Goal: Answer question/provide support

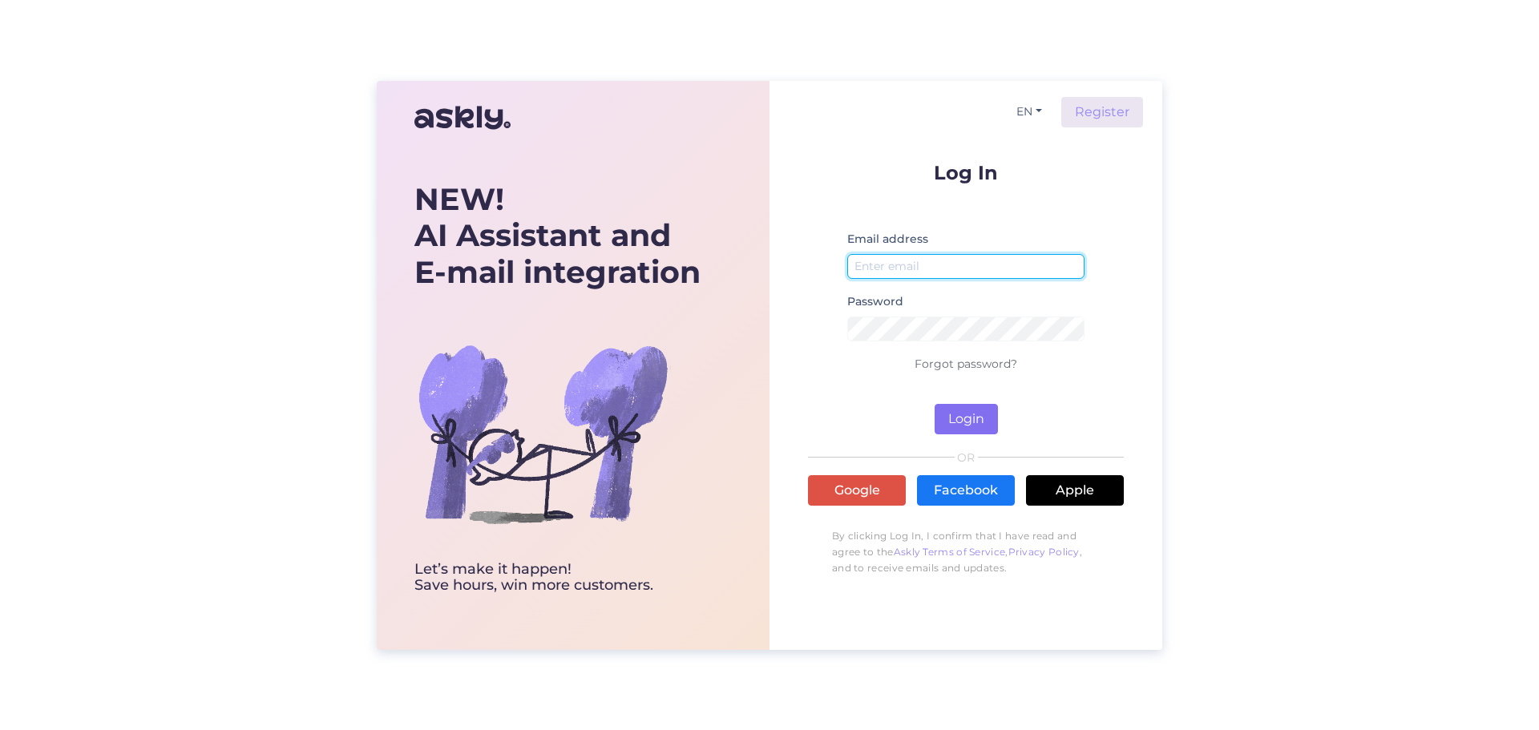
type input "[EMAIL_ADDRESS][DOMAIN_NAME]"
click at [981, 419] on button "Login" at bounding box center [966, 419] width 63 height 30
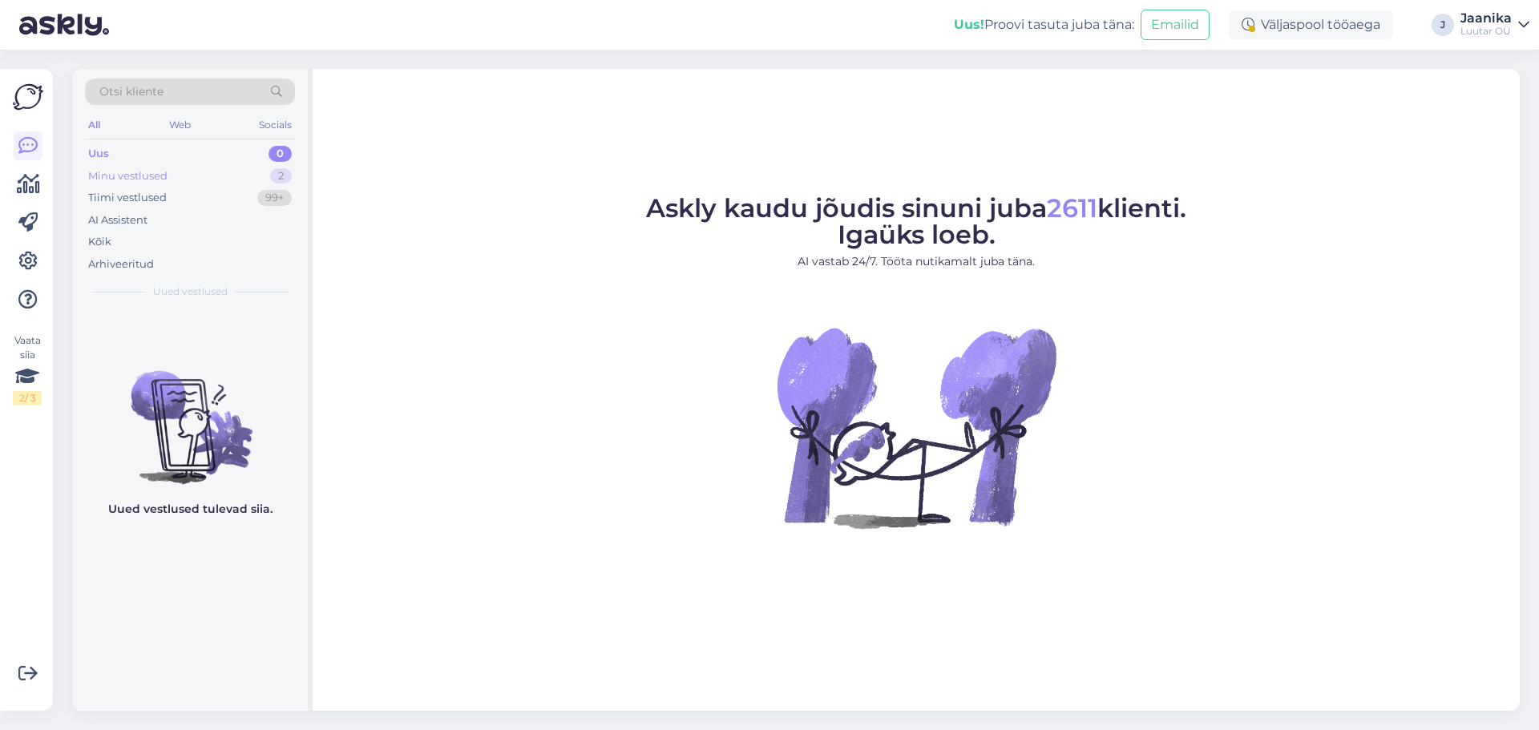
click at [154, 175] on div "Minu vestlused" at bounding box center [127, 176] width 79 height 16
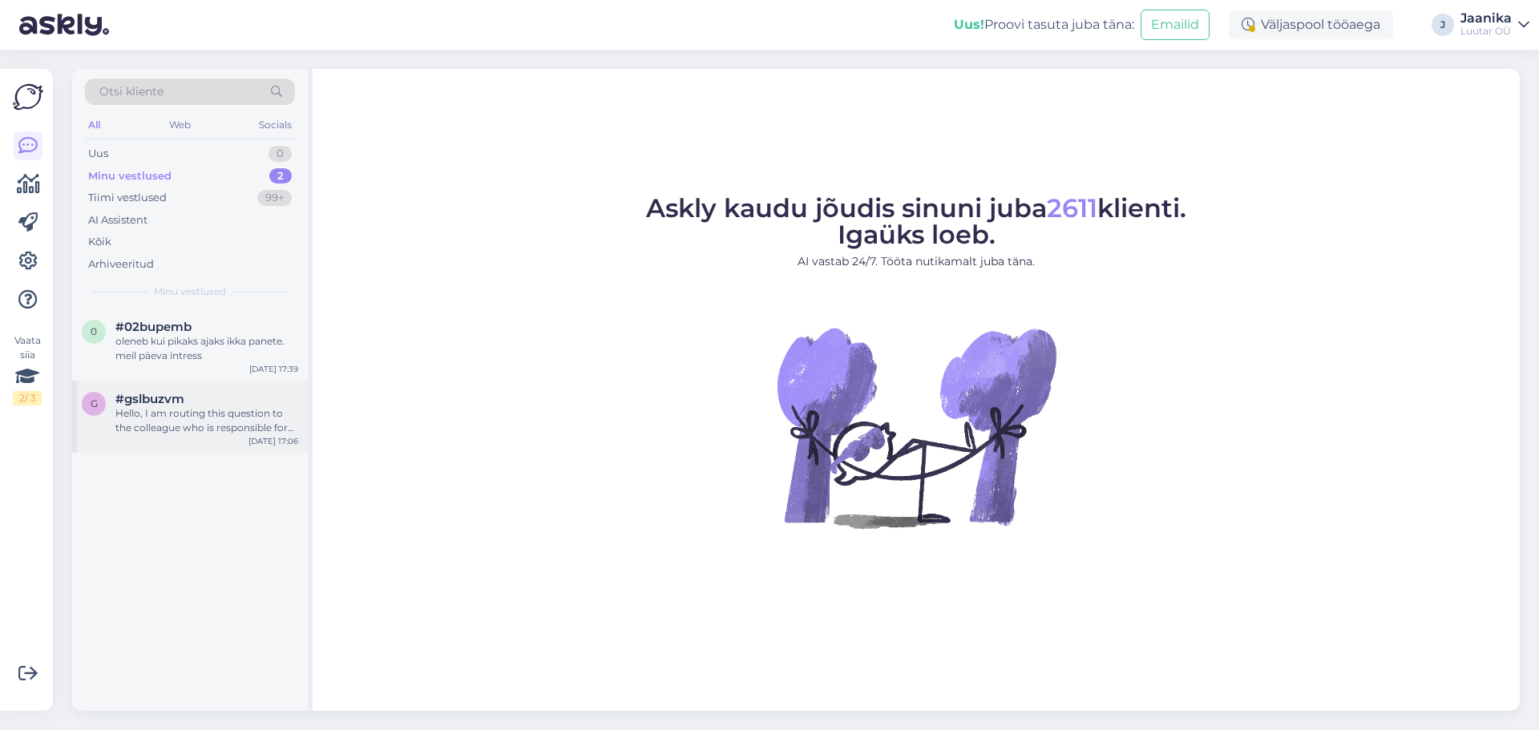
click at [183, 437] on div "g #gslbuzvm Hello, I am routing this question to the colleague who is responsib…" at bounding box center [190, 417] width 236 height 72
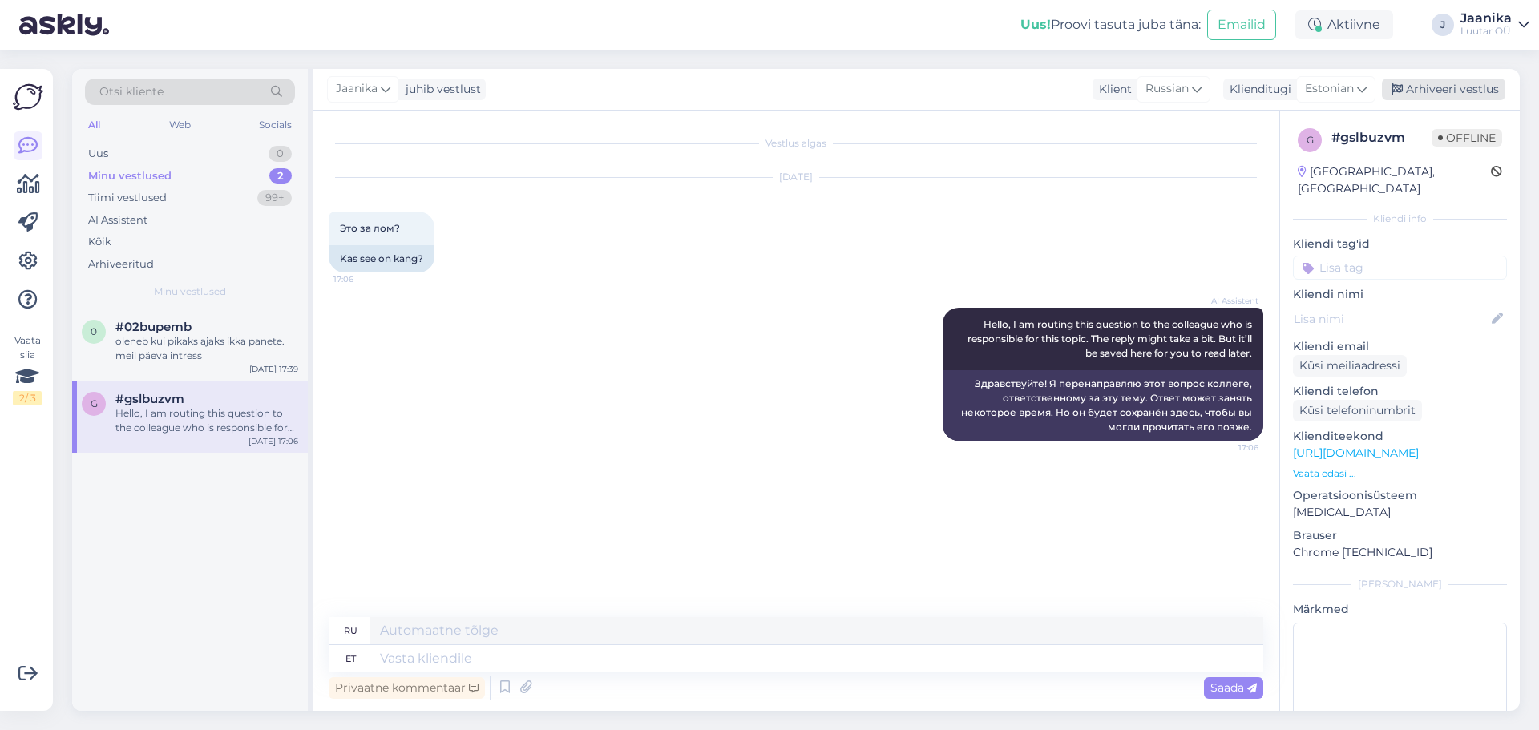
click at [1449, 92] on div "Arhiveeri vestlus" at bounding box center [1443, 90] width 123 height 22
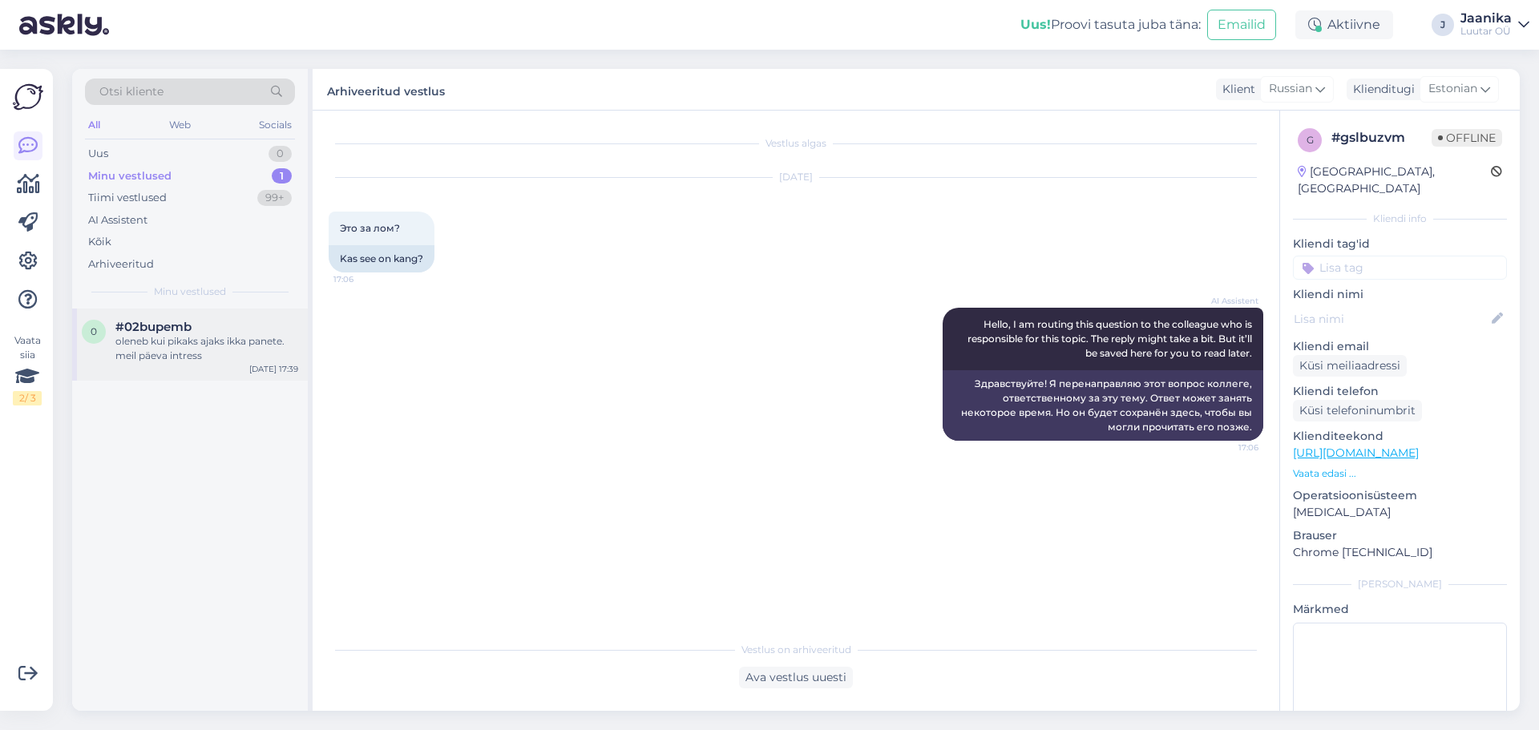
click at [180, 354] on div "oleneb kui pikaks ajaks ikka panete. meil päeva intress" at bounding box center [206, 348] width 183 height 29
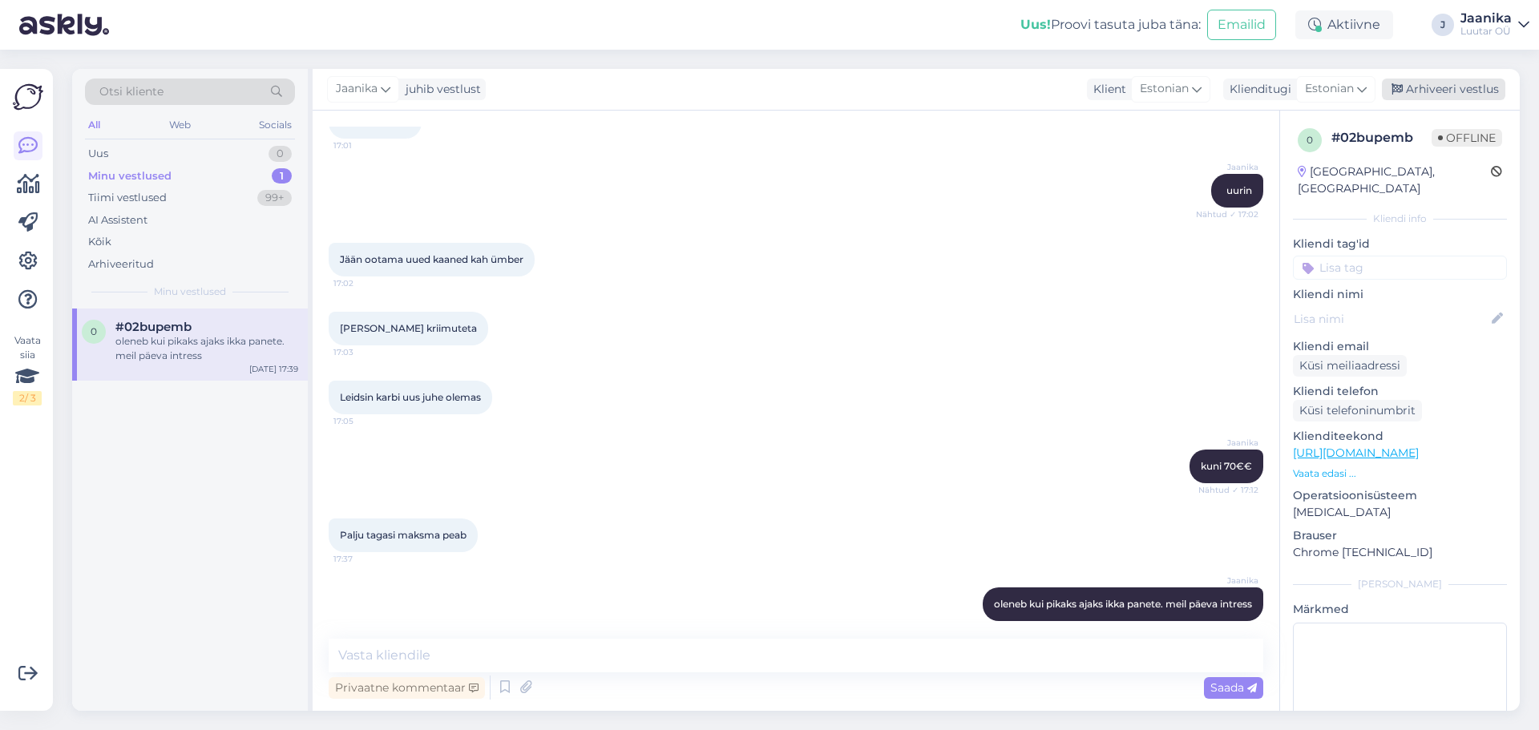
click at [1481, 91] on div "Arhiveeri vestlus" at bounding box center [1443, 90] width 123 height 22
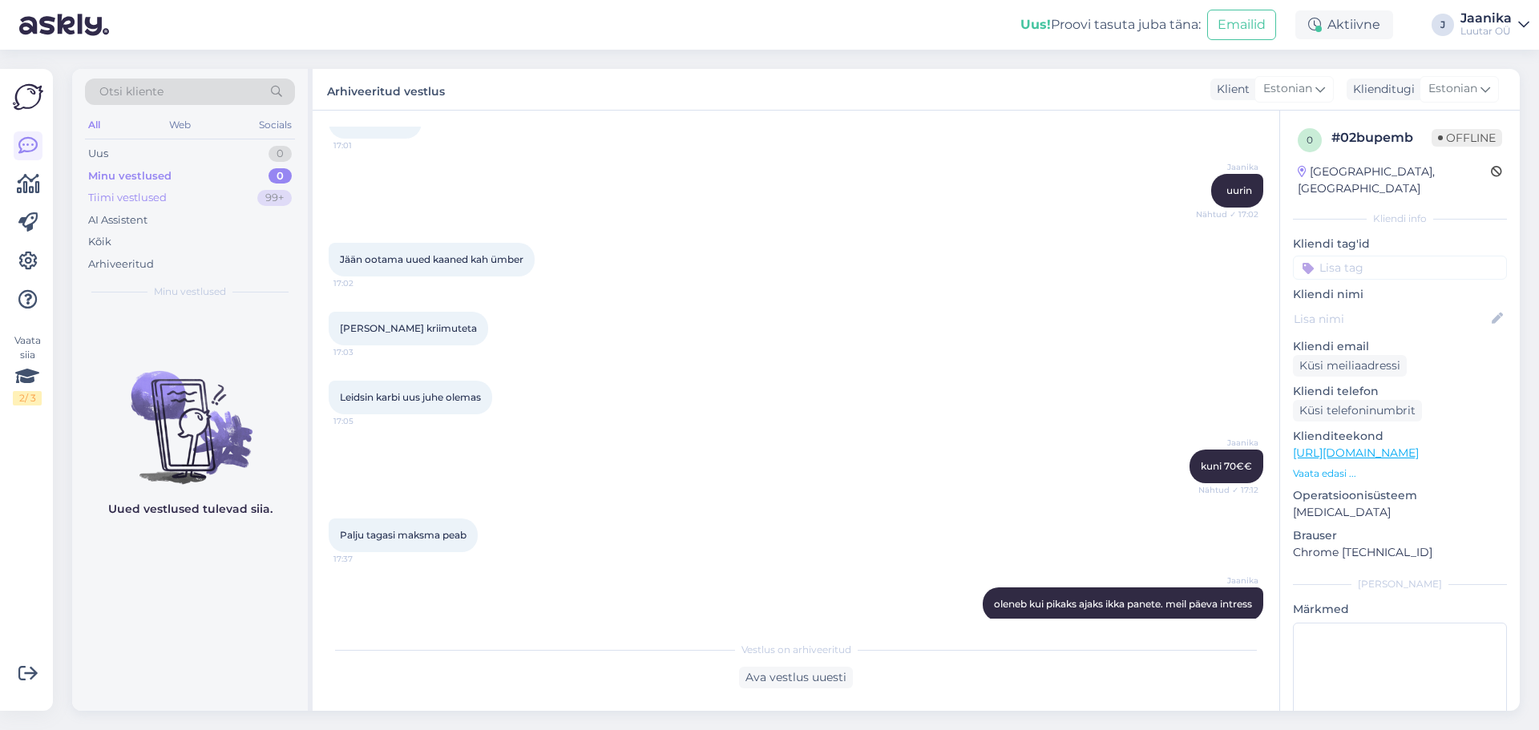
click at [145, 192] on div "Tiimi vestlused" at bounding box center [127, 198] width 79 height 16
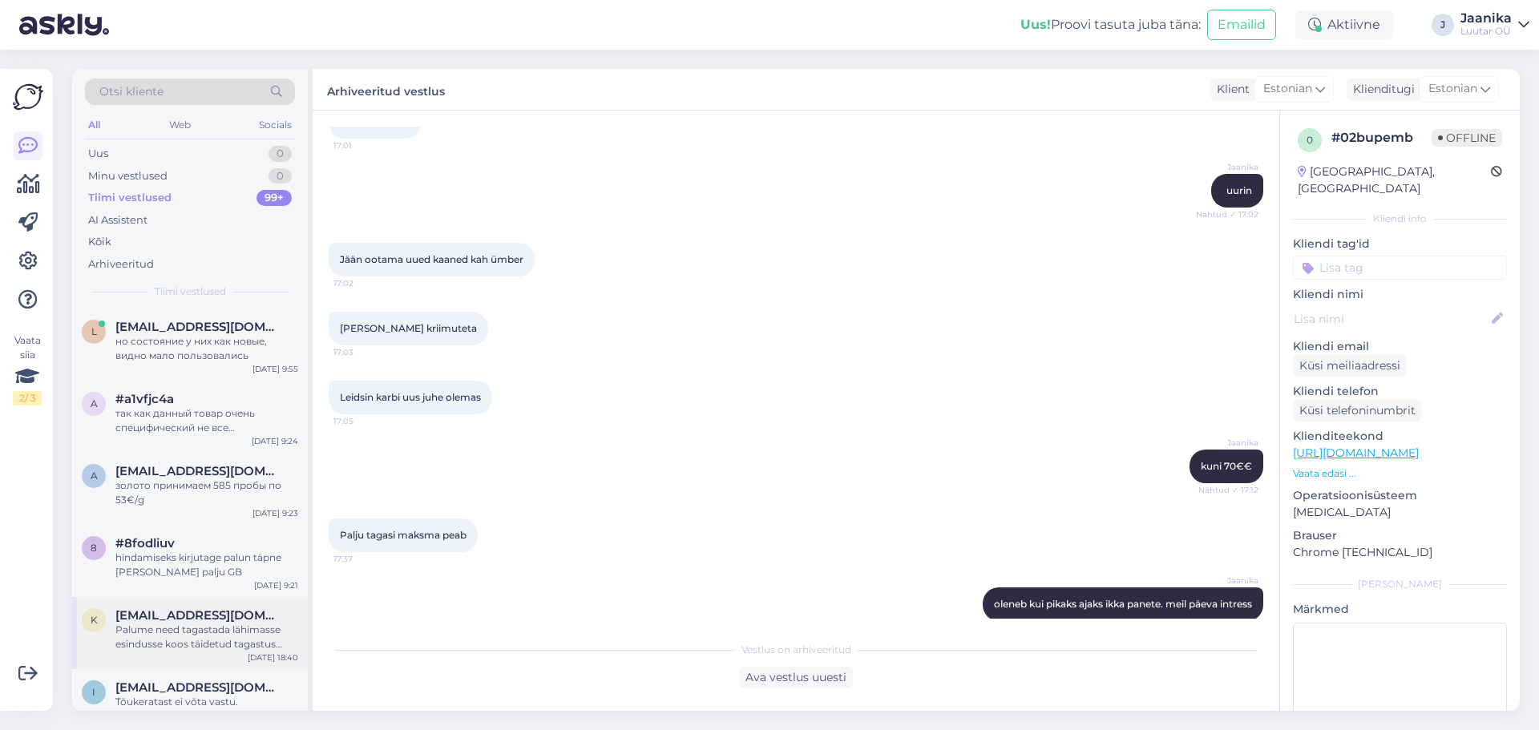
click at [208, 645] on div "Palume need tagastada lähimasse esindusse koos täidetud tagastus planketiga." at bounding box center [206, 637] width 183 height 29
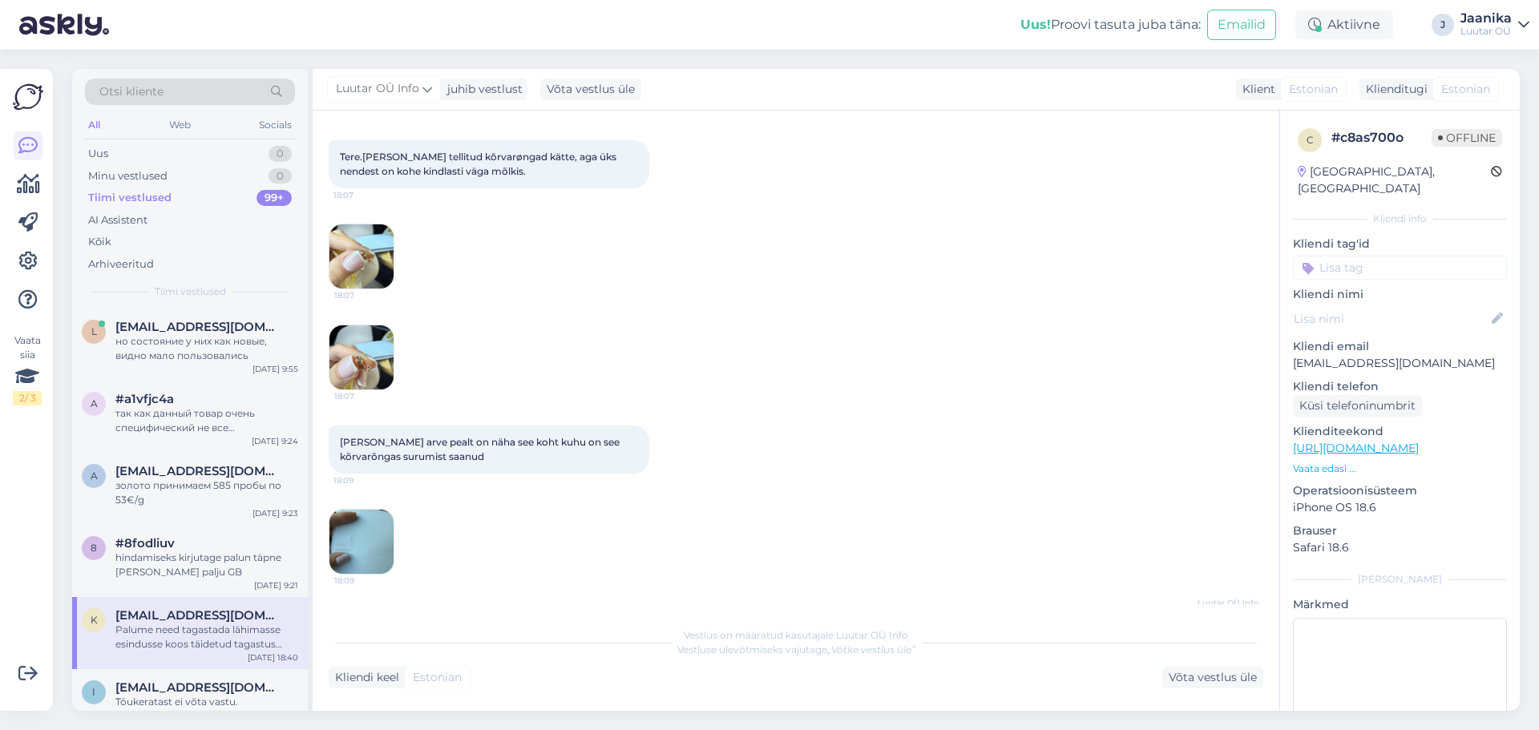
scroll to position [51, 0]
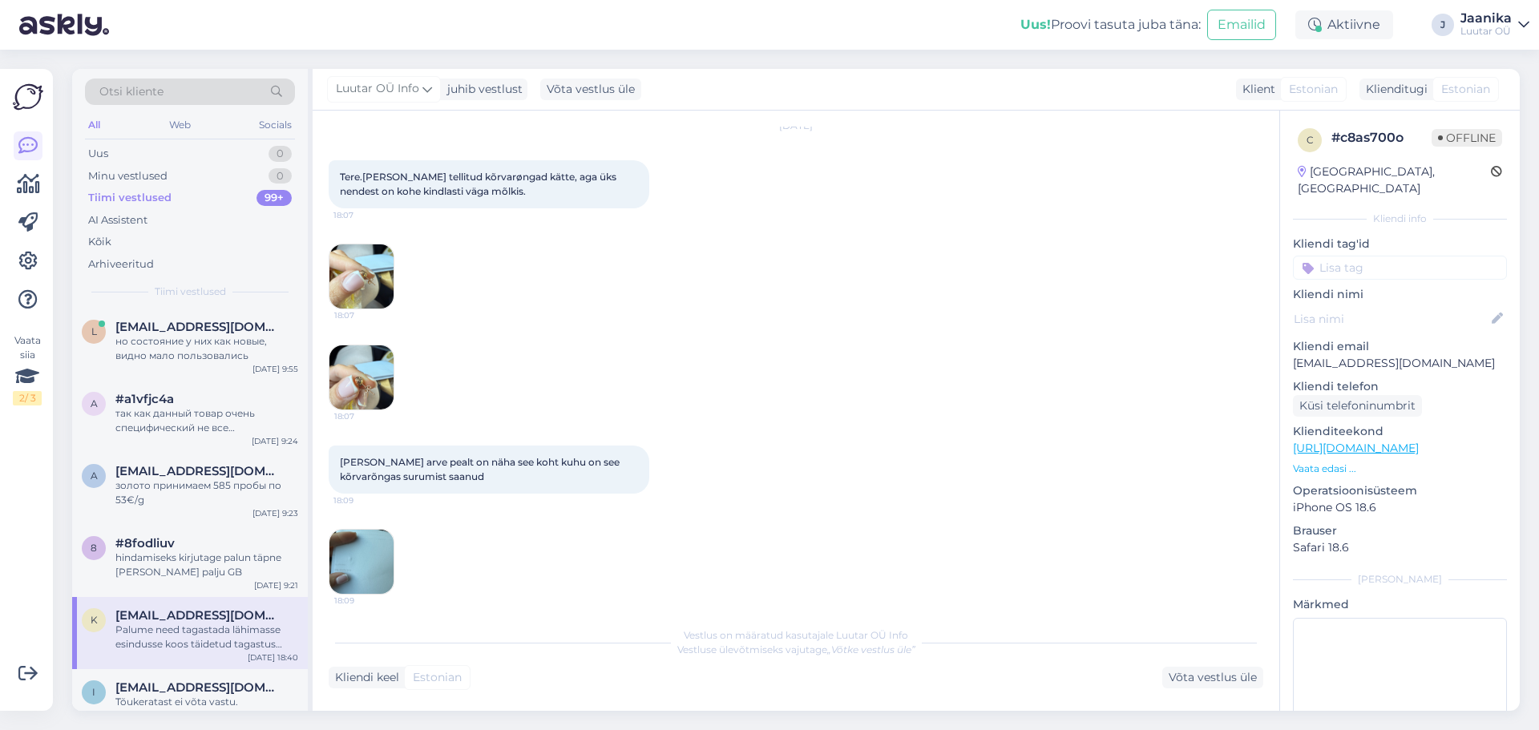
click at [387, 285] on img at bounding box center [361, 276] width 64 height 64
click at [365, 375] on img at bounding box center [361, 377] width 64 height 64
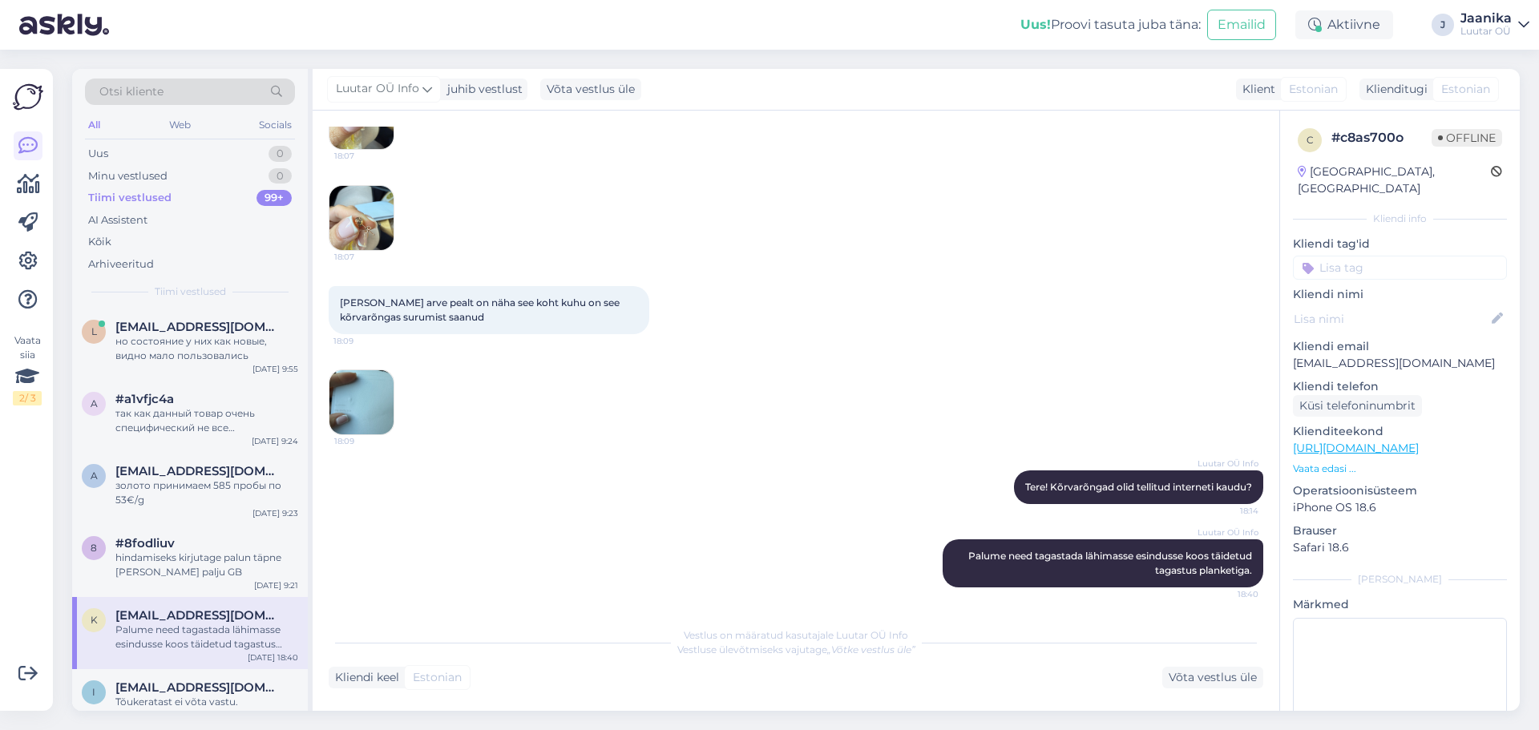
scroll to position [212, 0]
click at [362, 415] on img at bounding box center [361, 402] width 64 height 64
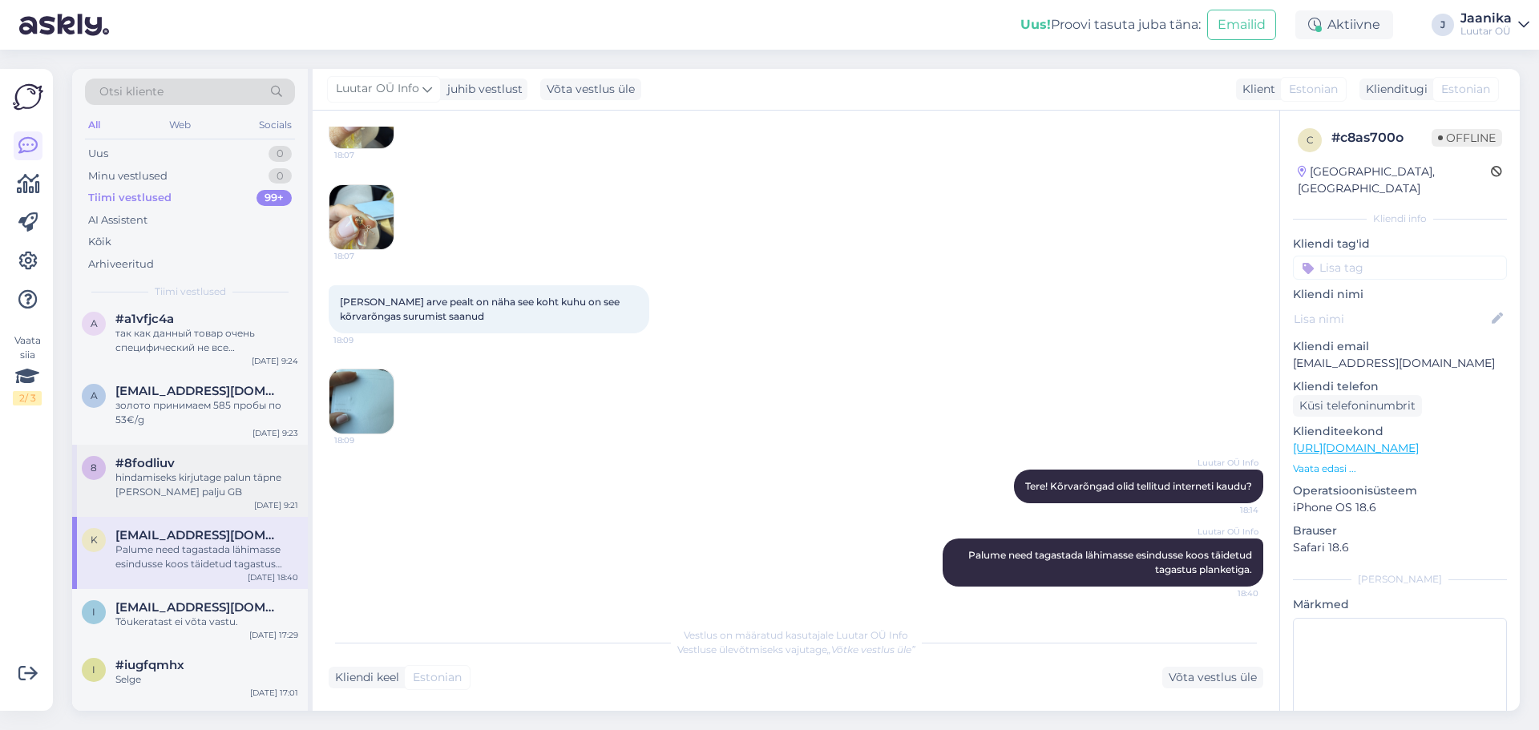
scroll to position [0, 0]
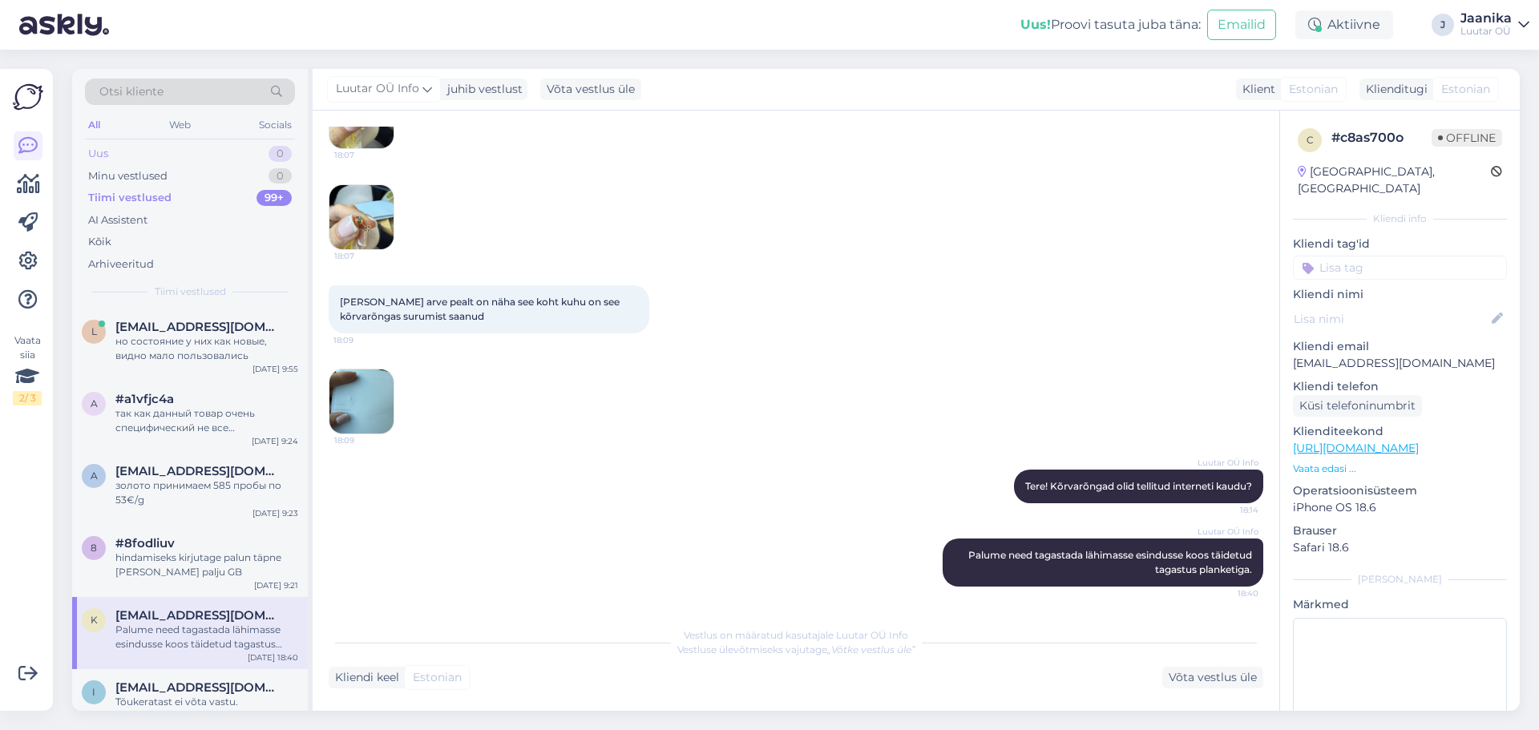
click at [107, 156] on div "Uus" at bounding box center [98, 154] width 20 height 16
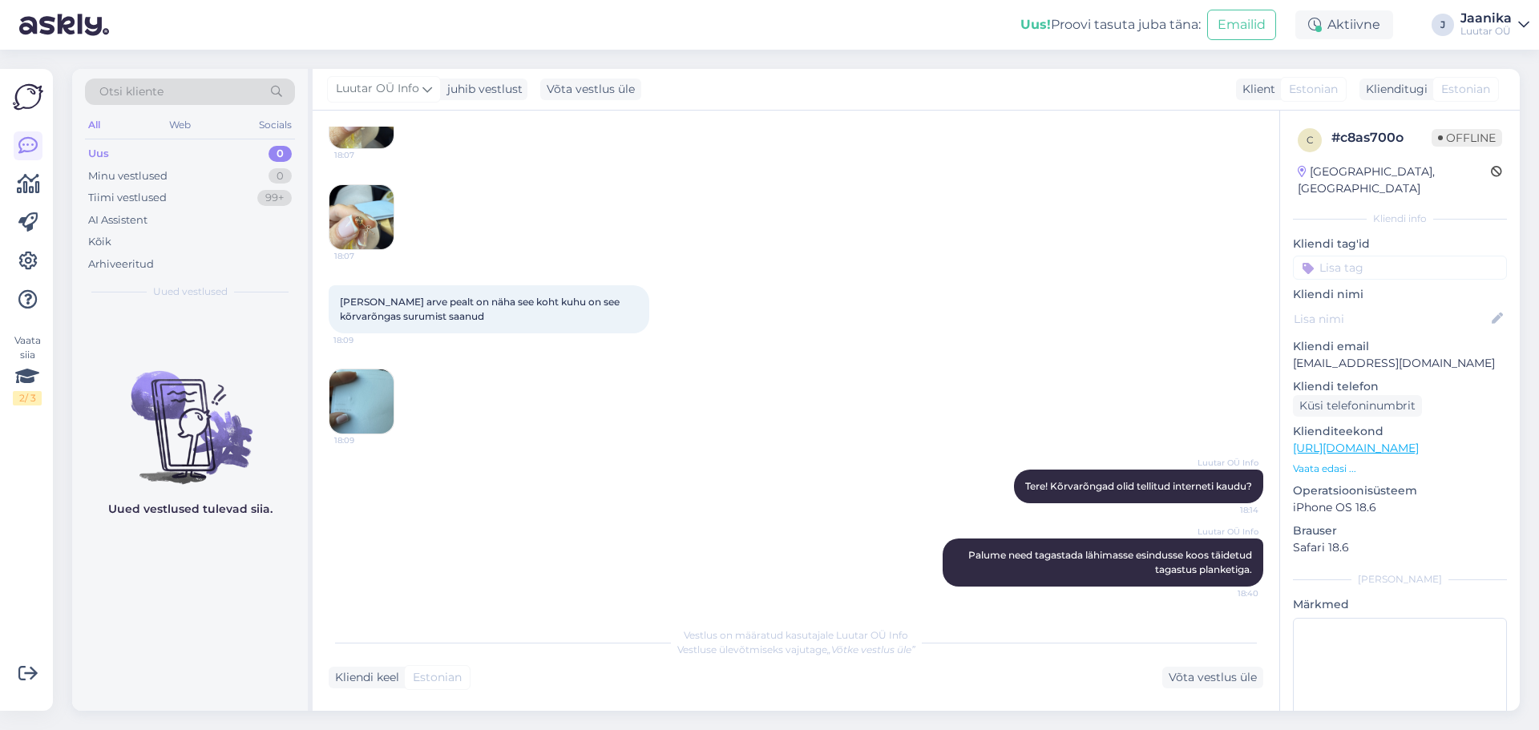
click at [96, 155] on div "Uus" at bounding box center [98, 154] width 21 height 16
click at [108, 176] on div "Minu vestlused" at bounding box center [127, 176] width 79 height 16
click at [111, 197] on div "Tiimi vestlused" at bounding box center [127, 198] width 79 height 16
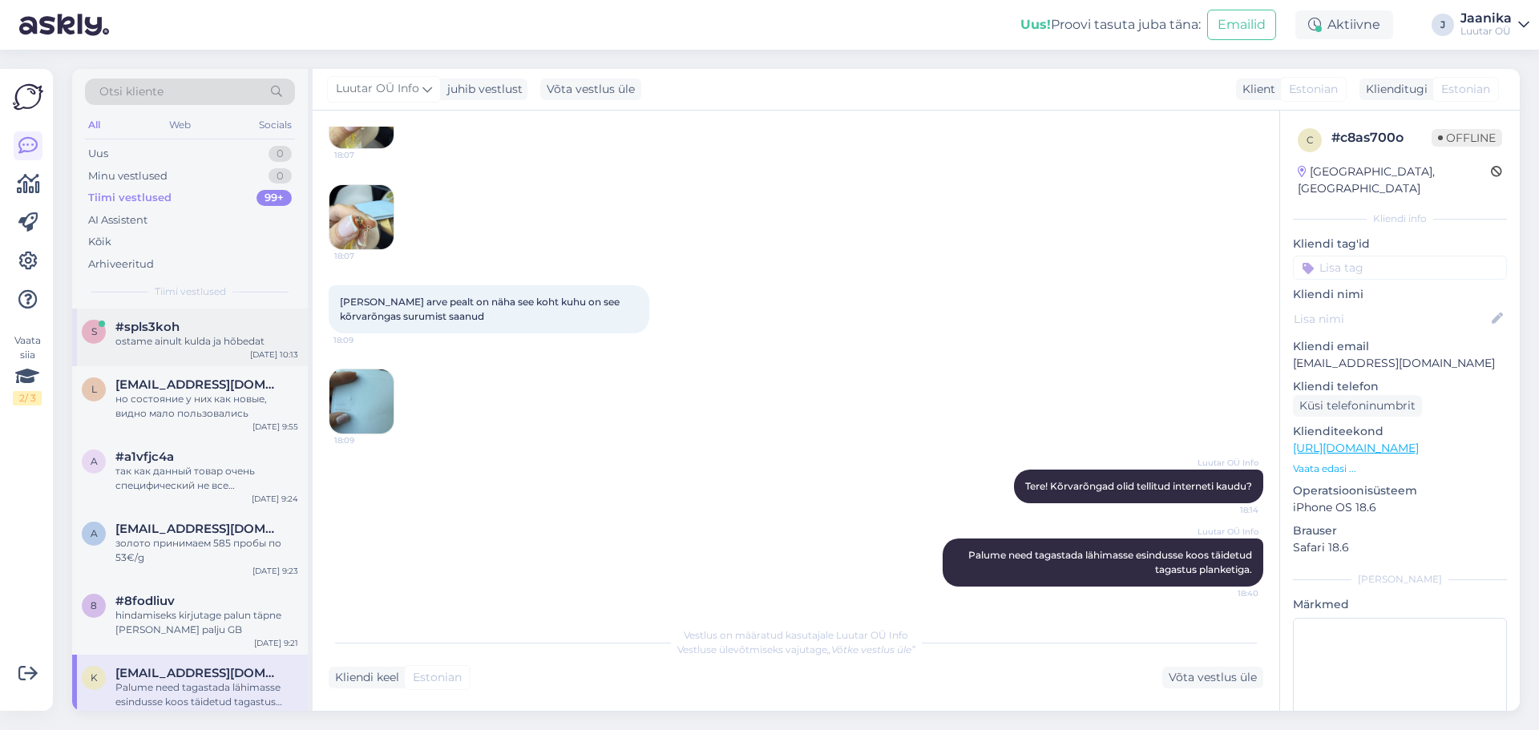
click at [179, 346] on div "ostame ainult kulda ja hõbedat" at bounding box center [206, 341] width 183 height 14
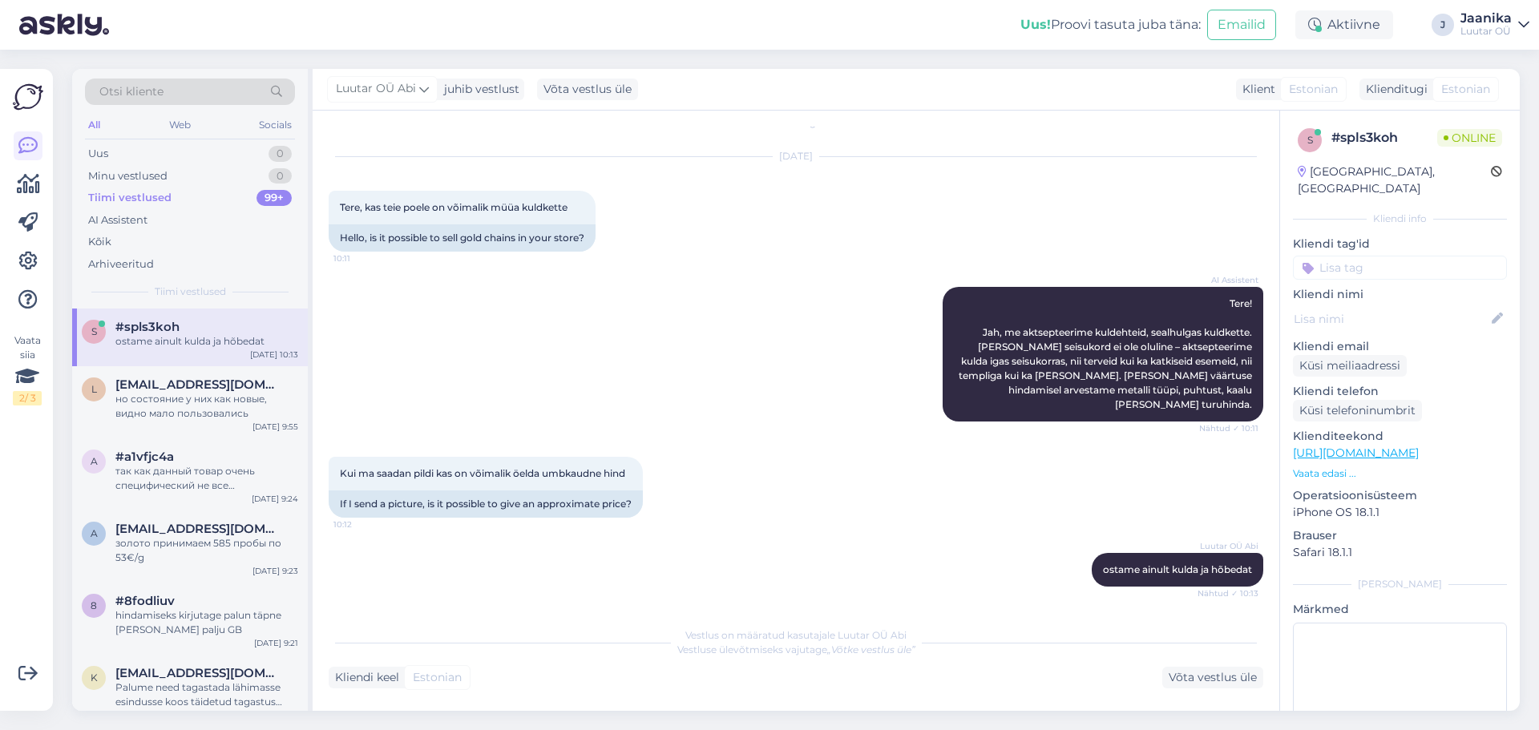
scroll to position [6, 0]
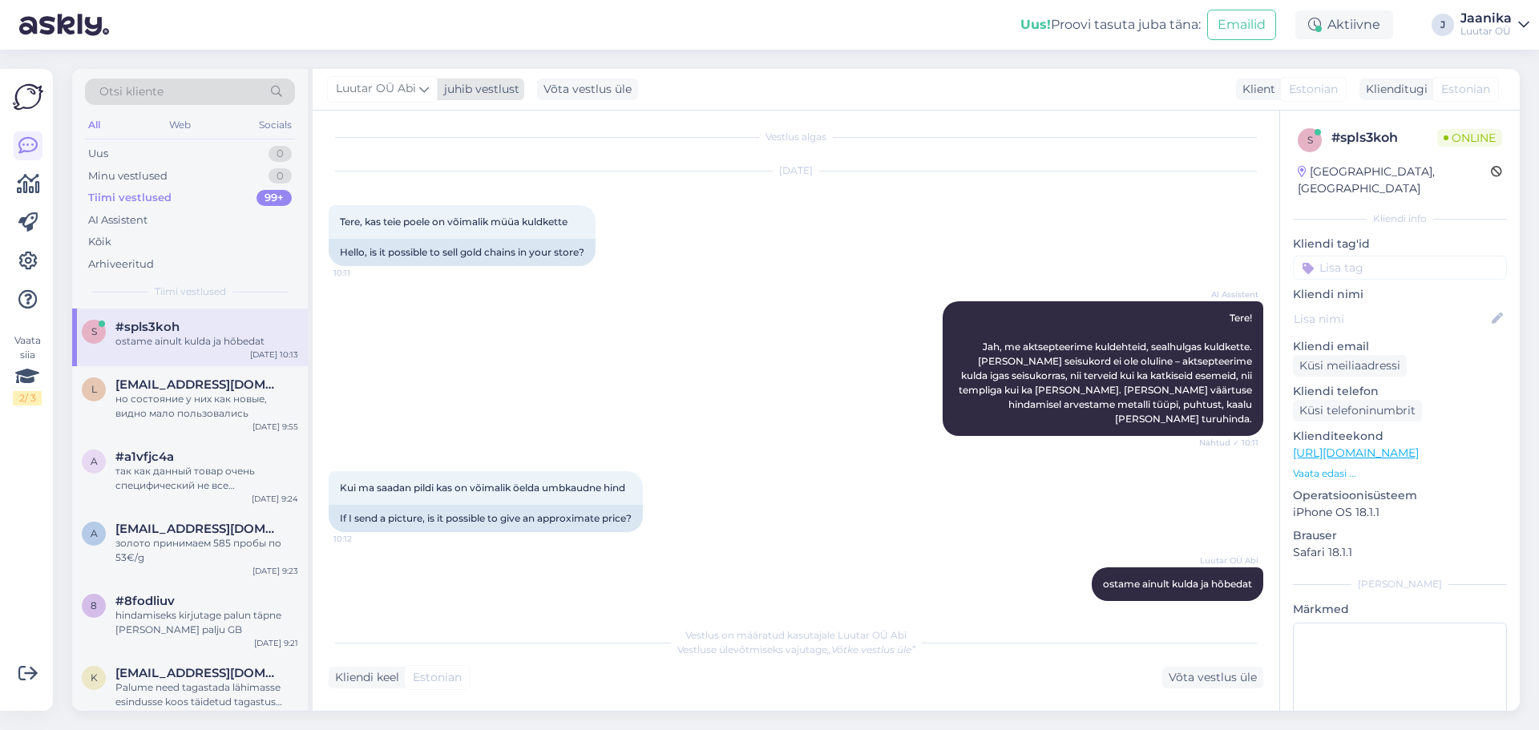
click at [350, 91] on span "Luutar OÜ Abi" at bounding box center [376, 89] width 80 height 18
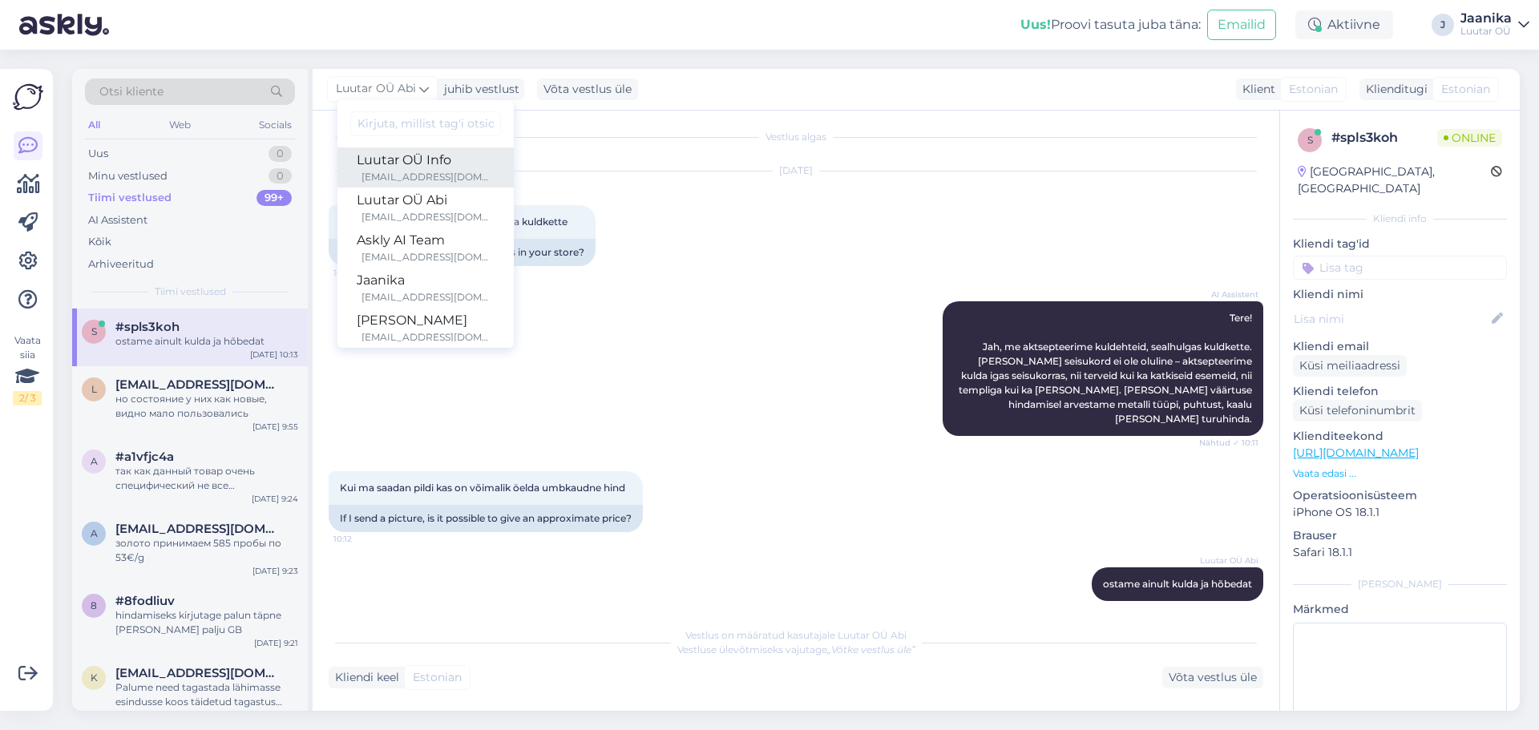
scroll to position [75, 0]
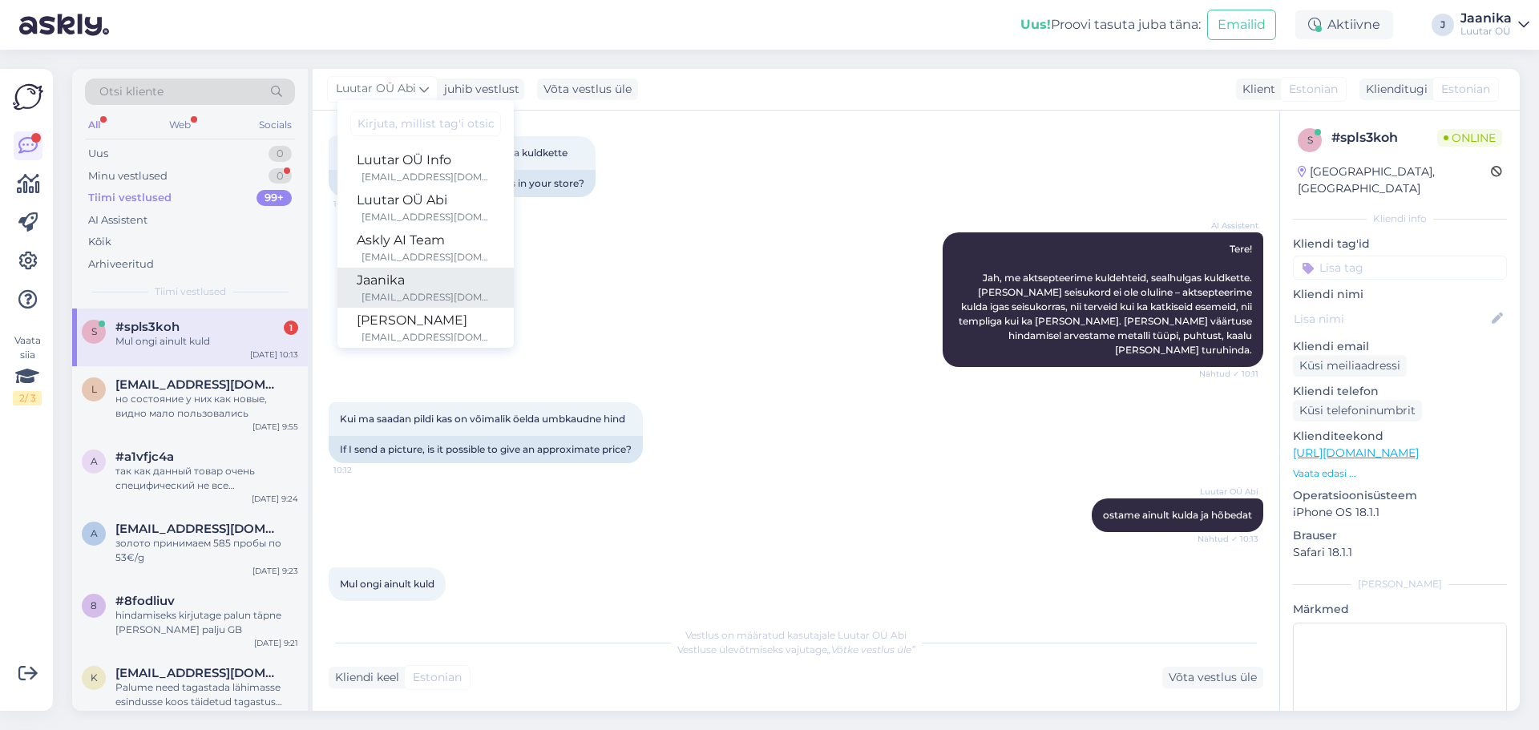
click at [397, 281] on div "Jaanika" at bounding box center [426, 280] width 138 height 19
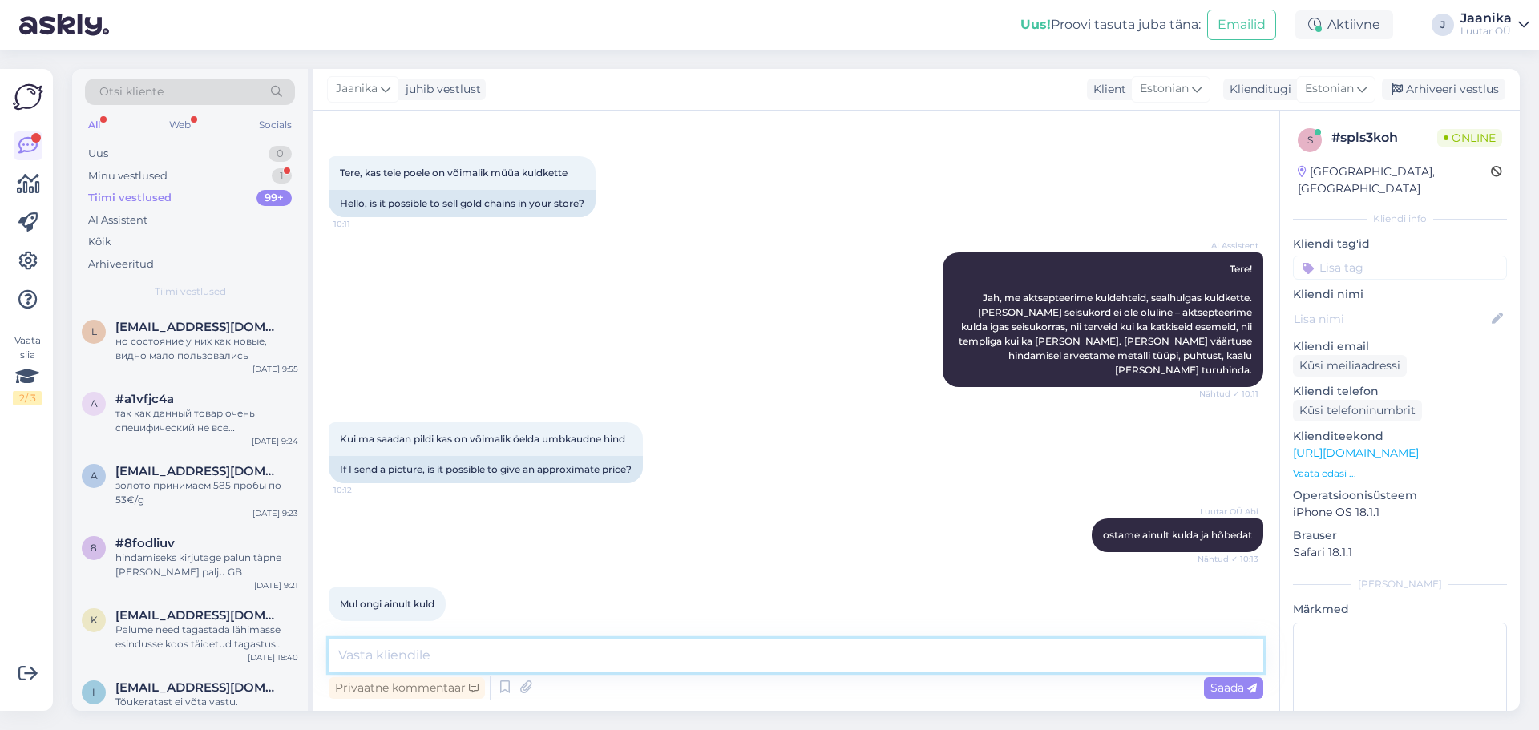
click at [402, 659] on textarea at bounding box center [796, 656] width 935 height 34
type textarea "pildi järgi pole kahjuks võimalik [PERSON_NAME] kaalu hinnata"
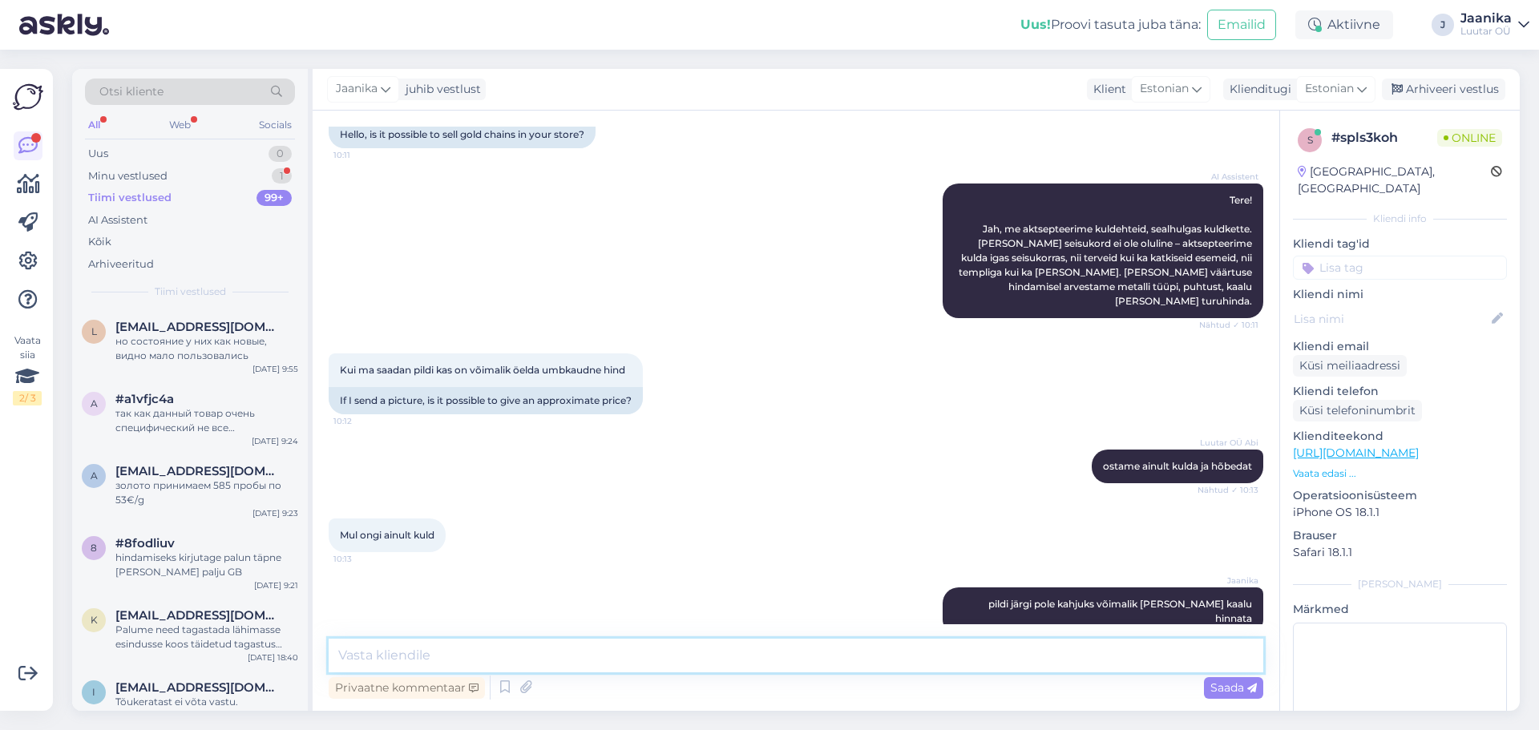
scroll to position [193, 0]
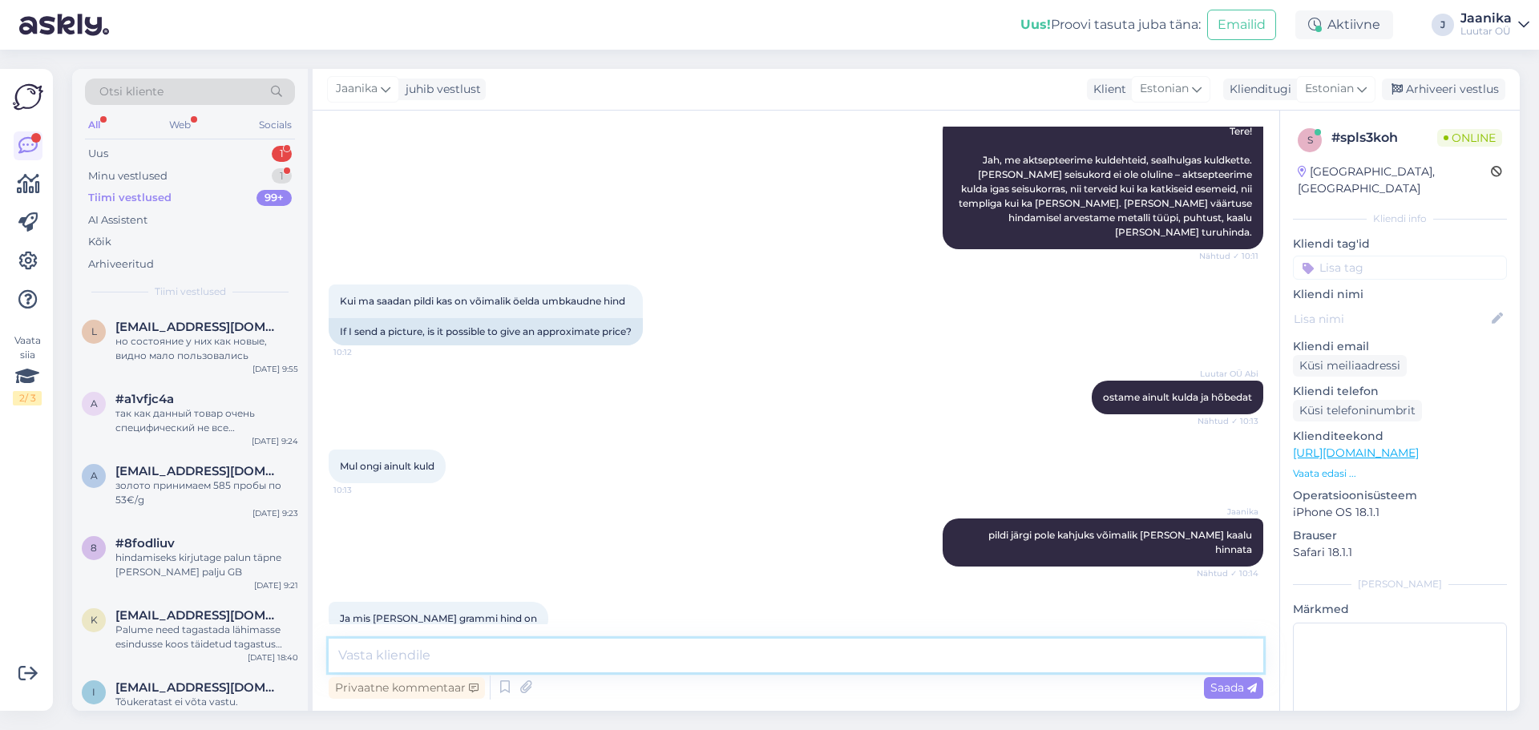
click at [531, 656] on textarea at bounding box center [796, 656] width 935 height 34
paste textarea "[URL][DOMAIN_NAME]"
type textarea "[URL][DOMAIN_NAME]"
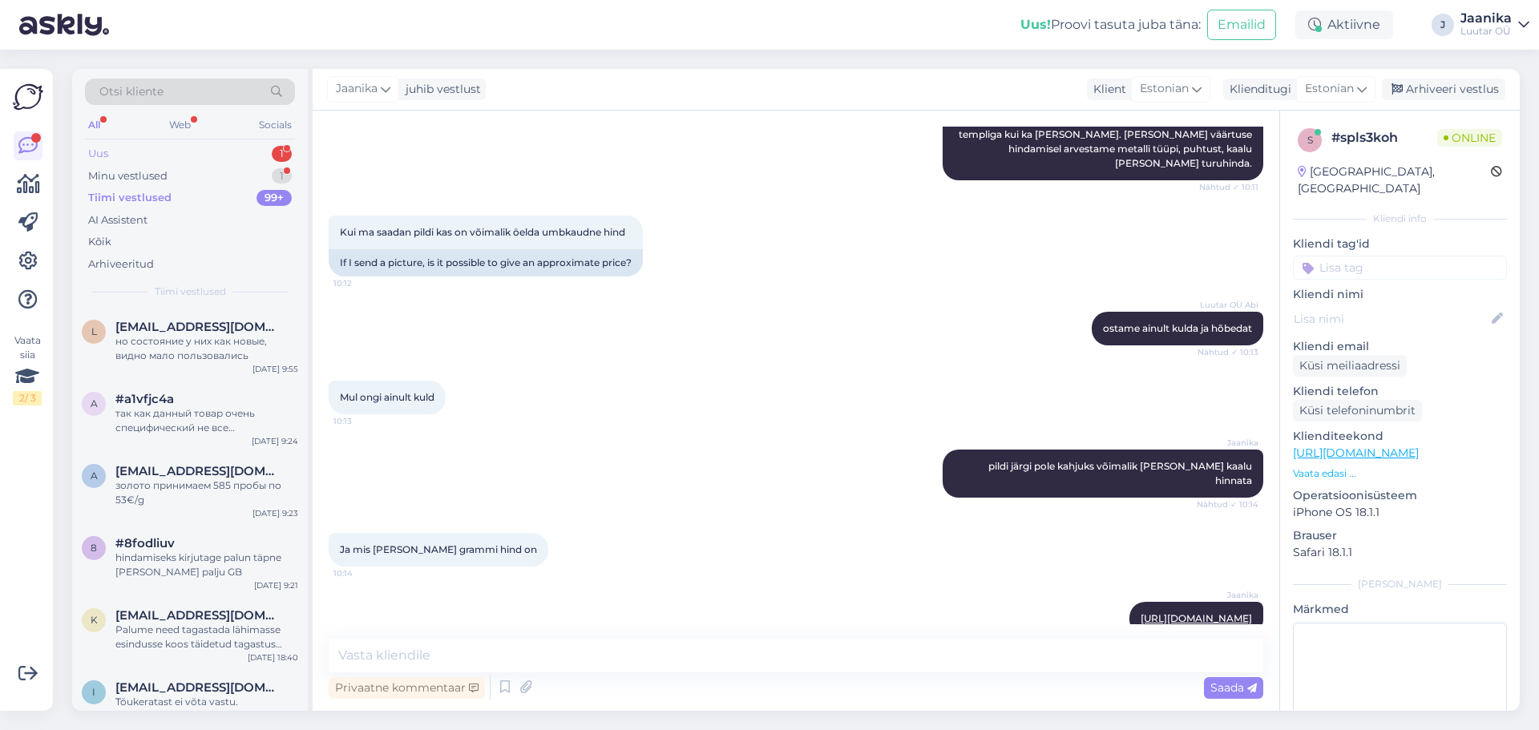
click at [120, 143] on div "Uus 1" at bounding box center [190, 154] width 210 height 22
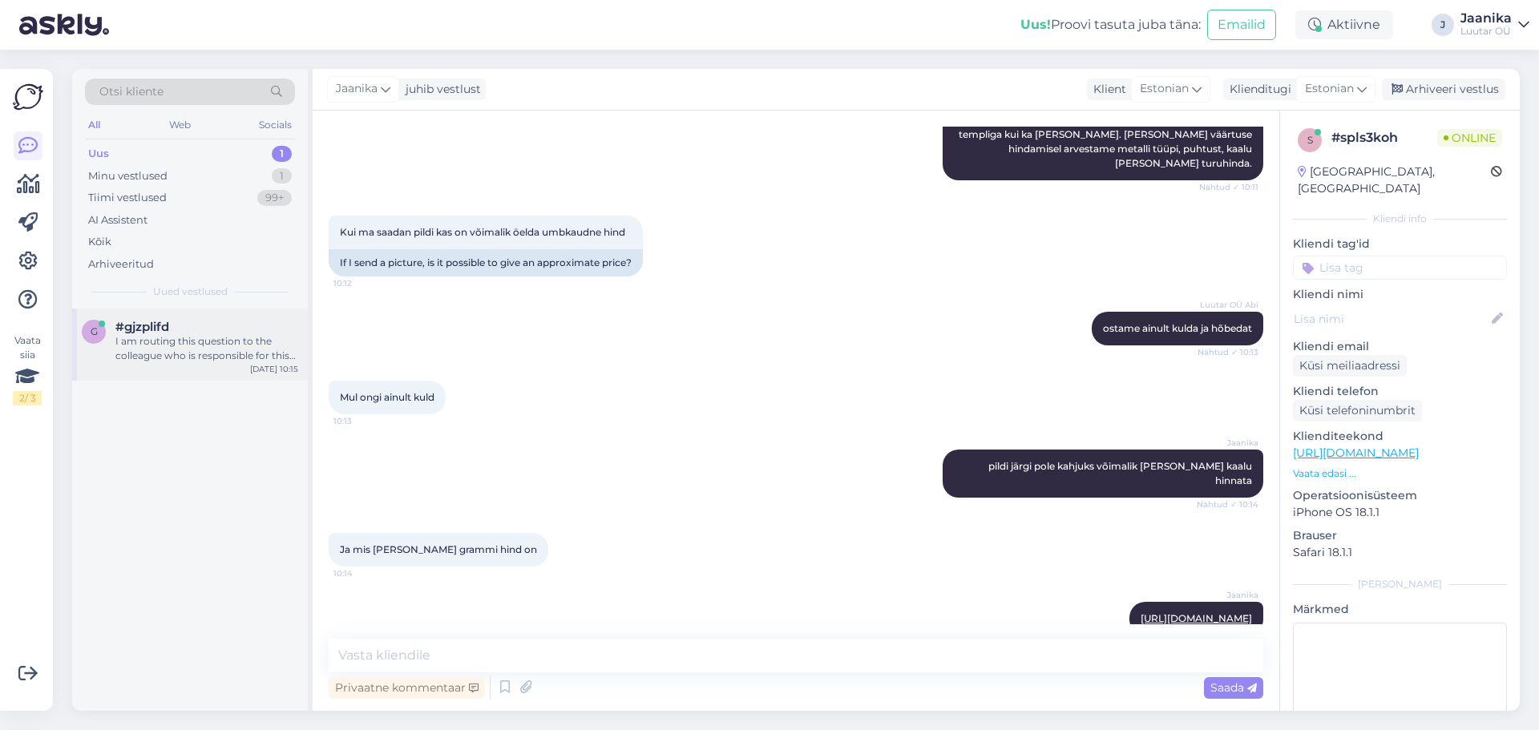
click at [160, 352] on div "I am routing this question to the colleague who is responsible for this topic. …" at bounding box center [206, 348] width 183 height 29
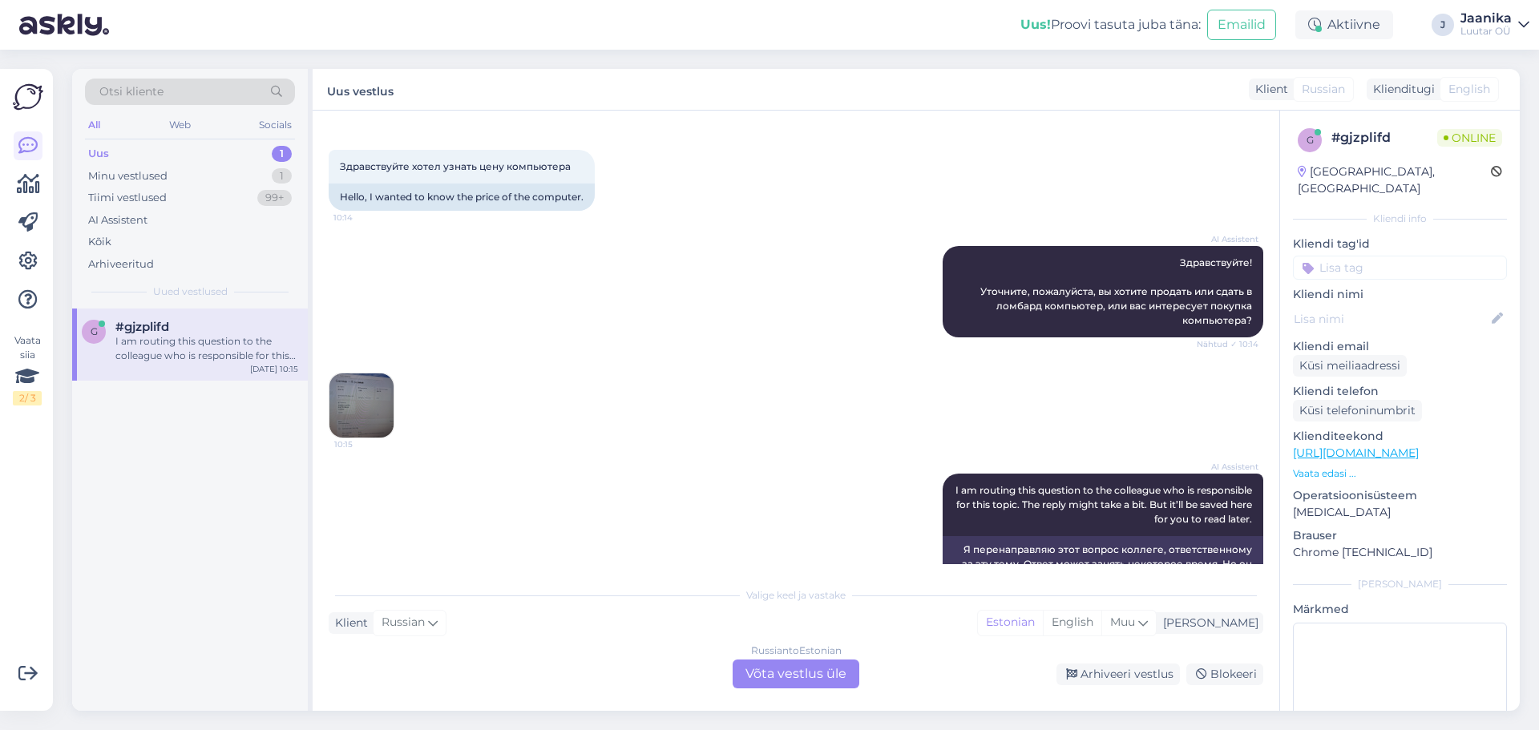
scroll to position [0, 0]
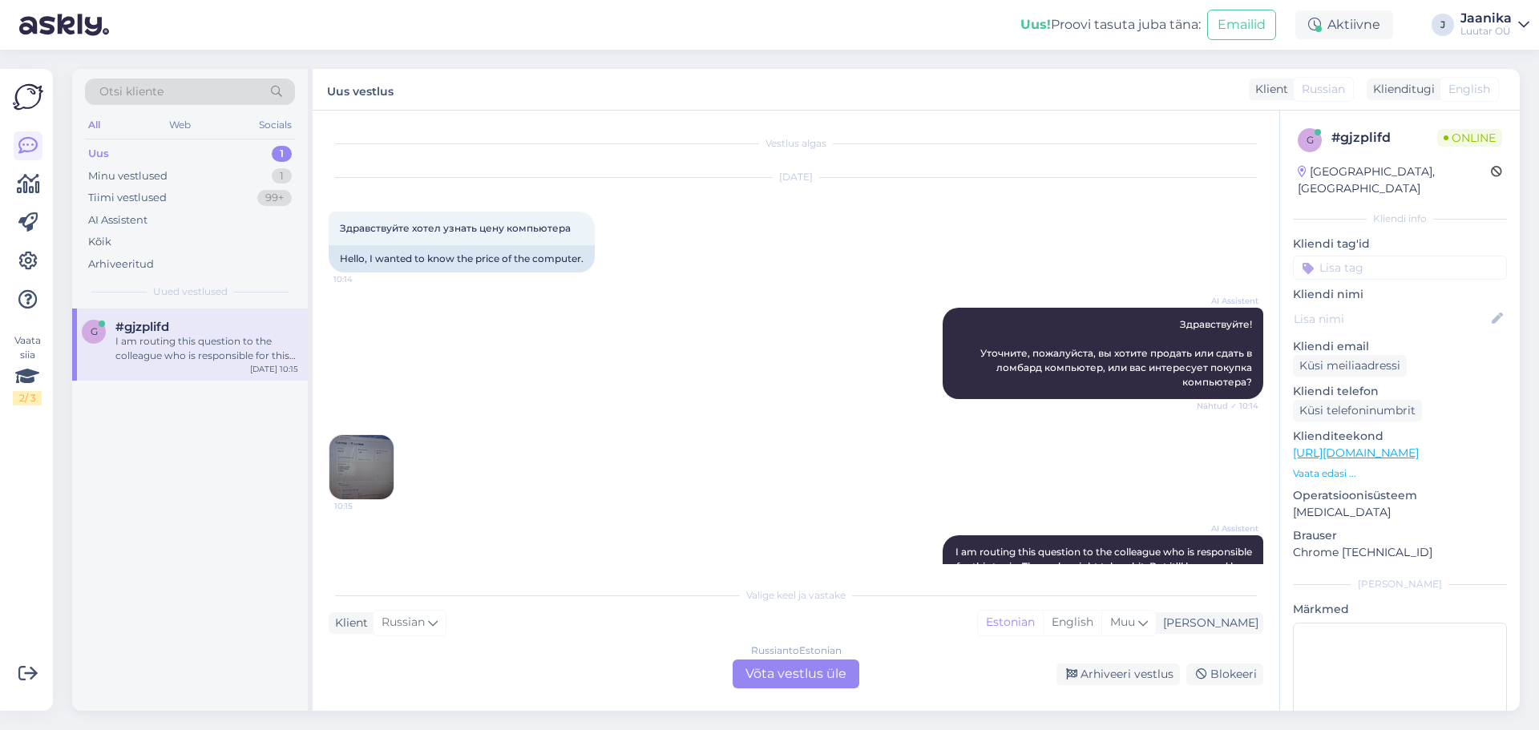
click at [105, 153] on div "Uus" at bounding box center [98, 154] width 21 height 16
click at [109, 175] on div "Minu vestlused" at bounding box center [127, 176] width 79 height 16
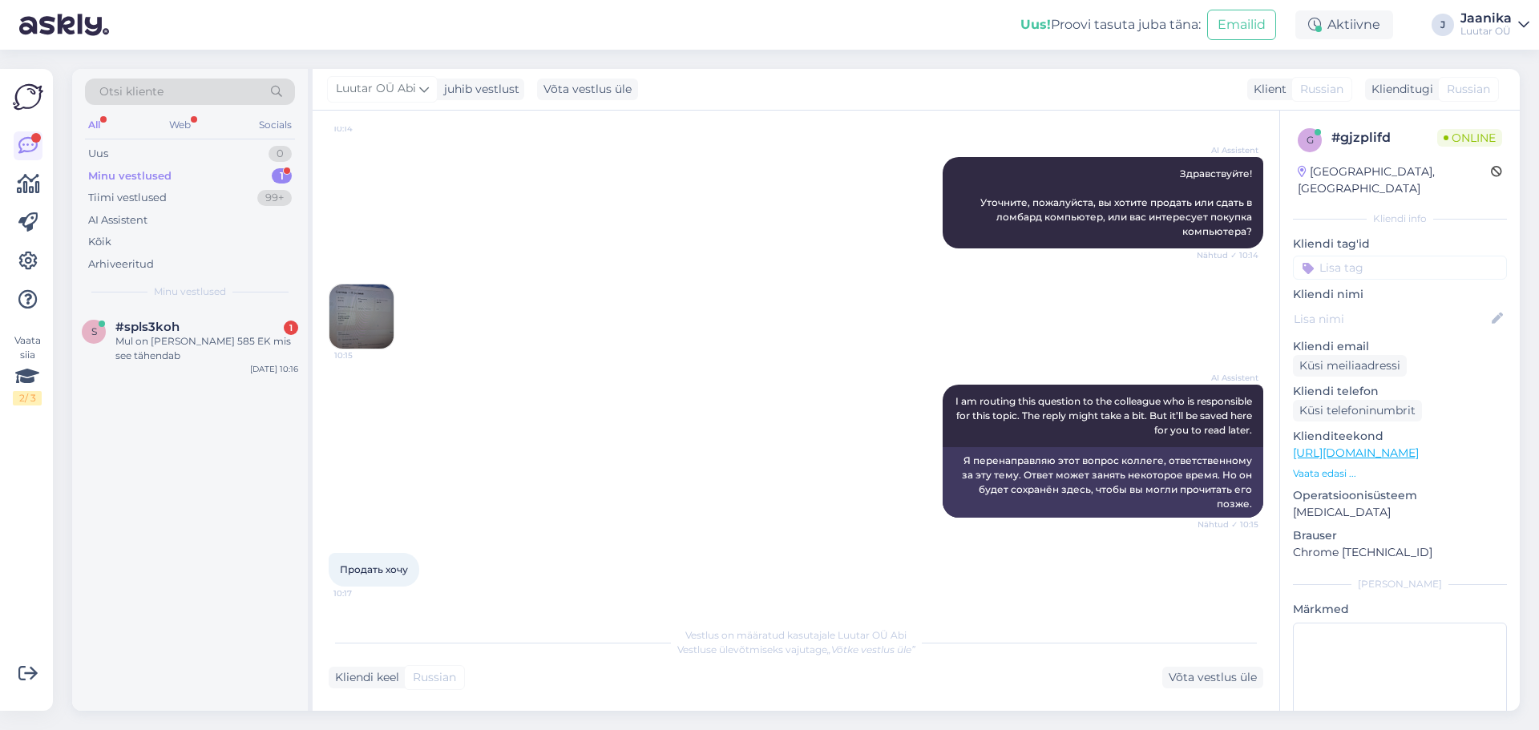
scroll to position [234, 0]
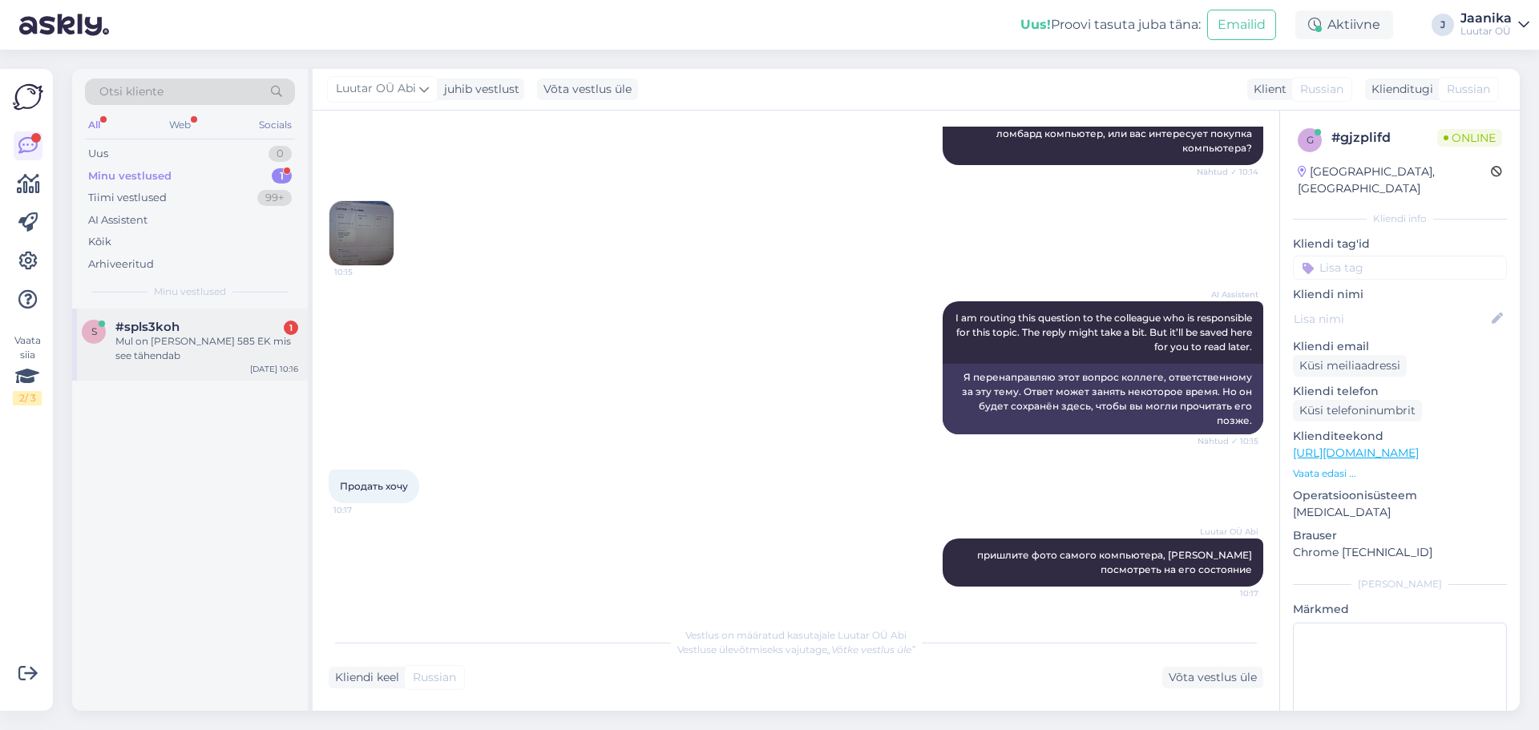
click at [170, 357] on div "Mul on [PERSON_NAME] 585 EK mis see tähendab" at bounding box center [206, 348] width 183 height 29
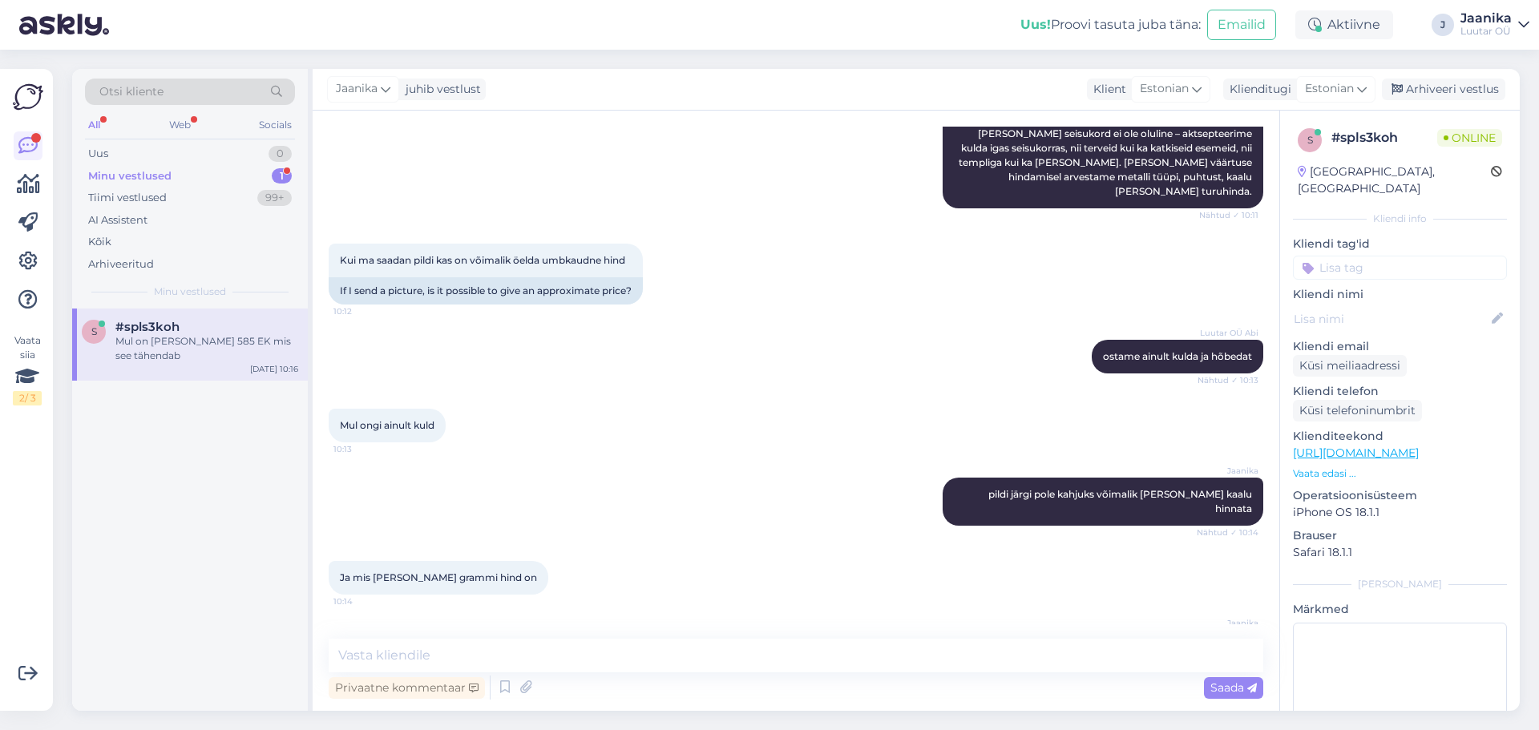
scroll to position [331, 0]
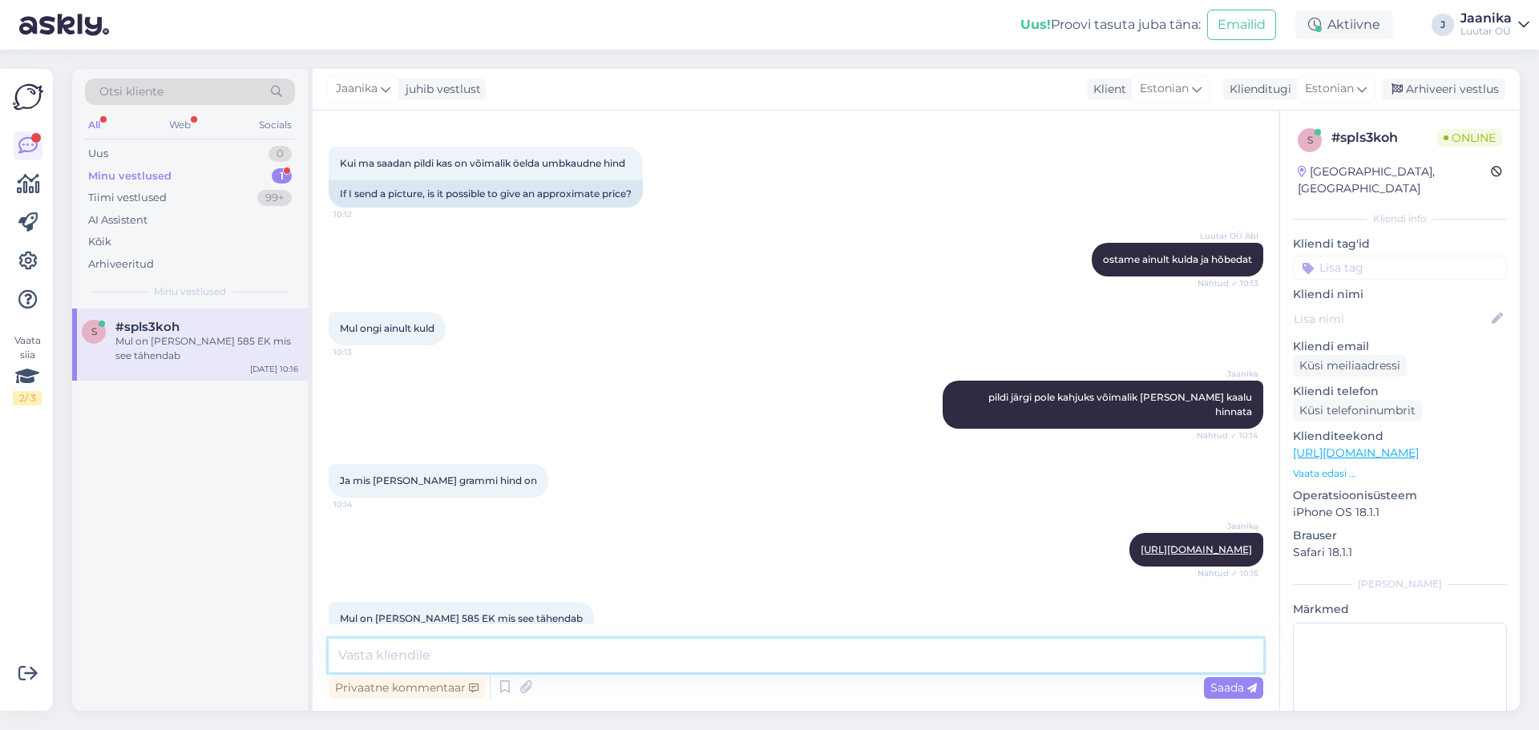
click at [424, 658] on textarea at bounding box center [796, 656] width 935 height 34
type textarea "ilmselt 585* proov"
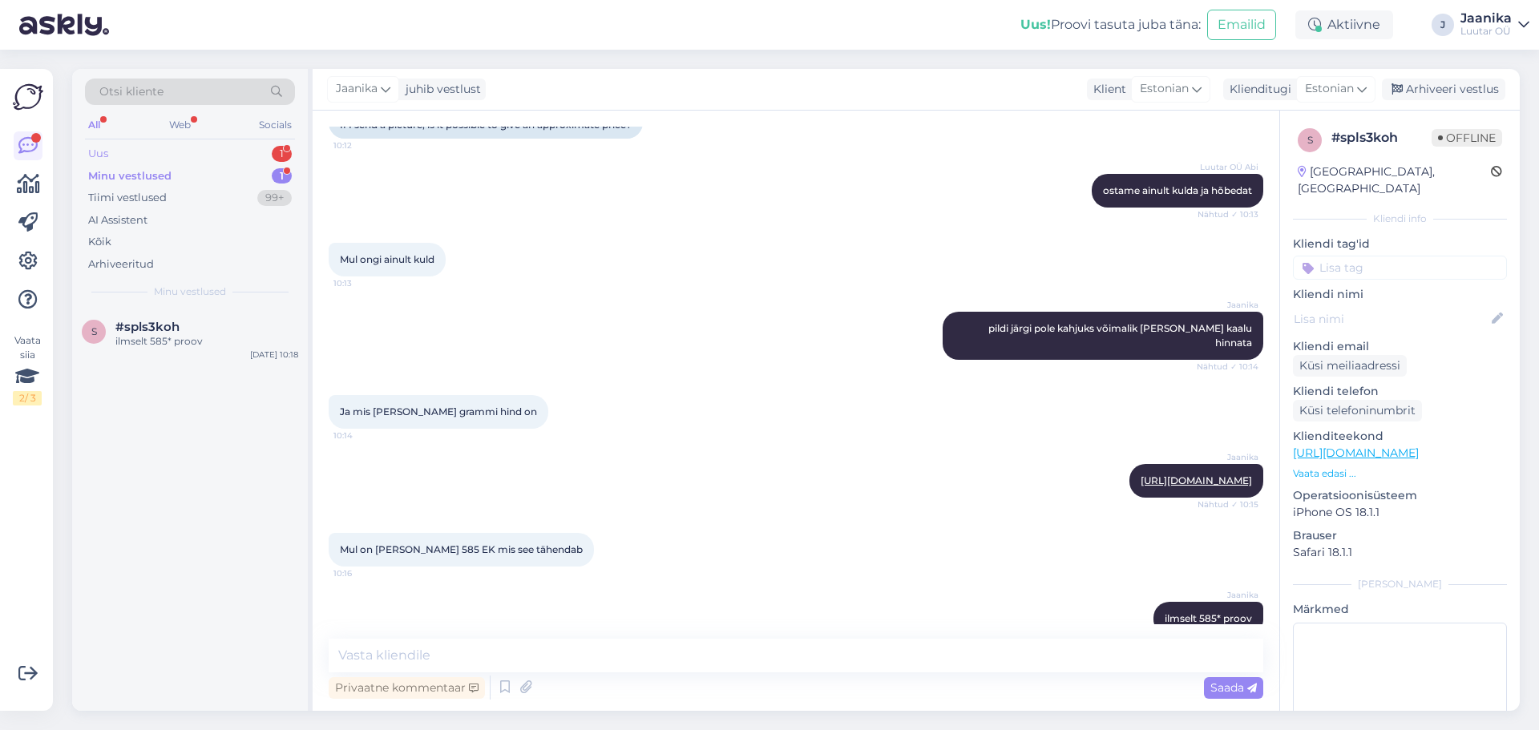
click at [119, 143] on div "Uus 1" at bounding box center [190, 154] width 210 height 22
click at [152, 343] on div "[PERSON_NAME] forwardida sõnumi [GEOGRAPHIC_DATA] Luutarile ning anda mingi hin…" at bounding box center [206, 348] width 183 height 29
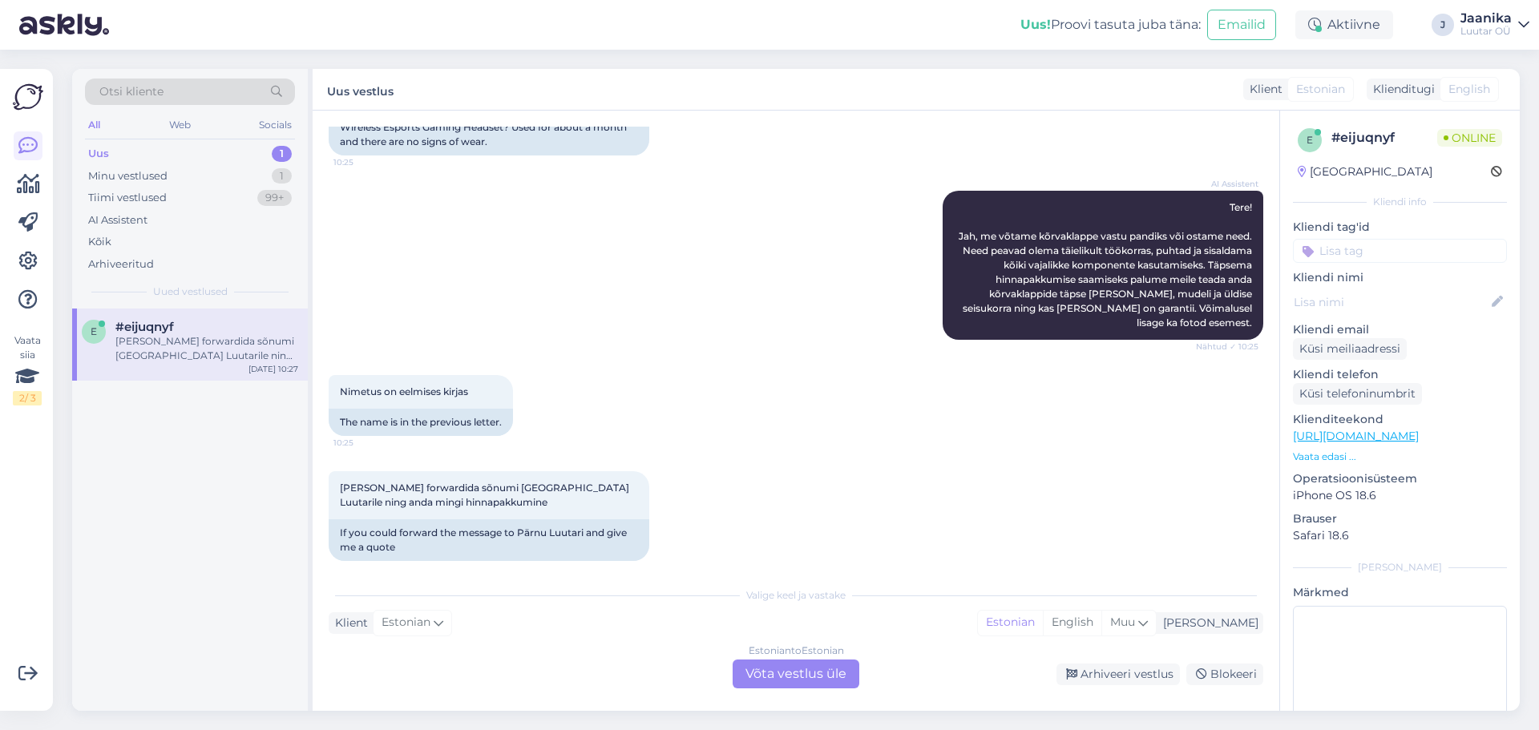
click at [790, 682] on div "Estonian to Estonian Võta vestlus üle" at bounding box center [796, 674] width 127 height 29
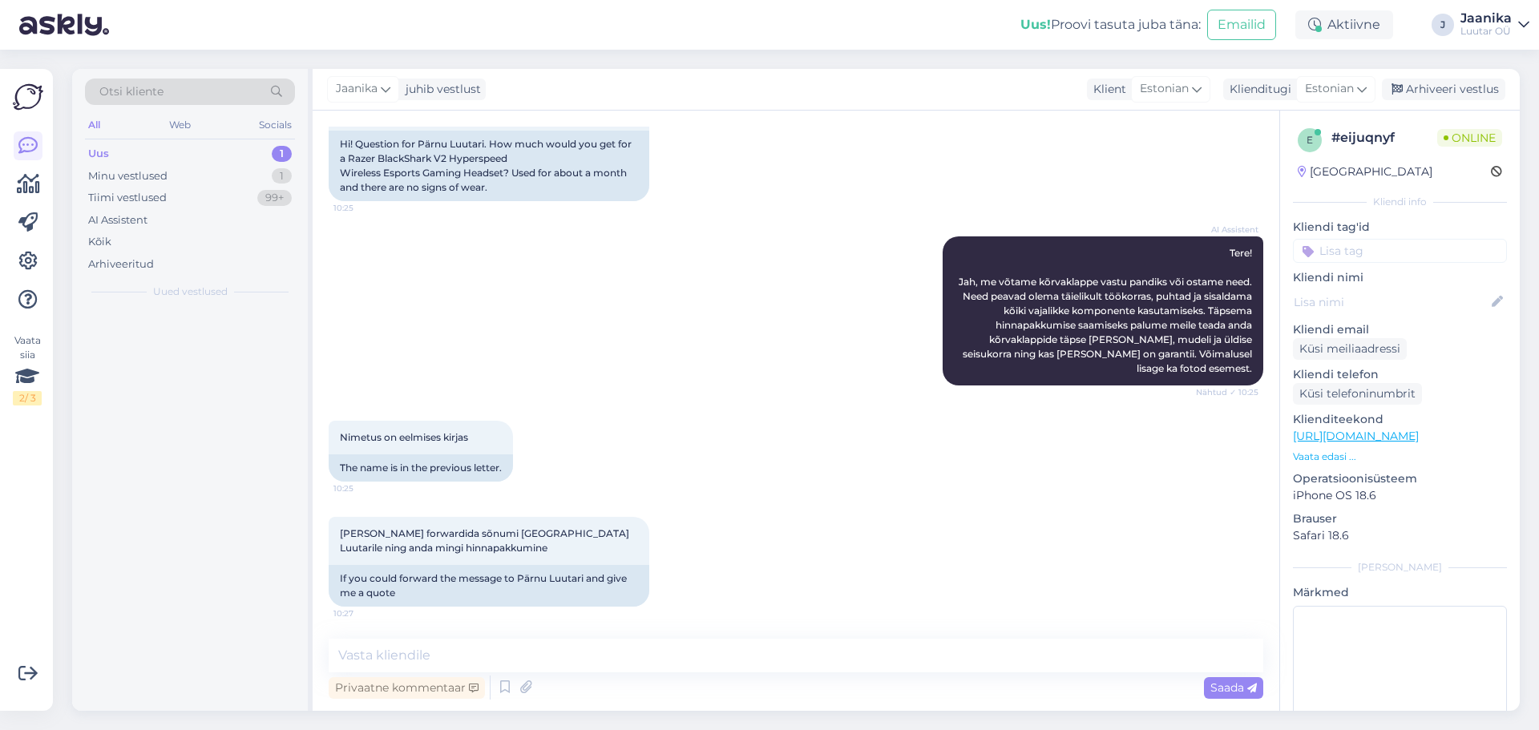
scroll to position [143, 0]
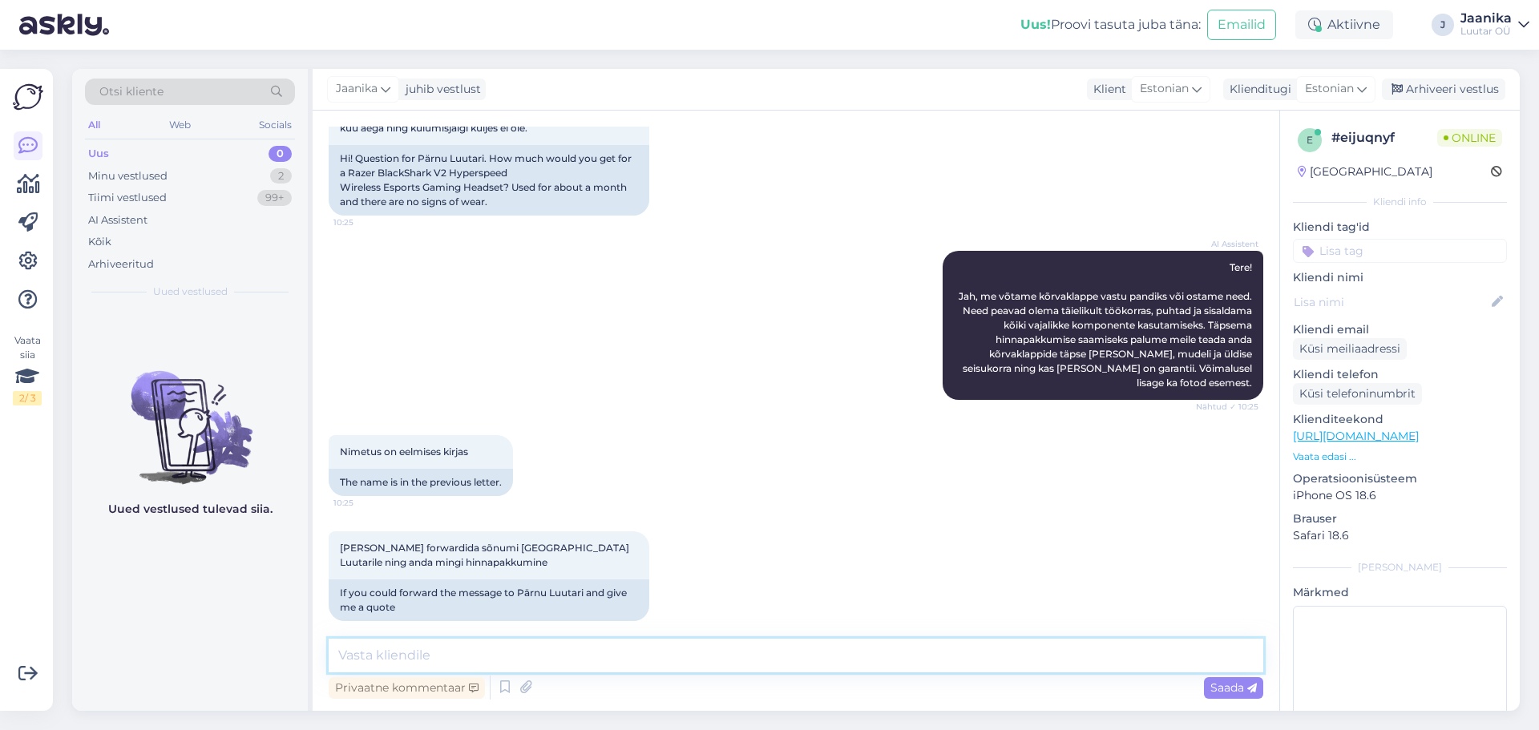
click at [652, 654] on textarea at bounding box center [796, 656] width 935 height 34
type textarea "Tere!"
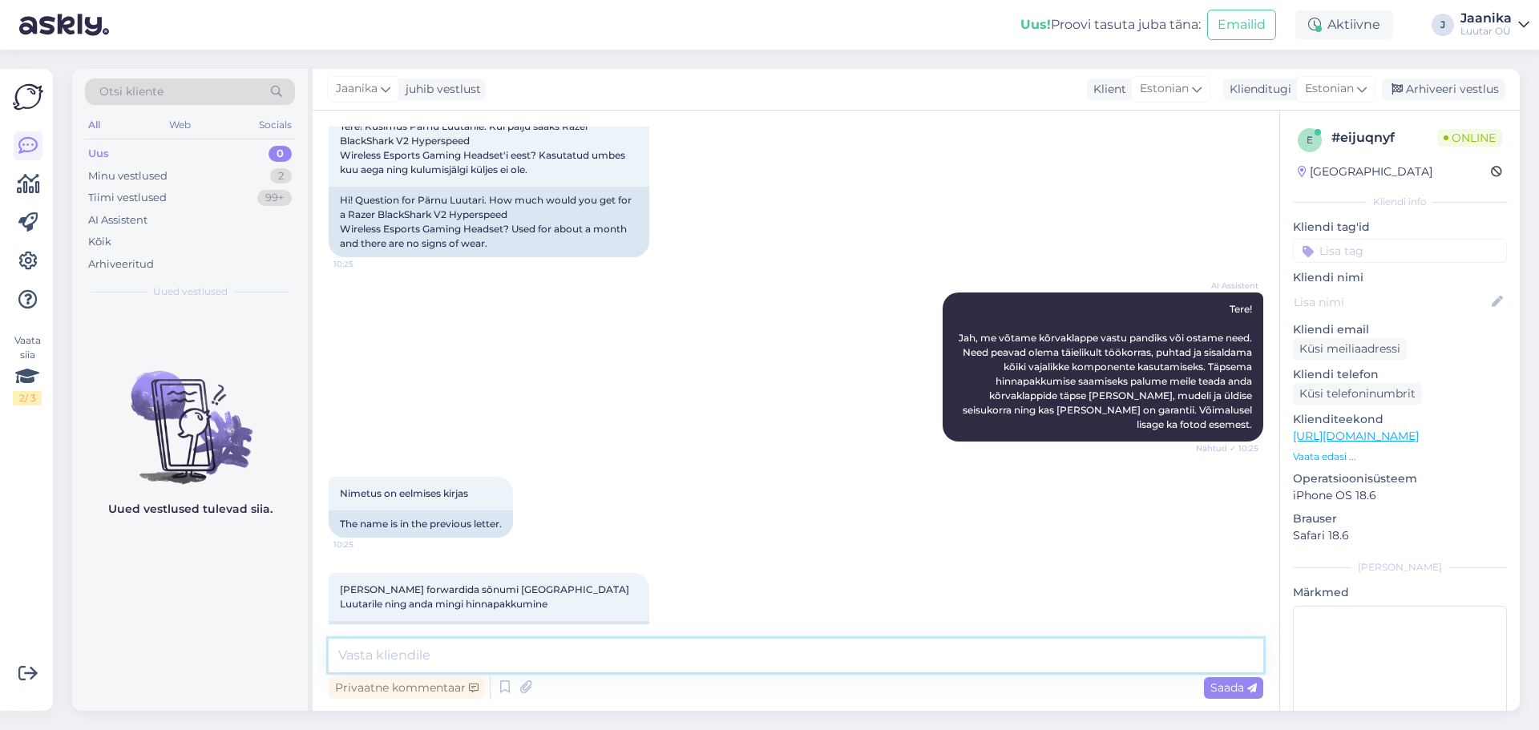
scroll to position [0, 0]
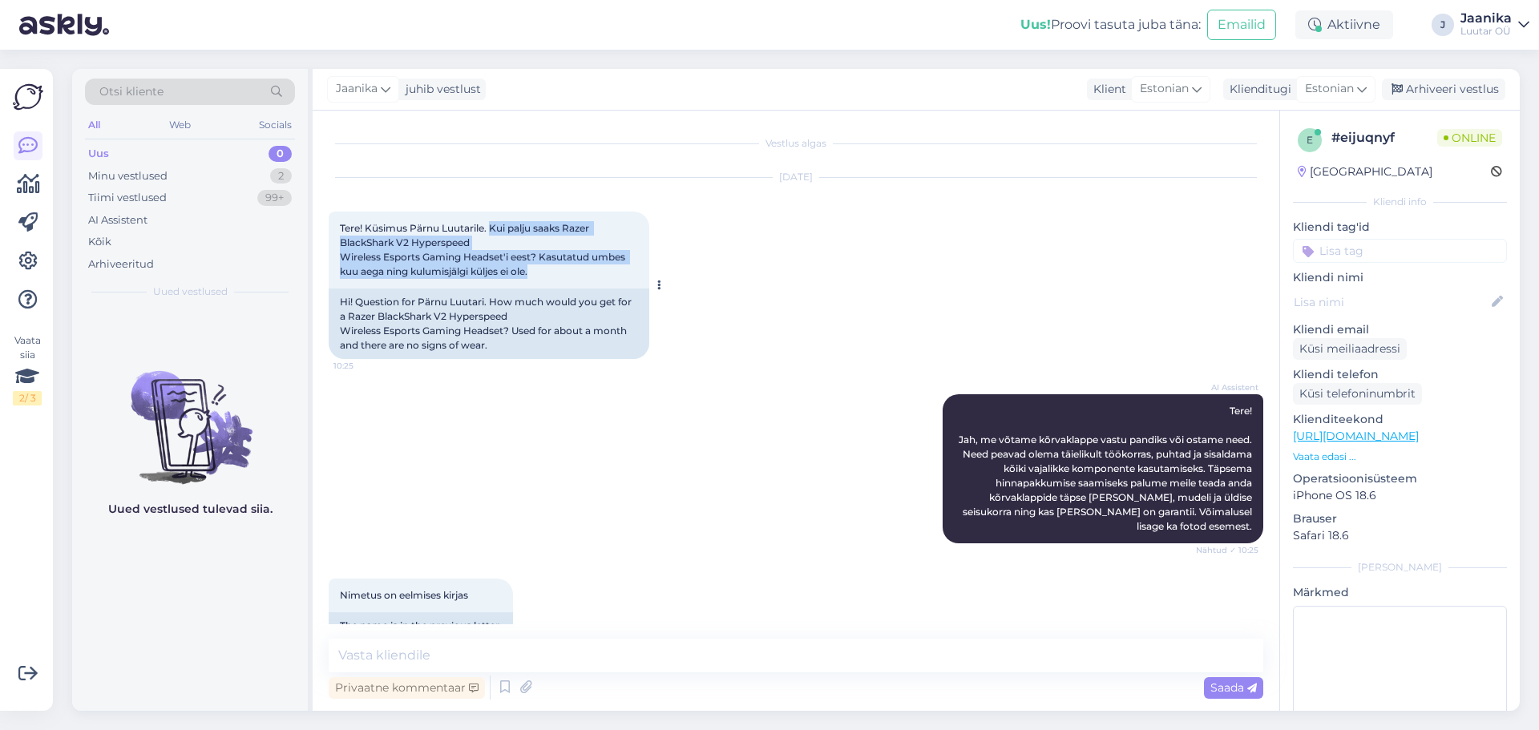
drag, startPoint x: 492, startPoint y: 222, endPoint x: 558, endPoint y: 271, distance: 81.9
click at [558, 271] on div "Tere! Küsimus Pärnu Luutarile. Kui palju saaks Razer BlackShark V2 Hyperspeed W…" at bounding box center [489, 250] width 321 height 77
copy span "Kui palju saaks Razer BlackShark V2 Hyperspeed Wireless Esports Gaming Headset'…"
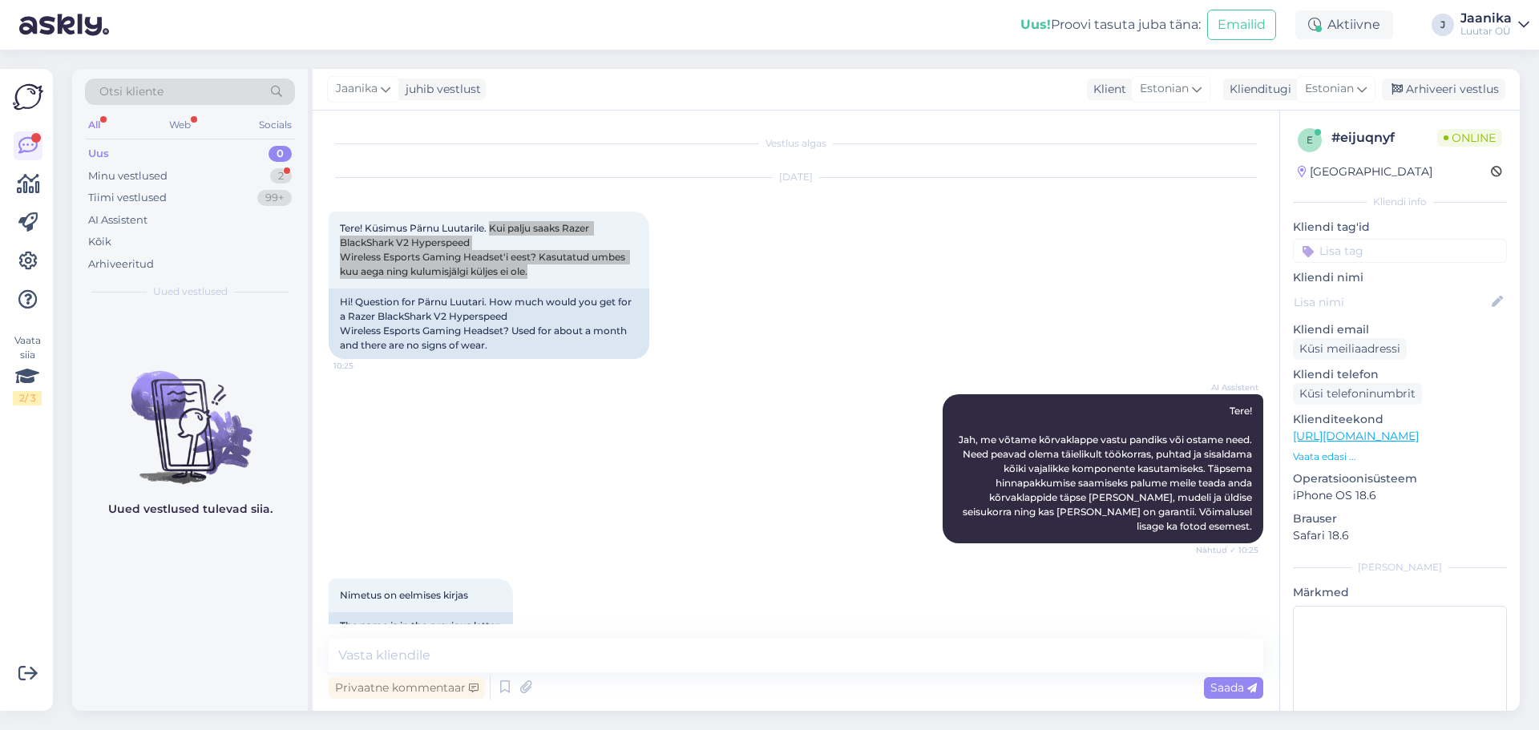
scroll to position [325, 0]
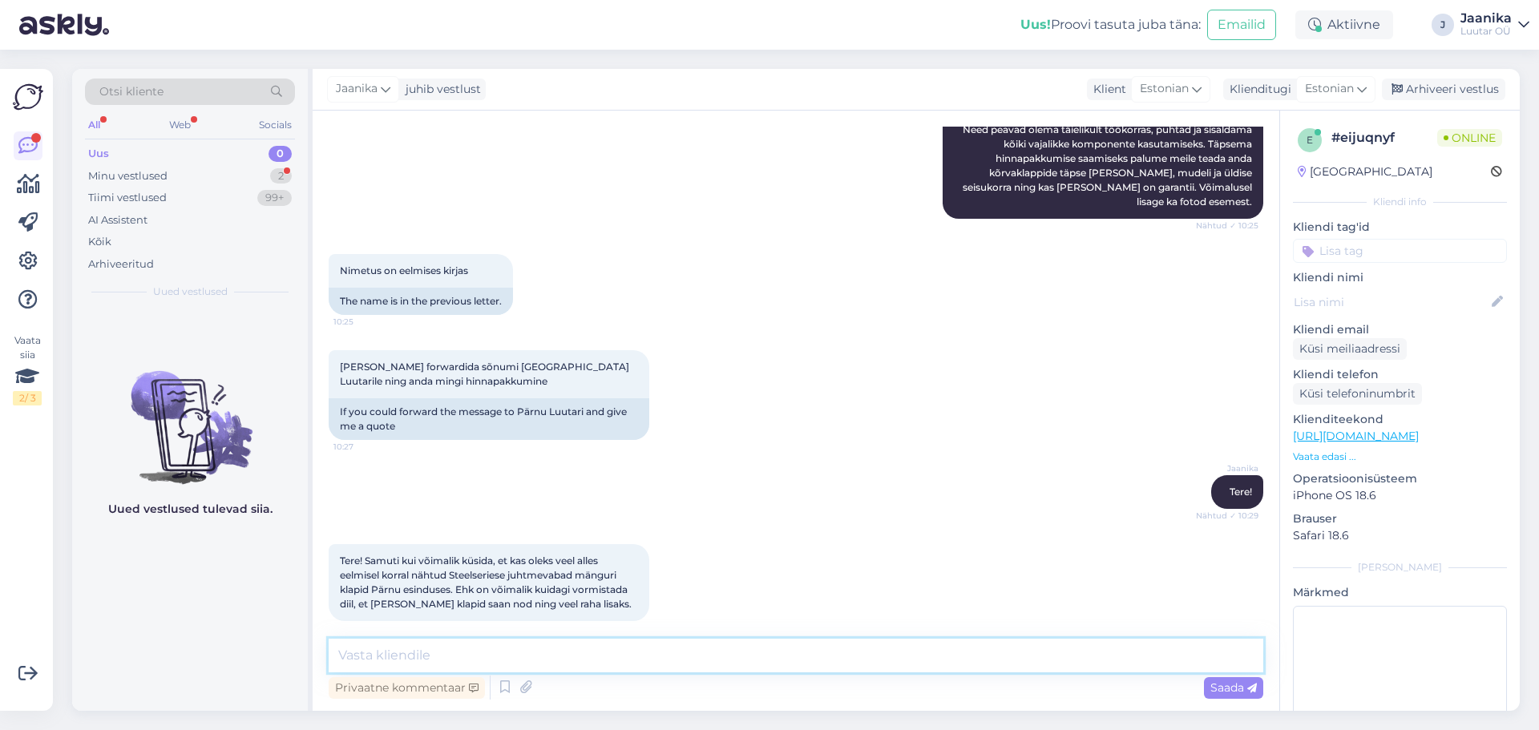
click at [510, 657] on textarea at bounding box center [796, 656] width 935 height 34
type textarea "kui mis müügil pärnu esindues on e-poes olemas"
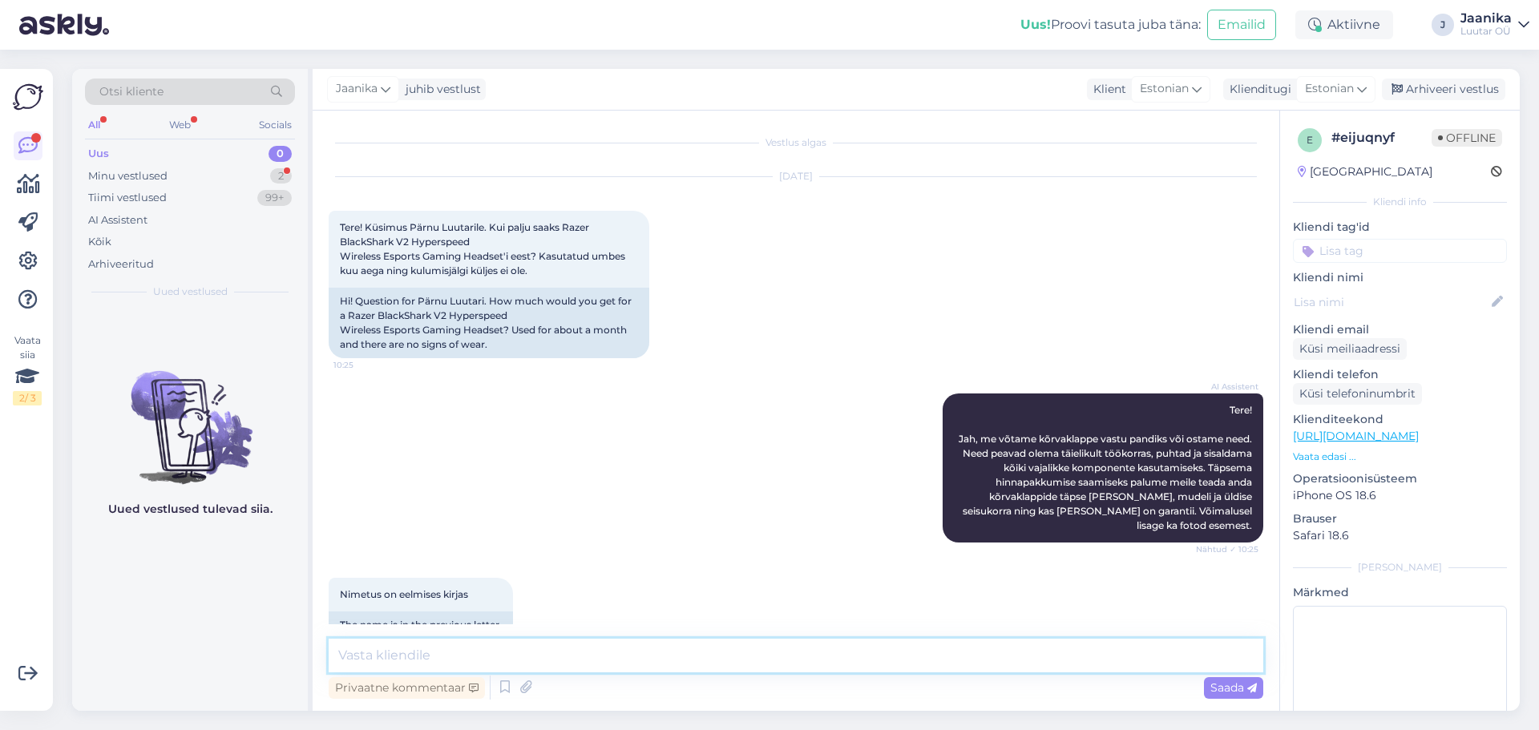
scroll to position [0, 0]
drag, startPoint x: 566, startPoint y: 228, endPoint x: 508, endPoint y: 257, distance: 64.5
click at [508, 257] on span "Tere! Küsimus Pärnu Luutarile. Kui palju saaks Razer BlackShark V2 Hyperspeed W…" at bounding box center [484, 249] width 288 height 55
copy span "Razer BlackShark V2 Hyperspeed Wireless Esports Gaming Headset'"
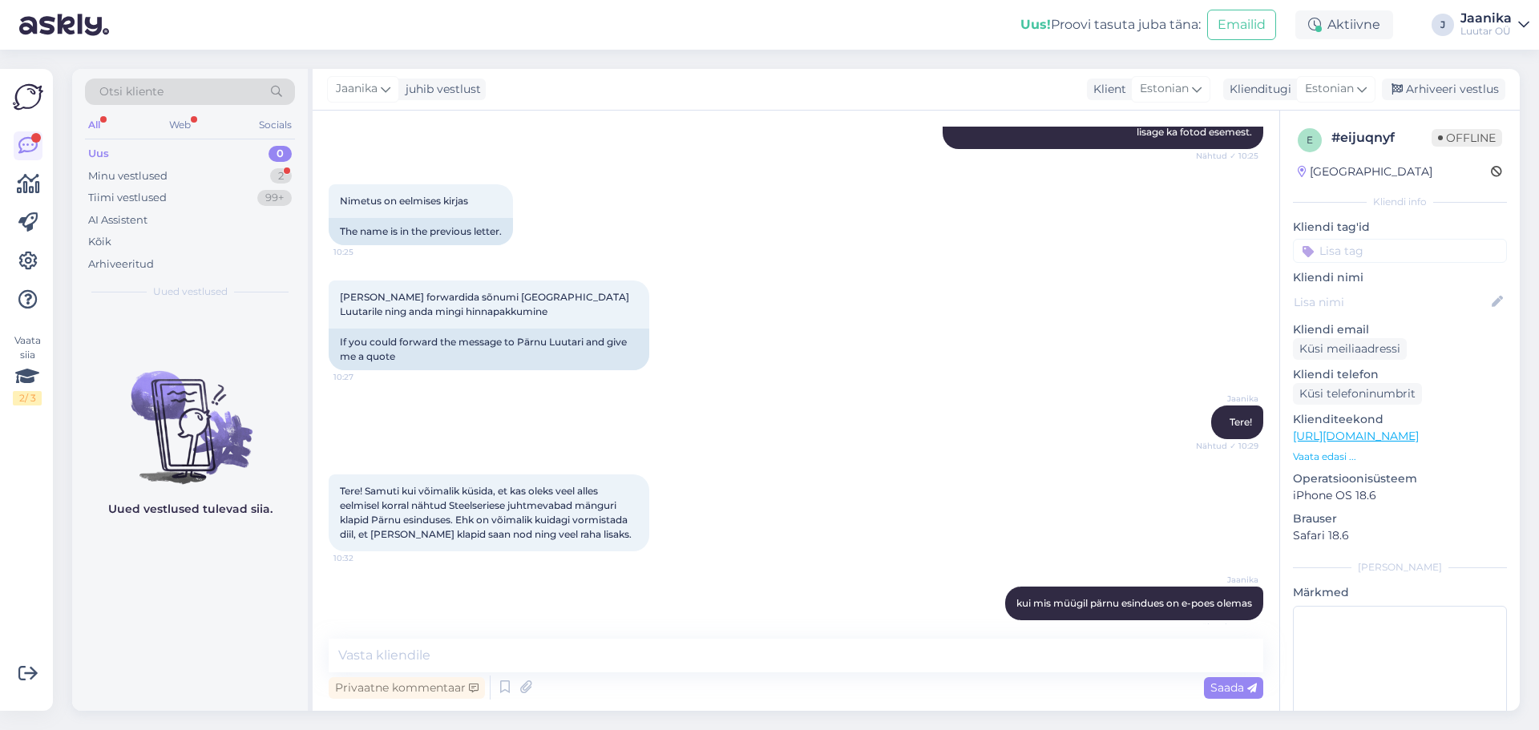
scroll to position [477, 0]
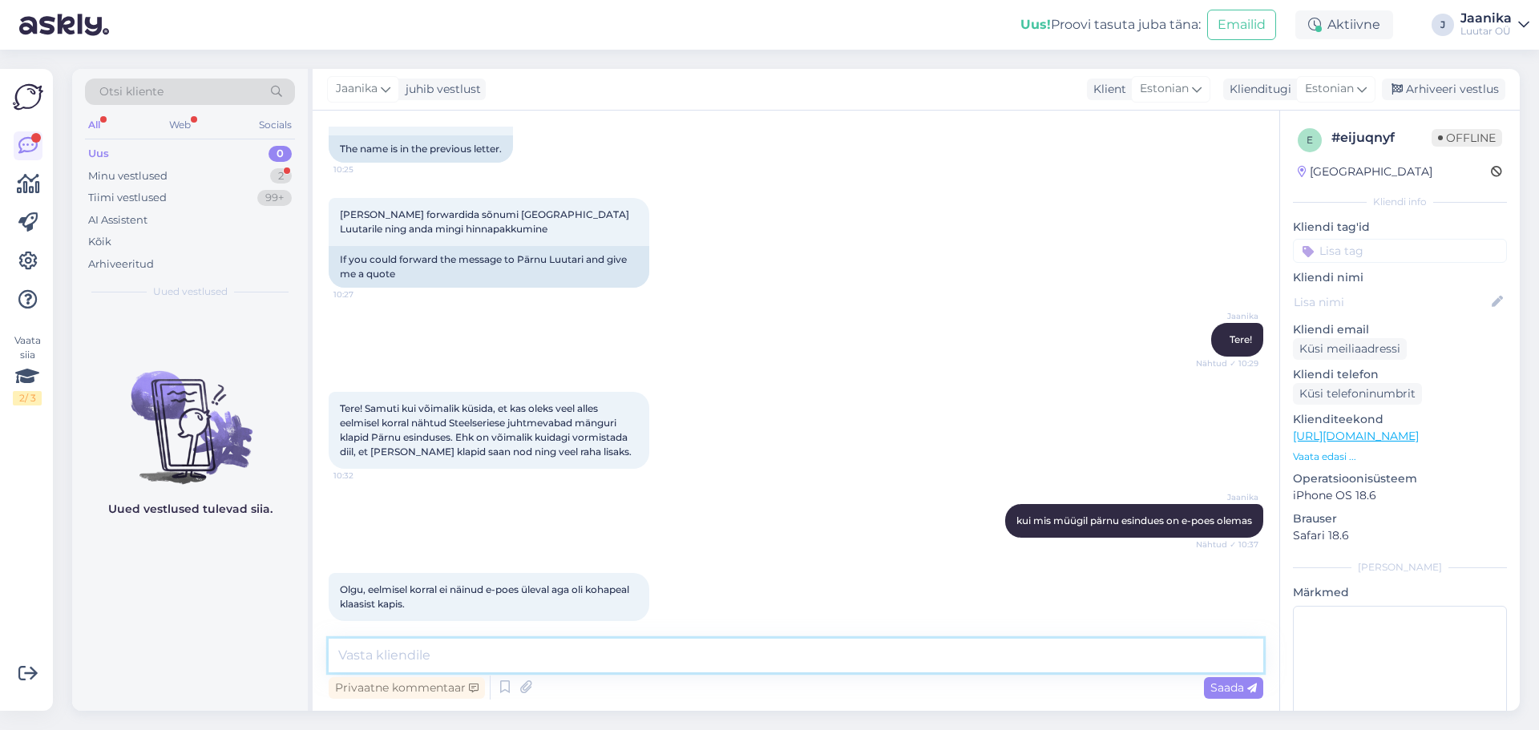
click at [568, 663] on textarea at bounding box center [796, 656] width 935 height 34
paste textarea "Razer BlackShark V2 Hyperspeed Wireless Esports Gaming Headset'"
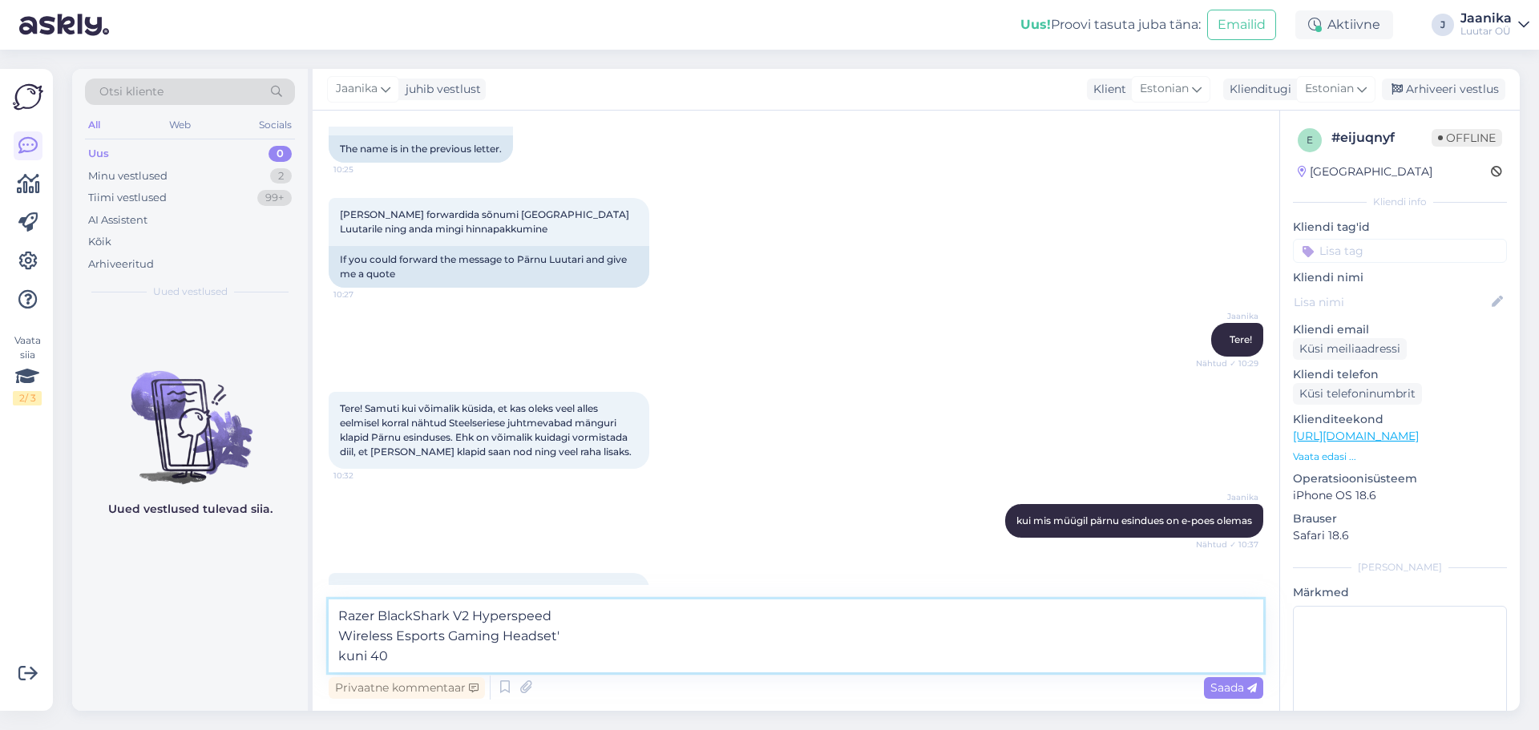
type textarea "Razer BlackShark V2 Hyperspeed Wireless Esports Gaming Headset' kuni 40€"
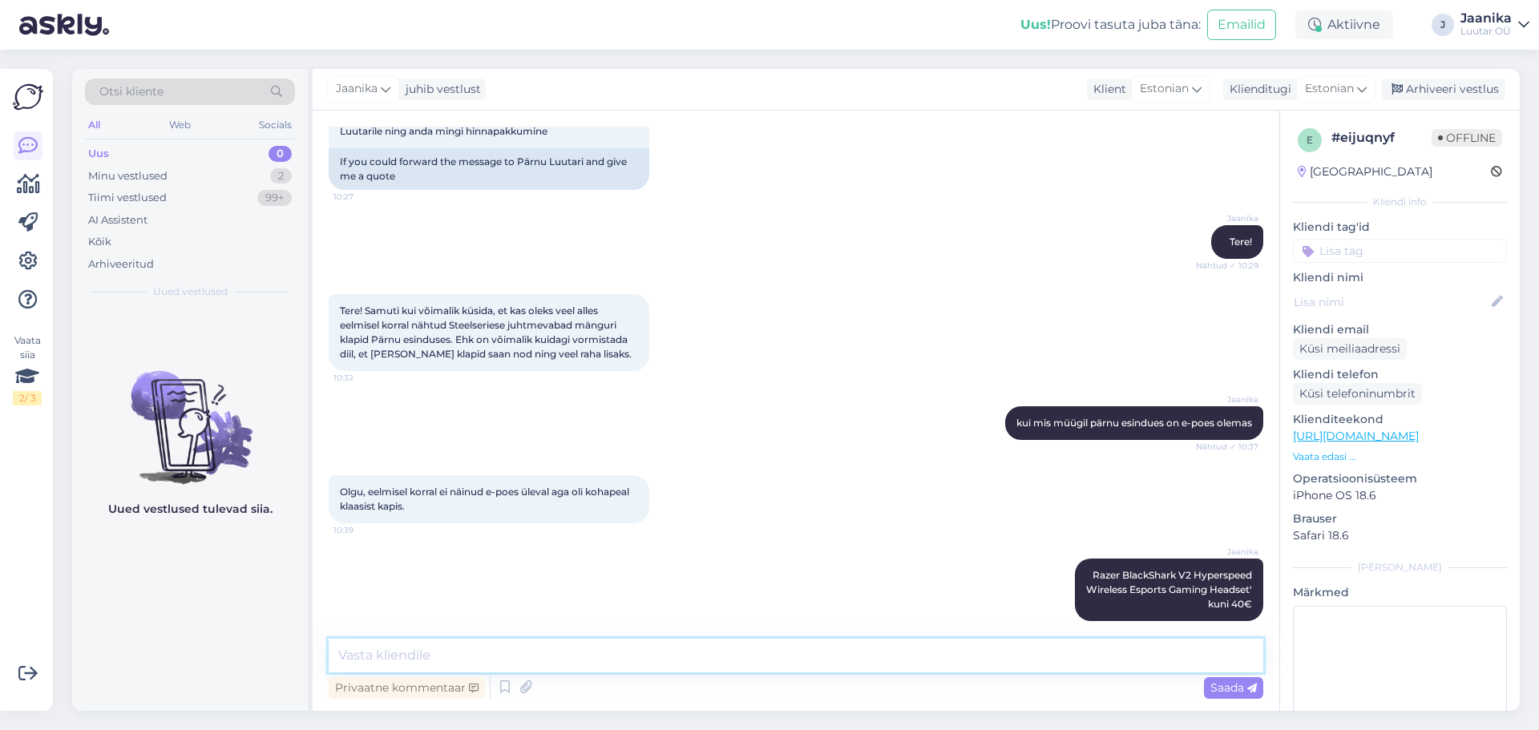
click at [418, 654] on textarea at bounding box center [796, 656] width 935 height 34
type textarea "vb polnud jõutud veel lisada e-poodi"
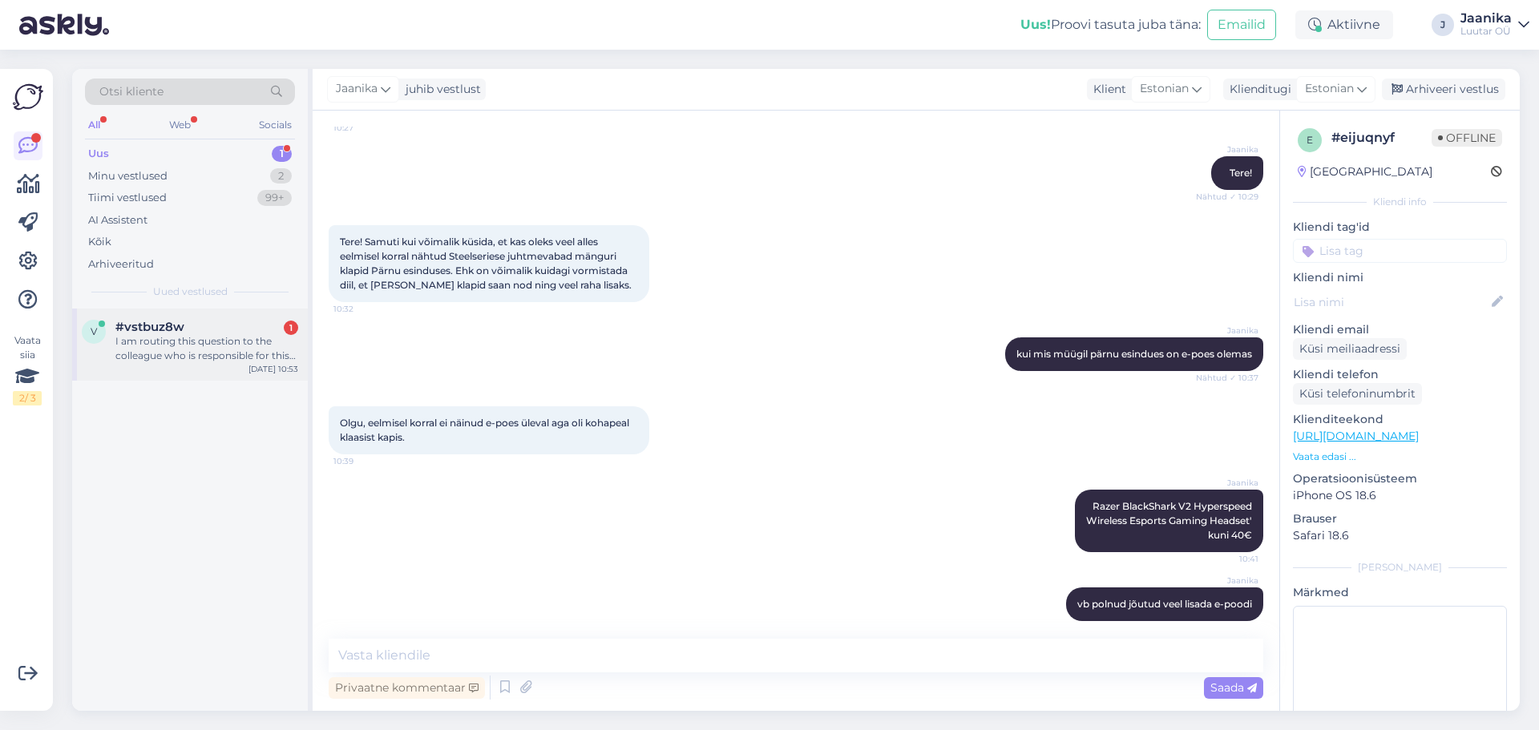
click at [182, 365] on div "v #vstbuz8w 1 I am routing this question to the colleague who is responsible fo…" at bounding box center [190, 345] width 236 height 72
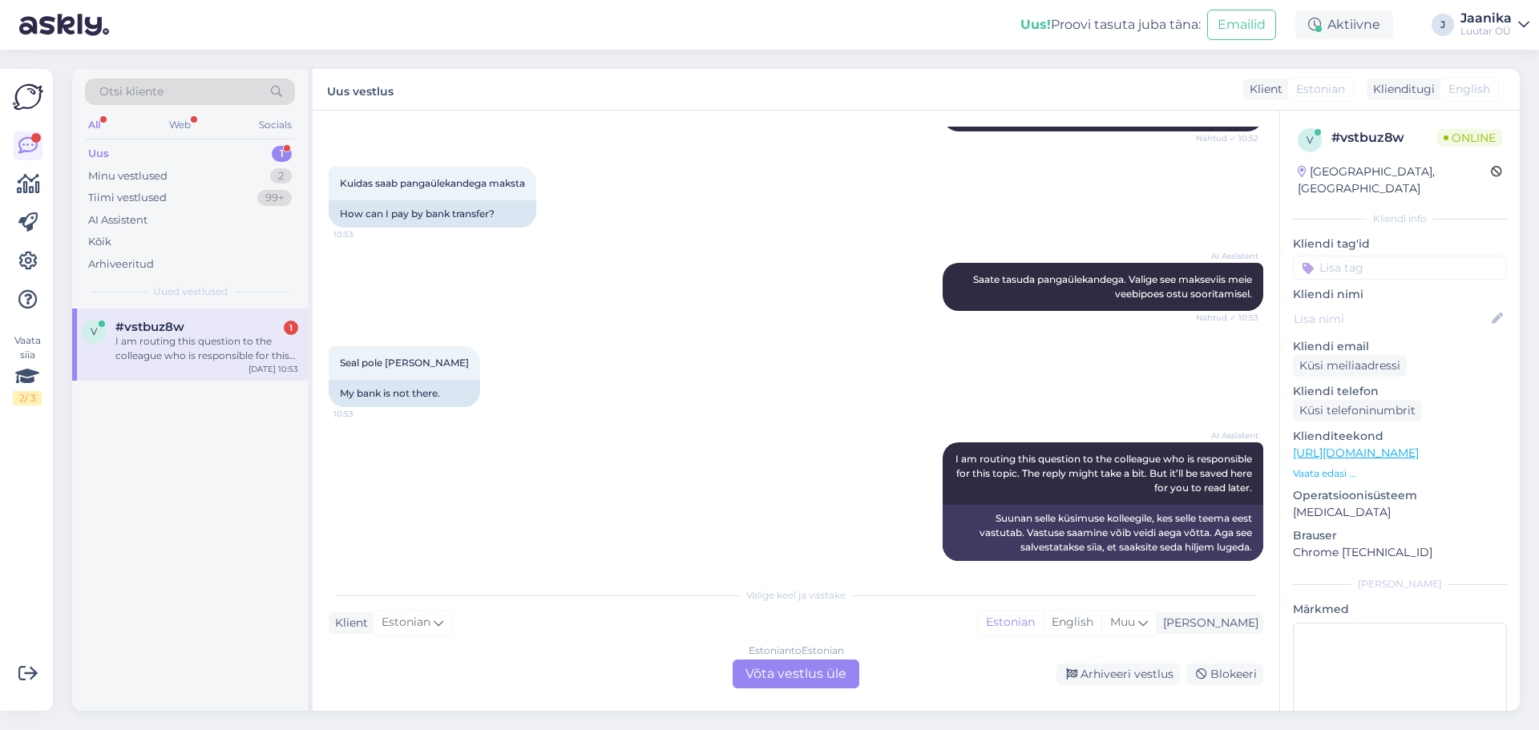
click at [804, 669] on div "Estonian to Estonian Võta vestlus üle" at bounding box center [796, 674] width 127 height 29
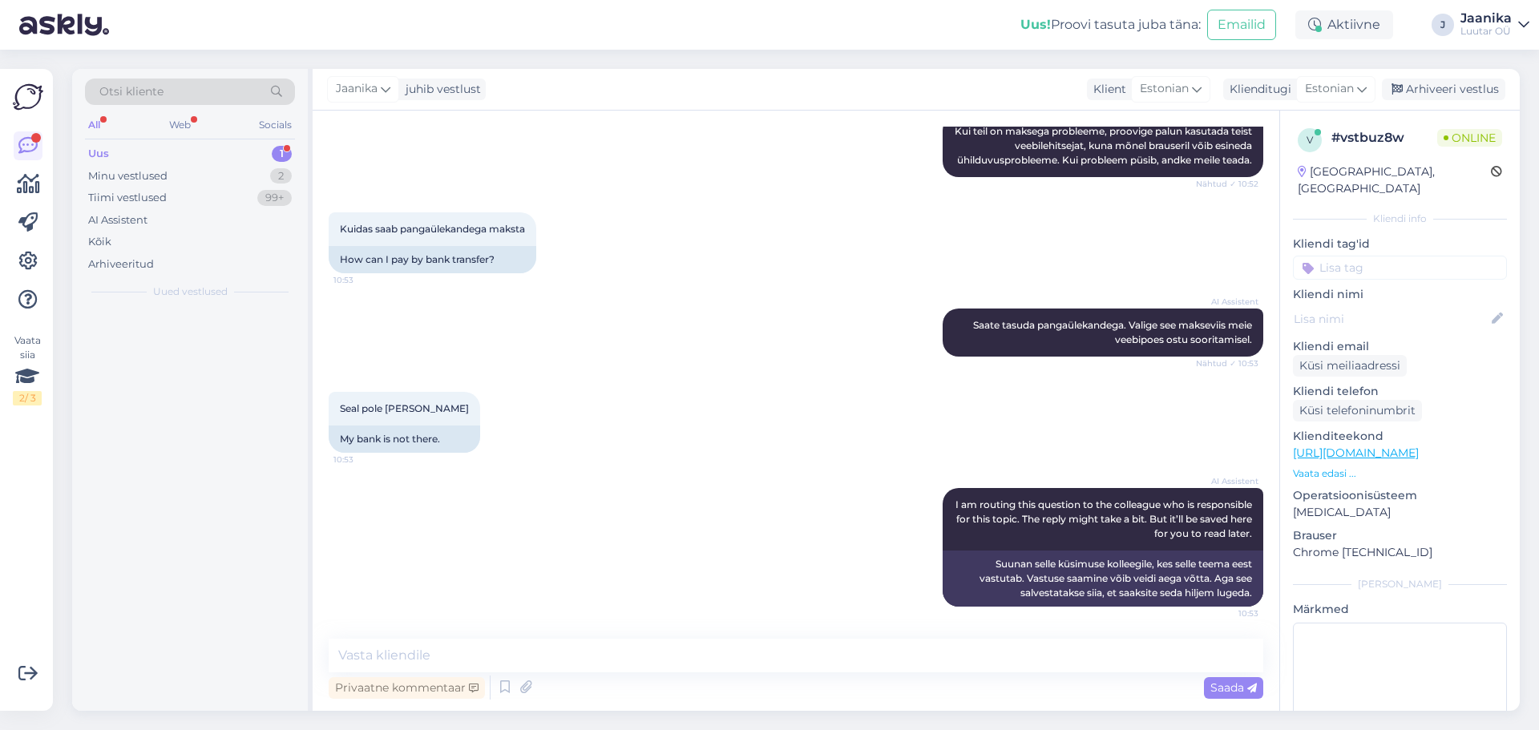
scroll to position [740, 0]
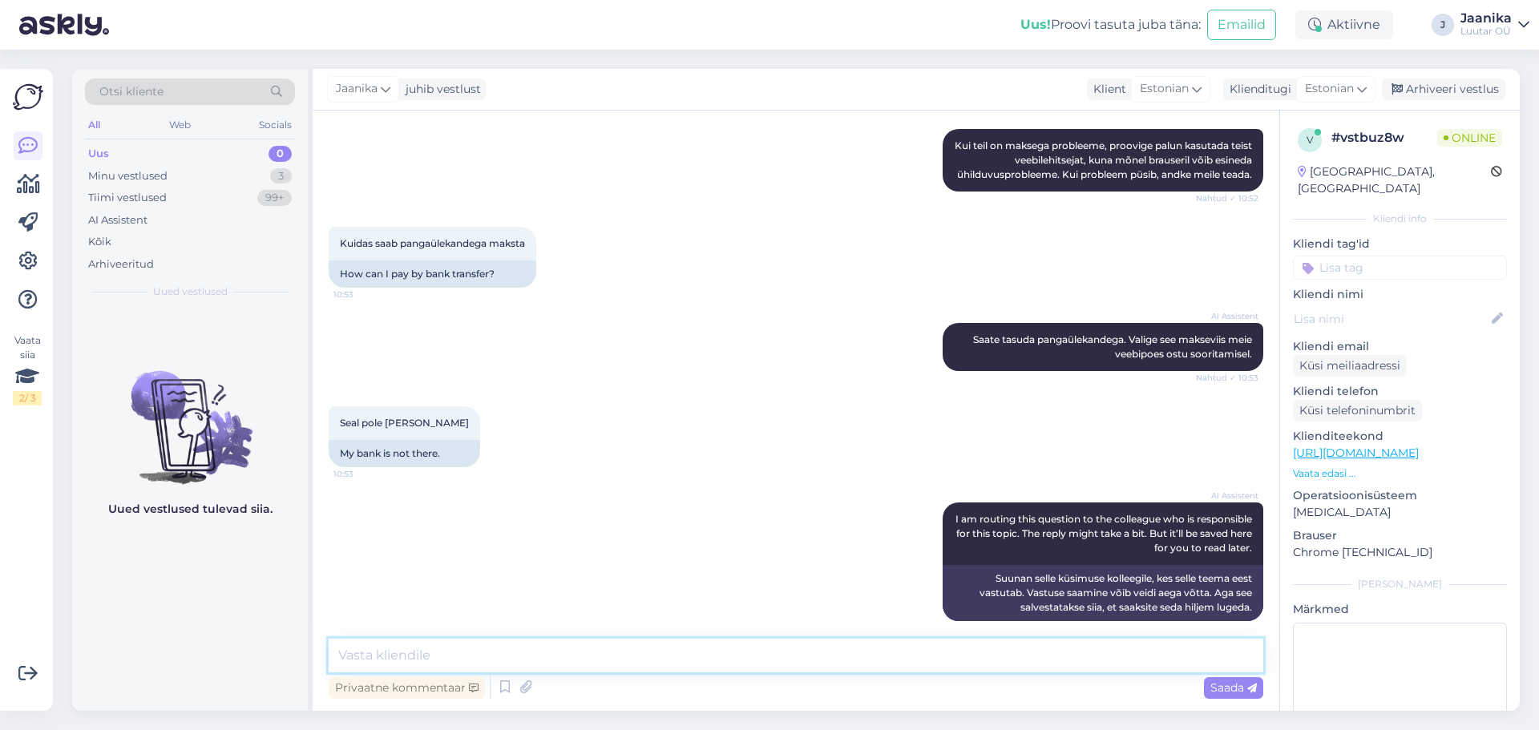
click at [555, 662] on textarea at bounding box center [796, 656] width 935 height 34
type textarea "Tere!"
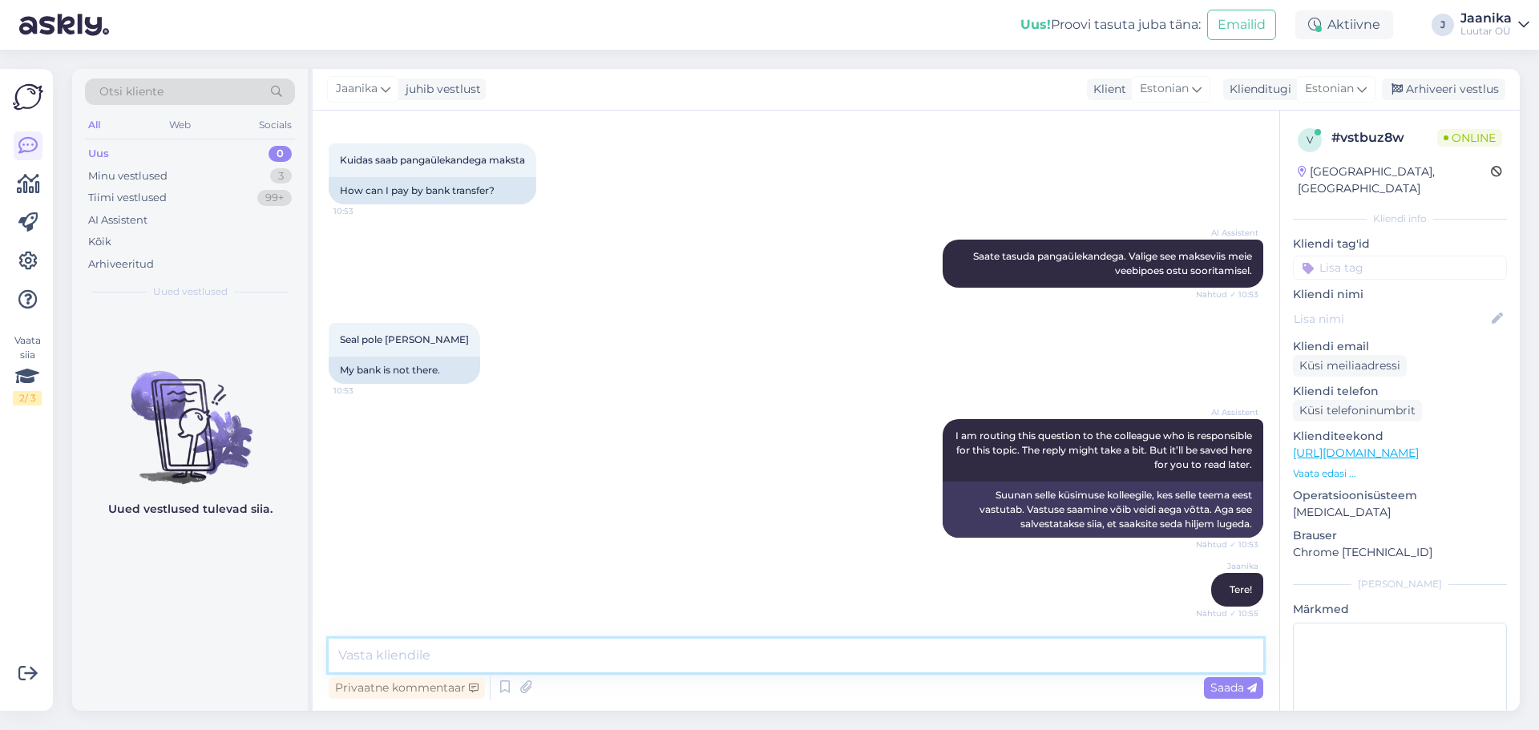
scroll to position [809, 0]
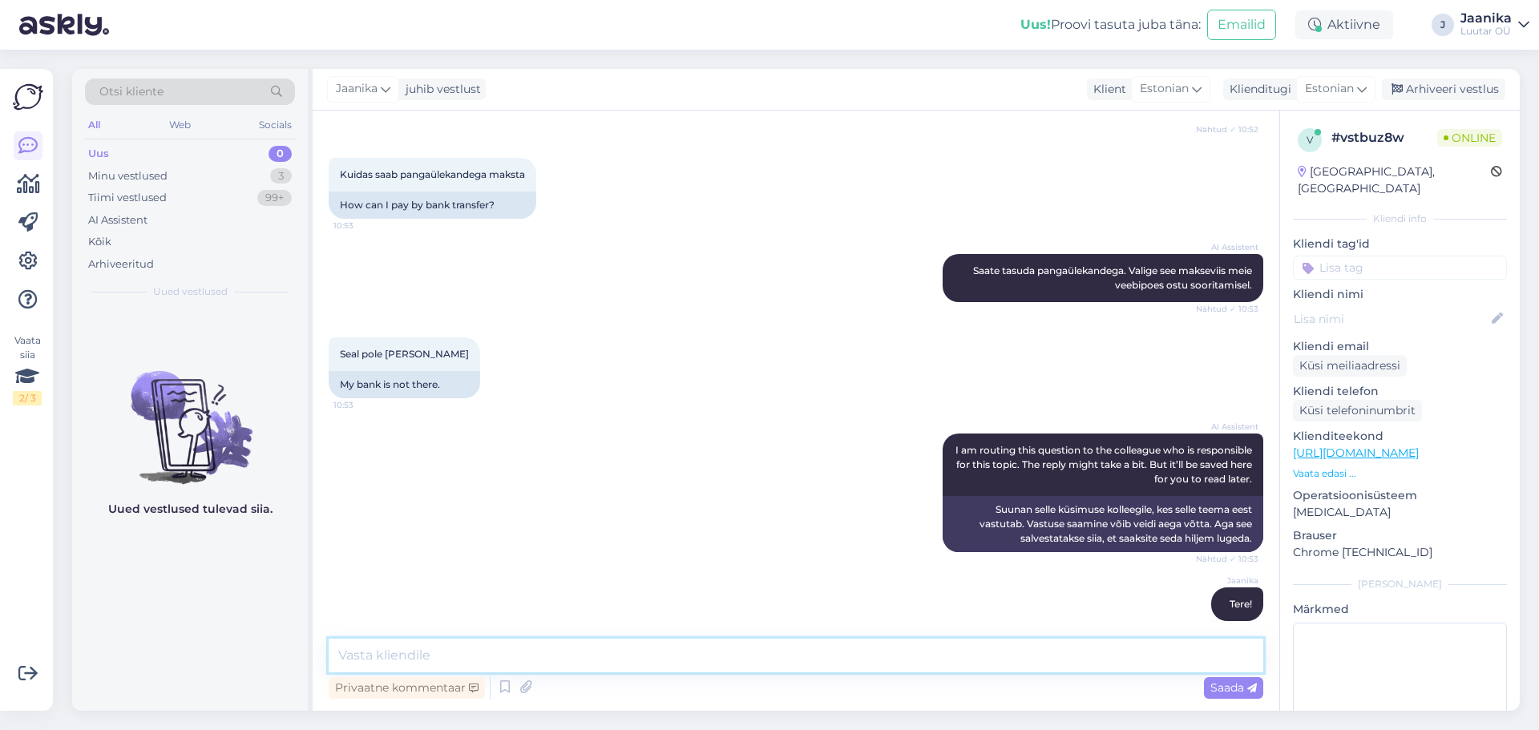
click at [455, 659] on textarea at bounding box center [796, 656] width 935 height 34
type textarea "valikus on jah need pangad mis on."
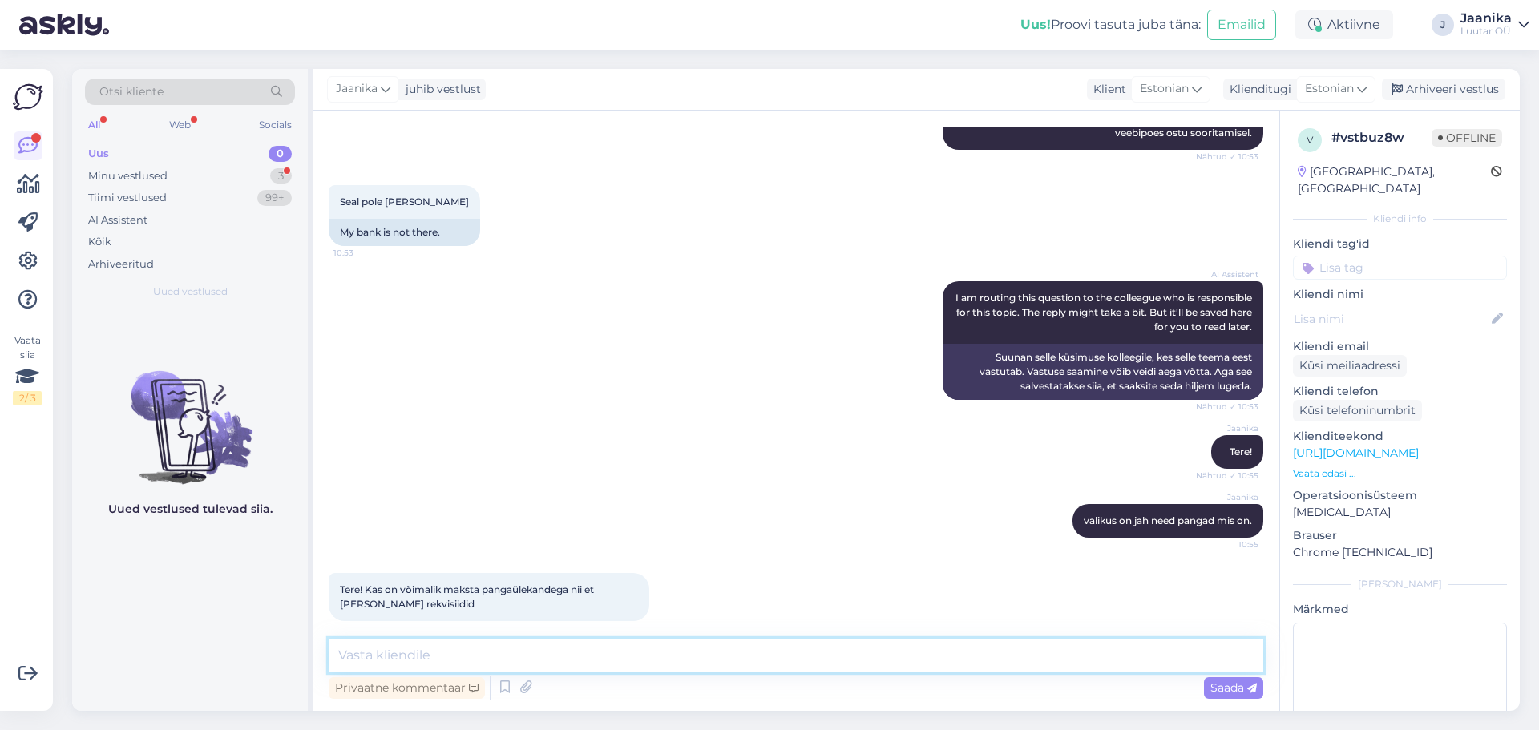
scroll to position [1030, 0]
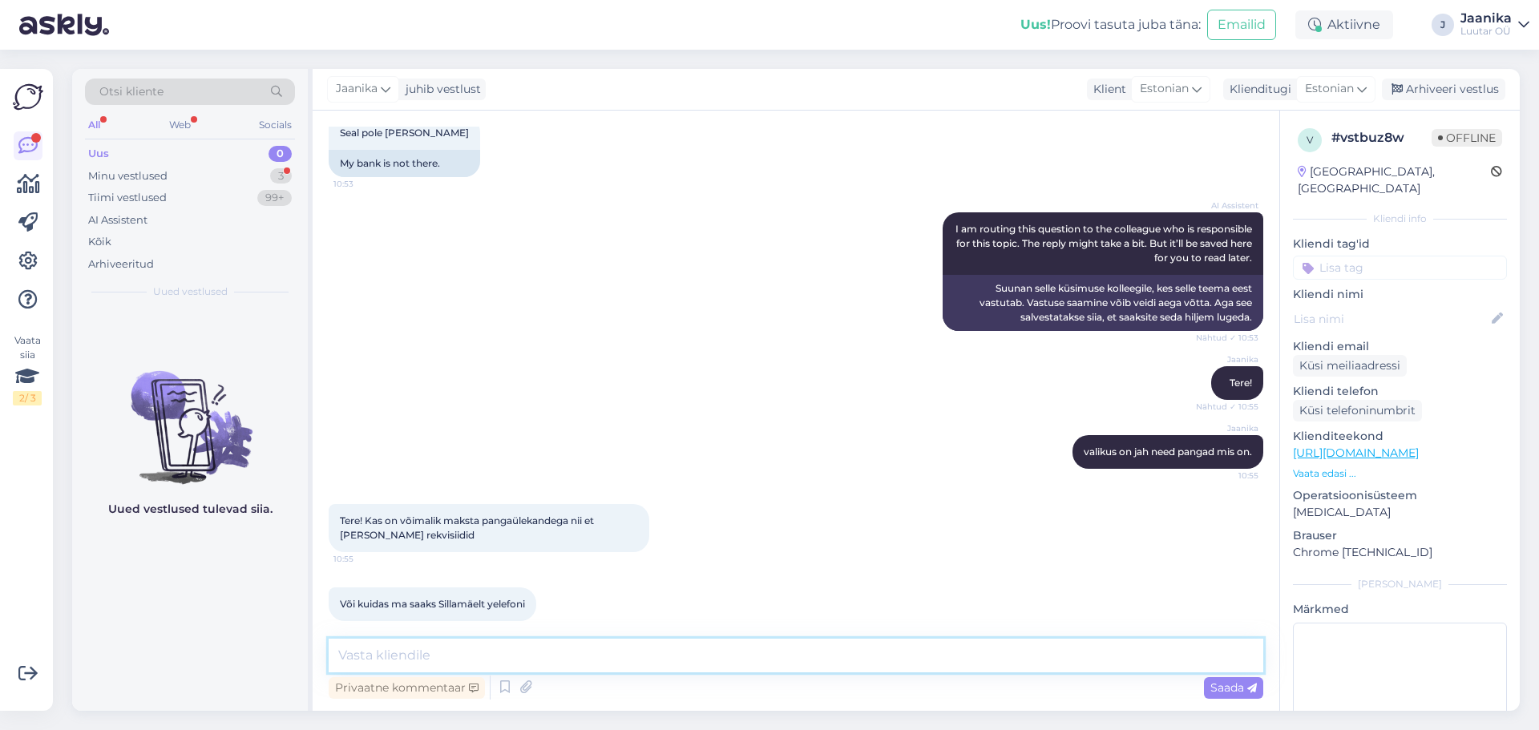
click at [535, 653] on textarea at bounding box center [796, 656] width 935 height 34
click at [500, 650] on textarea at bounding box center [796, 656] width 935 height 34
click at [365, 653] on textarea "visamakse peaks meil kenasti toimima." at bounding box center [796, 656] width 935 height 34
type textarea "visa makse peaks meil kenasti toimima."
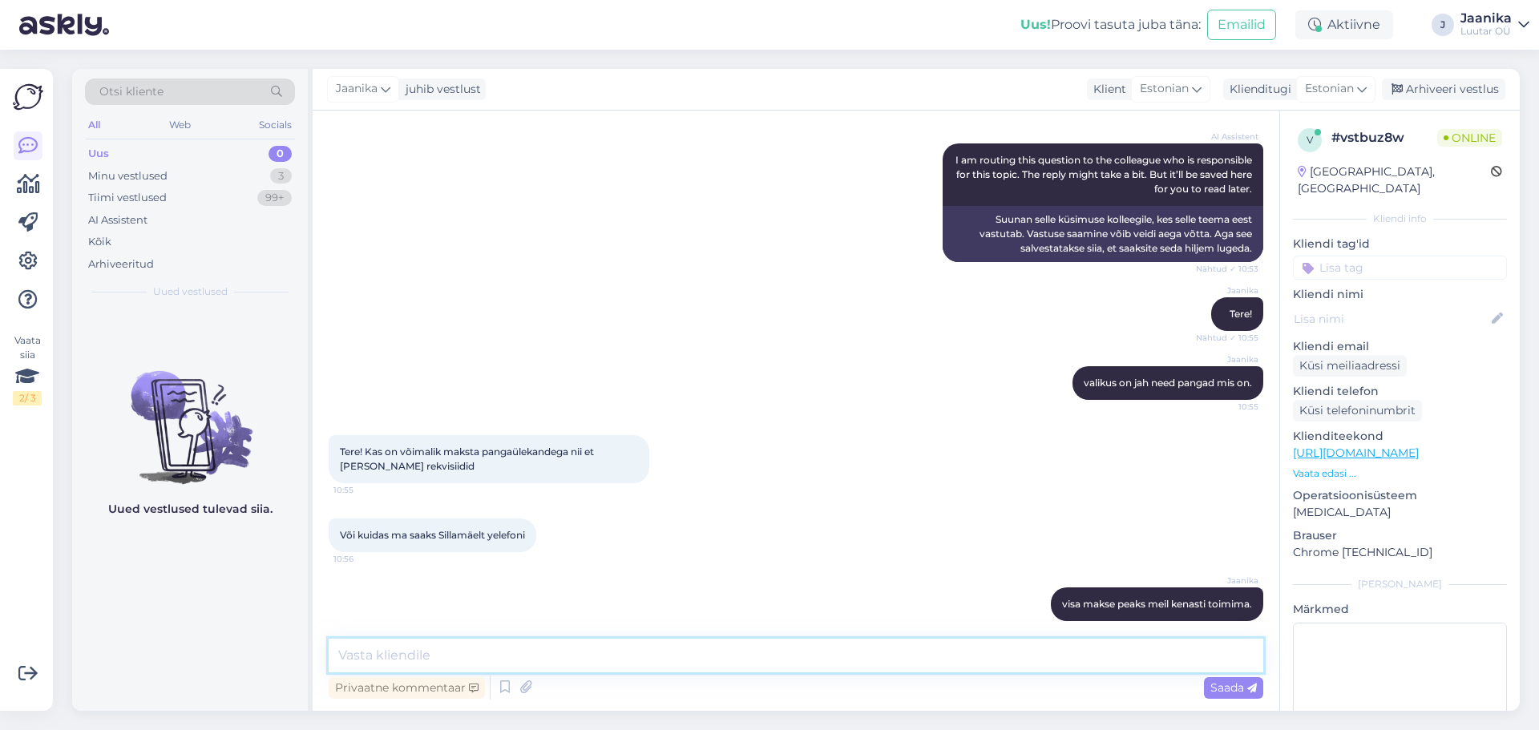
click at [370, 653] on textarea at bounding box center [796, 656] width 935 height 34
click at [371, 653] on textarea at bounding box center [796, 656] width 935 height 34
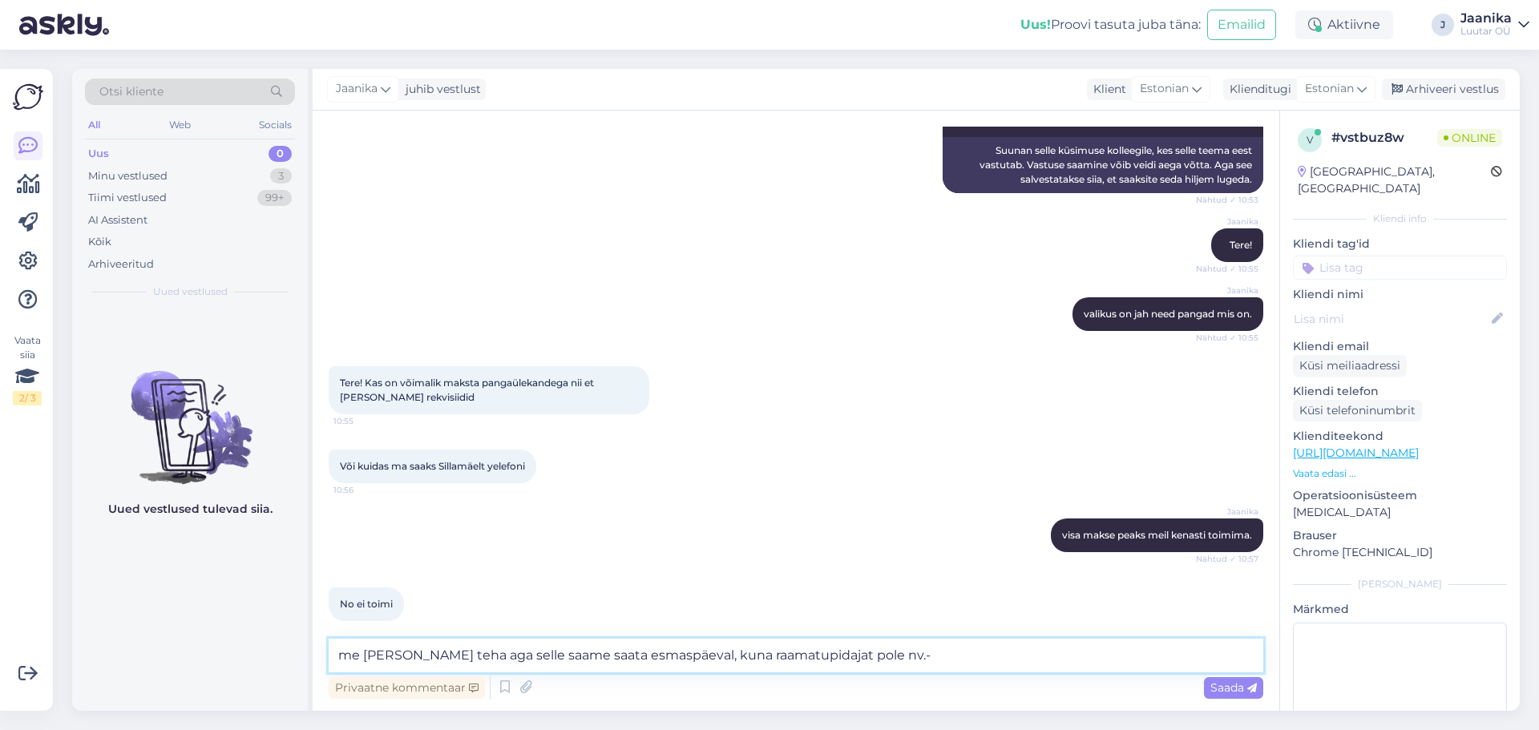
type textarea "me [PERSON_NAME] teha aga selle saame saata esmaspäeval, kuna raamatupidajat po…"
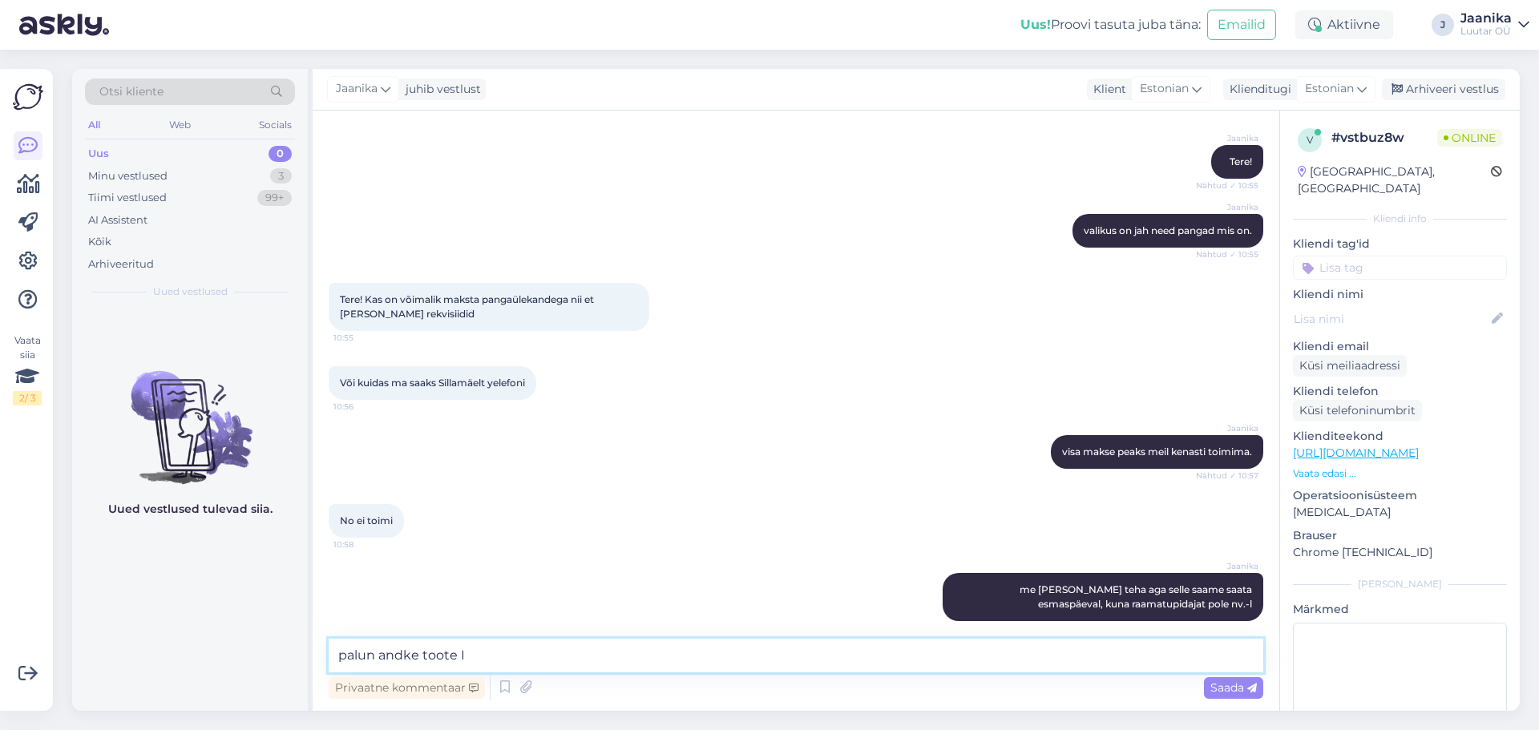
type textarea "palun andke toote ID"
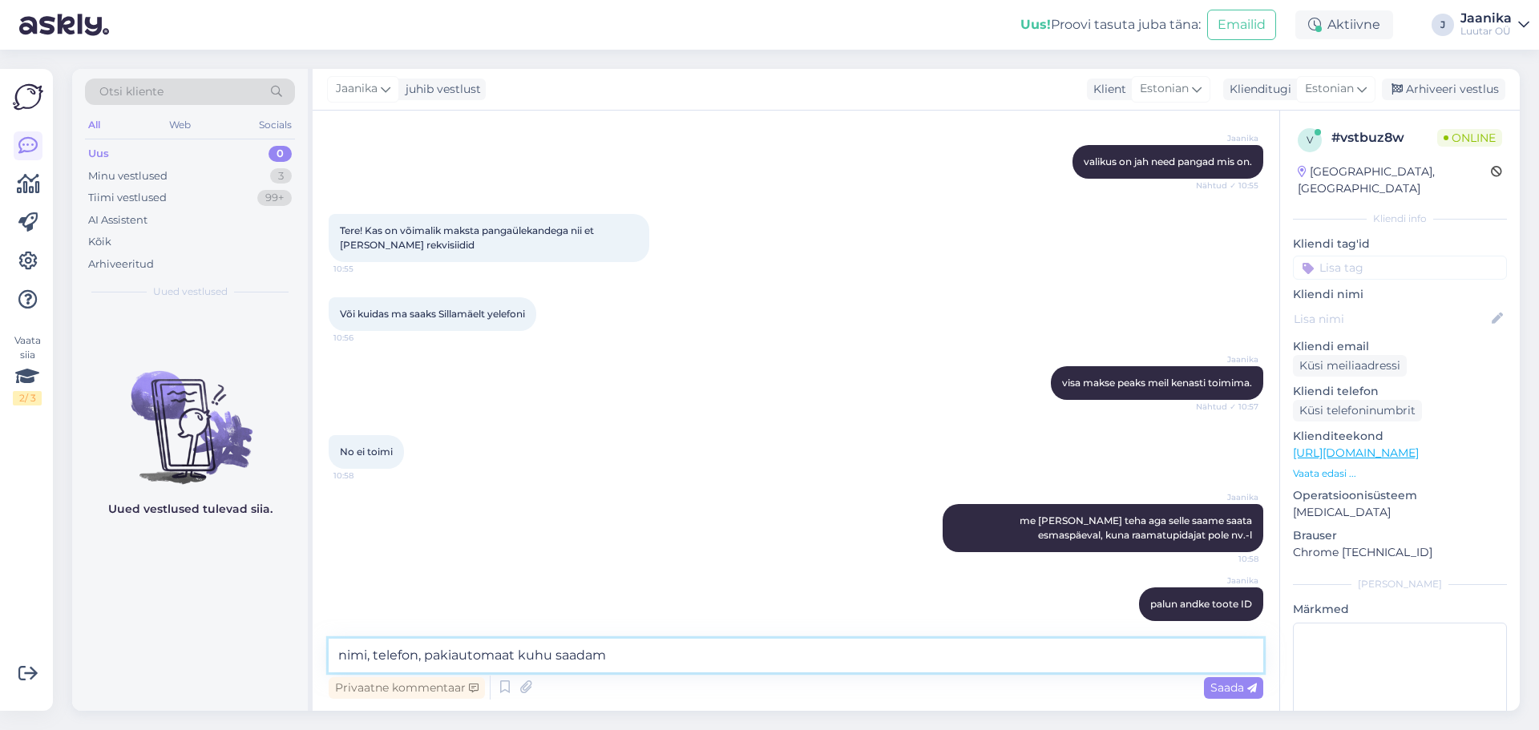
type textarea "nimi, telefon, pakiautomaat kuhu saadame"
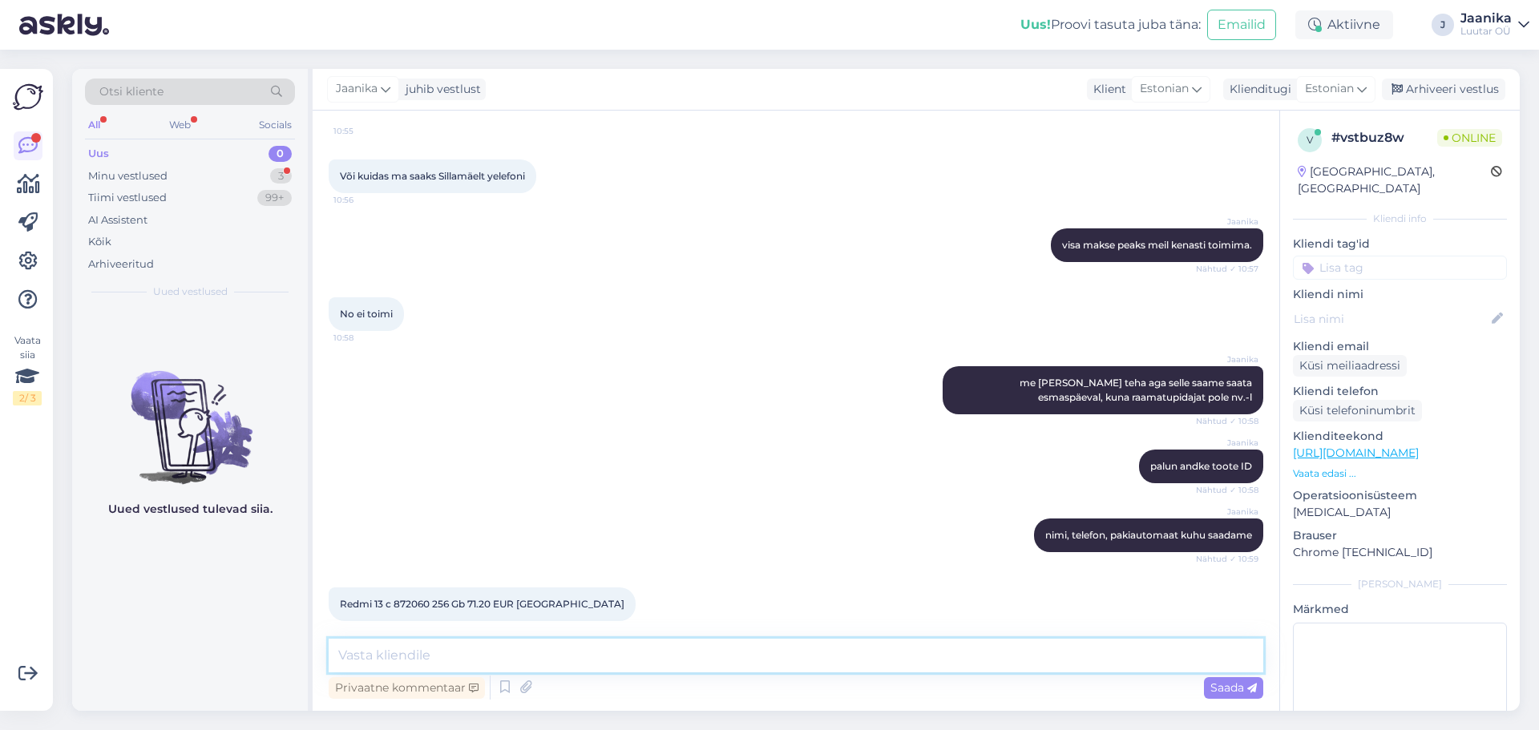
scroll to position [1527, 0]
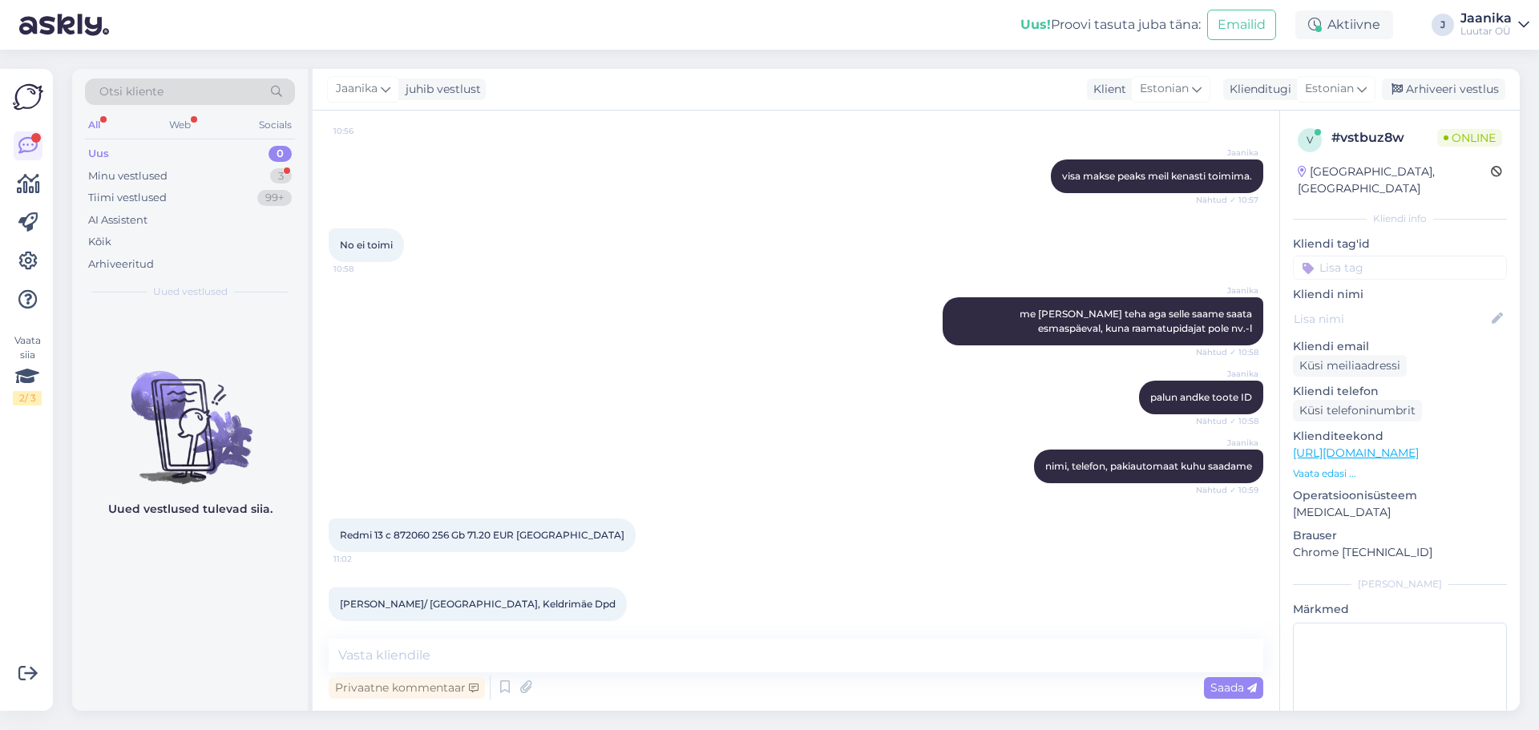
click at [411, 529] on span "Redmi 13 c 872060 256 Gb 71.20 EUR [GEOGRAPHIC_DATA]" at bounding box center [482, 535] width 285 height 12
drag, startPoint x: 411, startPoint y: 523, endPoint x: 434, endPoint y: 524, distance: 23.3
click at [412, 529] on span "Redmi 13 c 872060 256 Gb 71.20 EUR [GEOGRAPHIC_DATA]" at bounding box center [482, 535] width 285 height 12
copy span "872060"
click at [1419, 446] on link "[URL][DOMAIN_NAME]" at bounding box center [1356, 453] width 126 height 14
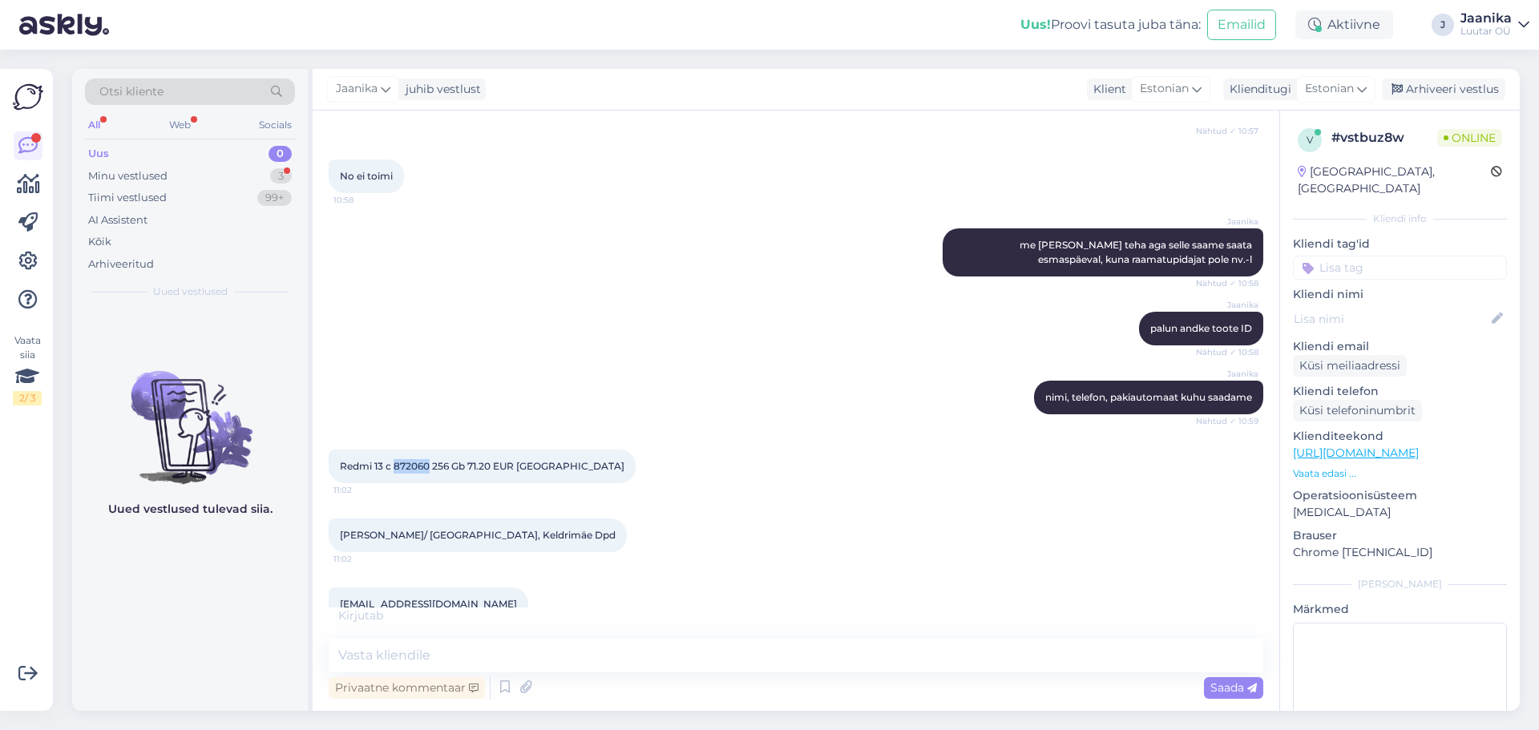
scroll to position [1665, 0]
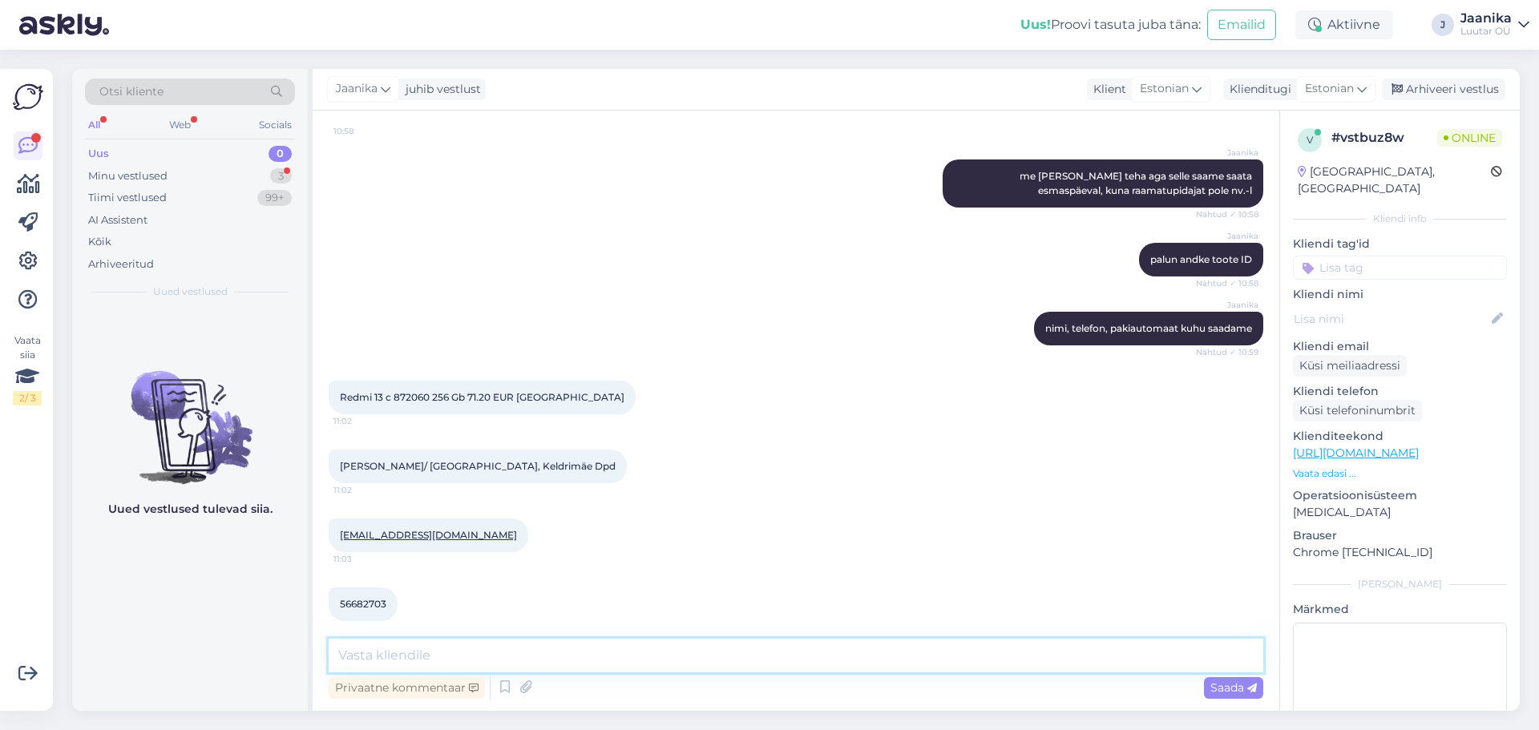
click at [428, 661] on textarea at bounding box center [796, 656] width 935 height 34
type textarea "palun kirjutage täpne DPD automaadi aaadress"
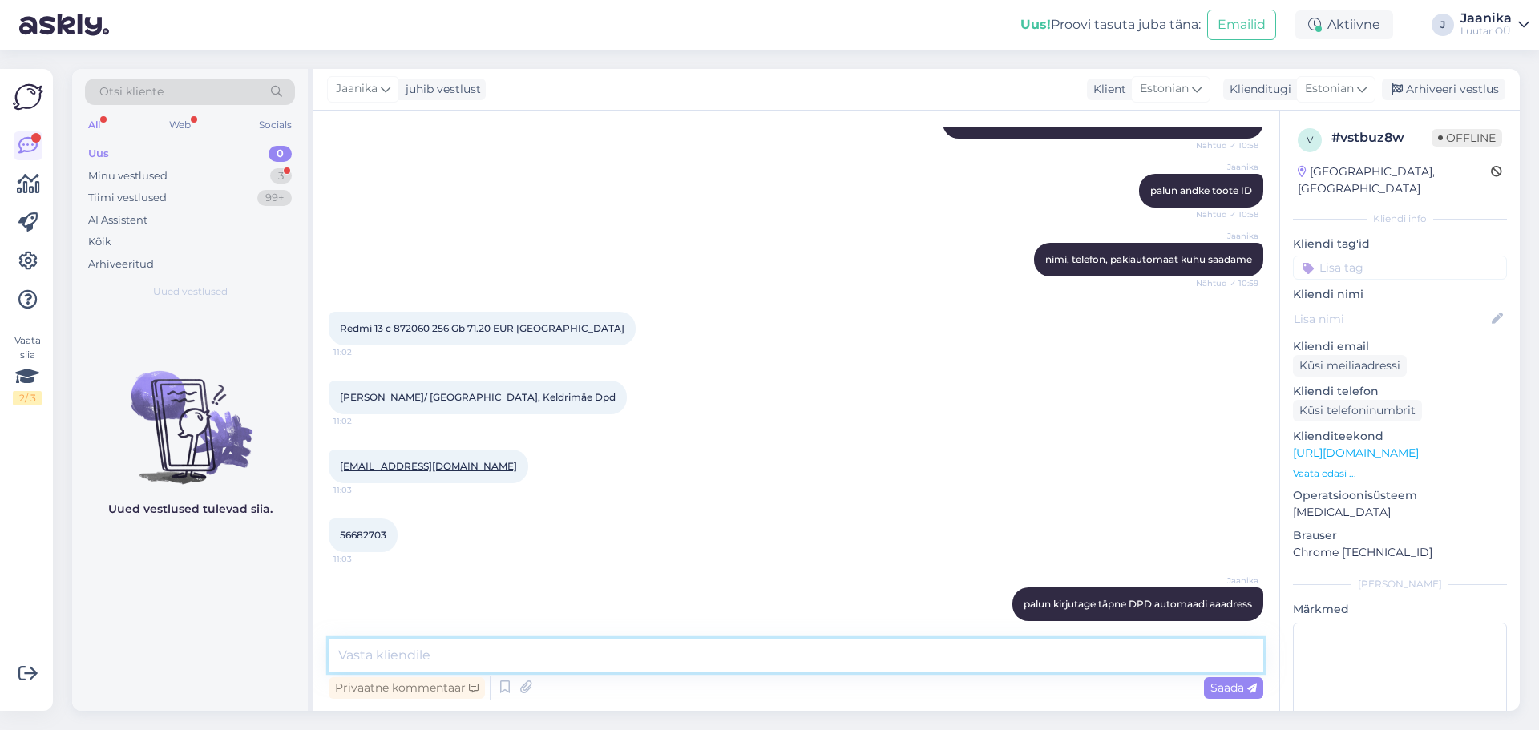
scroll to position [1803, 0]
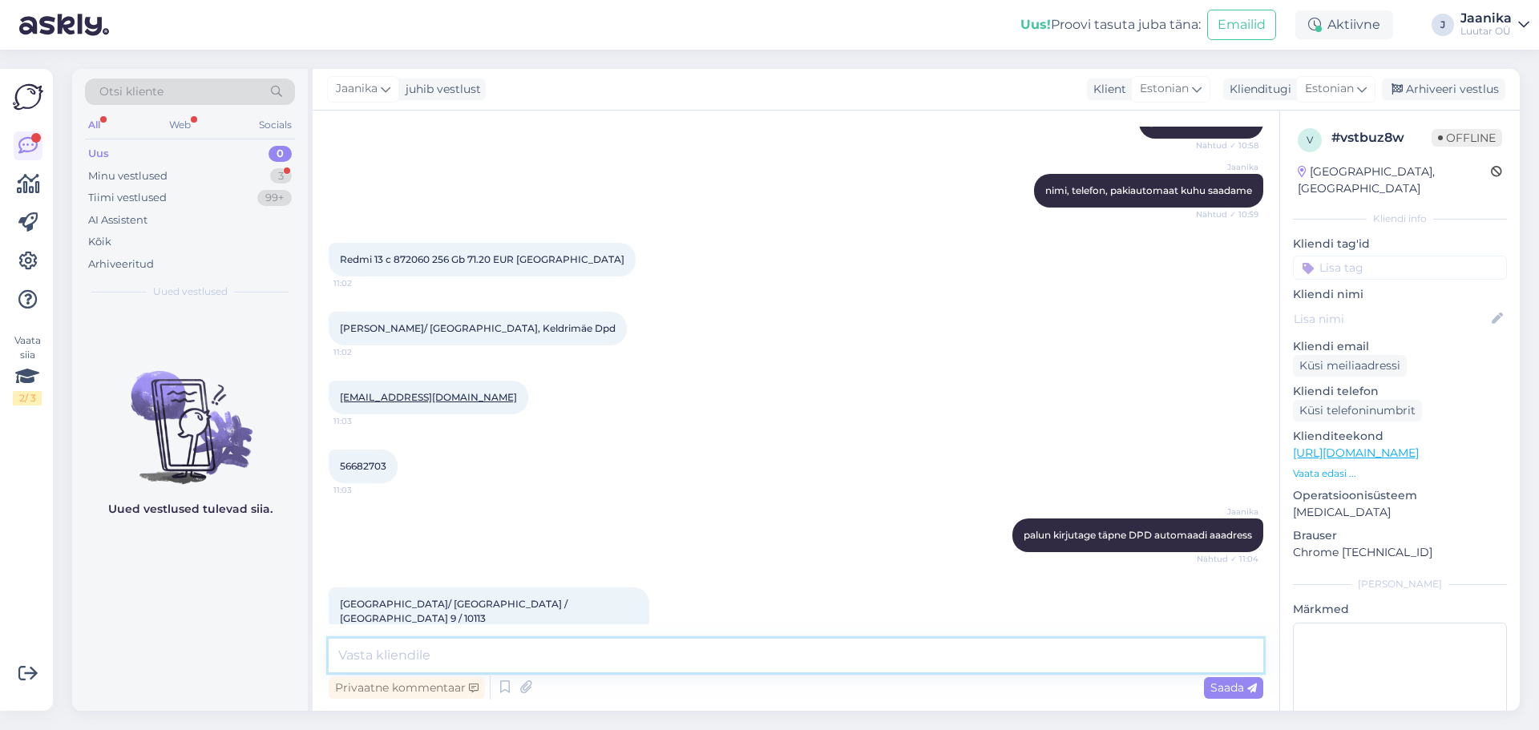
click at [592, 647] on textarea at bounding box center [796, 656] width 935 height 34
type textarea "saame esmaspäeval arve teile saata. Püüdke esimesel võimalusel är tasuda. täname"
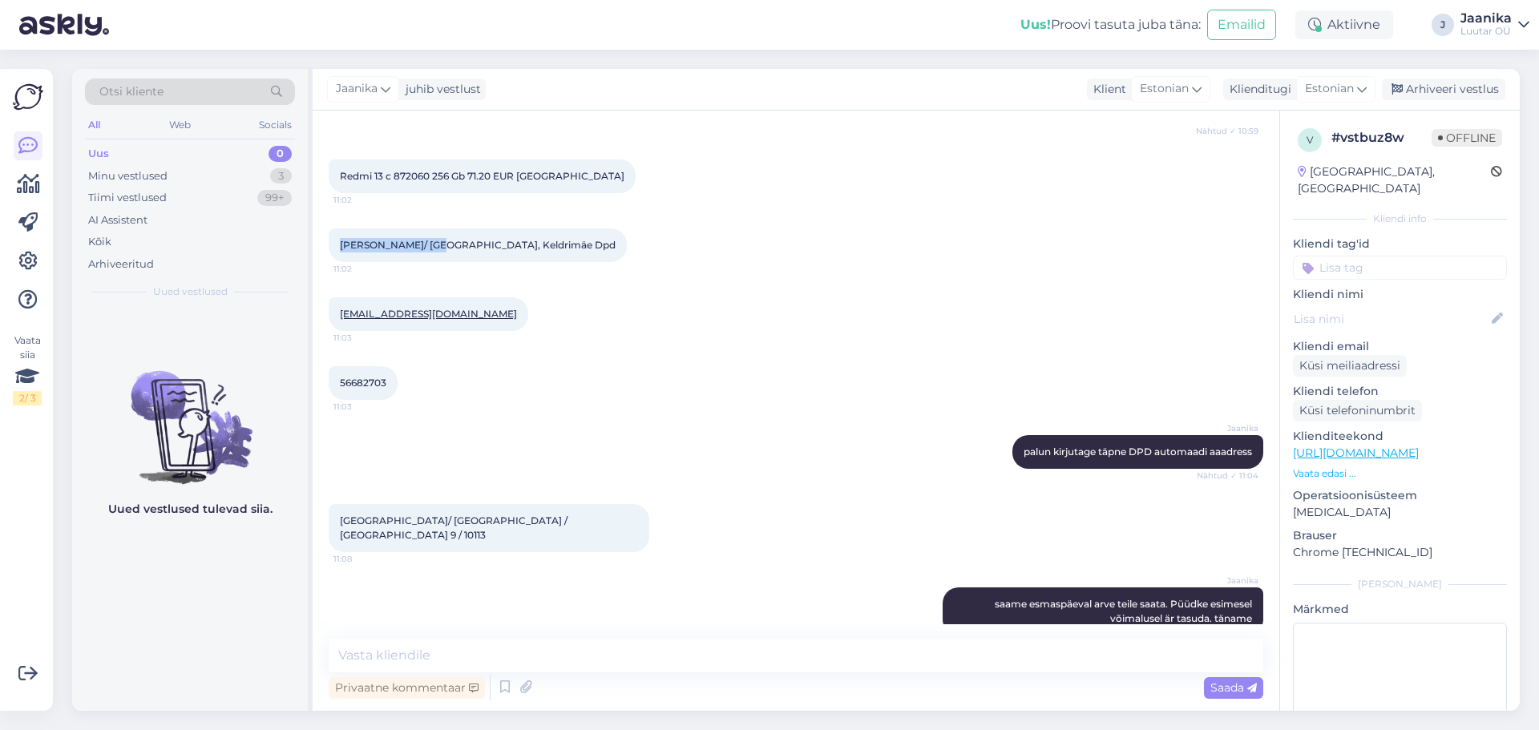
drag, startPoint x: 431, startPoint y: 231, endPoint x: 336, endPoint y: 231, distance: 95.4
click at [336, 231] on div "[PERSON_NAME]/ [GEOGRAPHIC_DATA], Keldrimäe Dpd 11:02" at bounding box center [478, 245] width 298 height 34
copy span "[PERSON_NAME]"
click at [494, 650] on textarea at bounding box center [796, 656] width 935 height 34
paste textarea "[PERSON_NAME]"
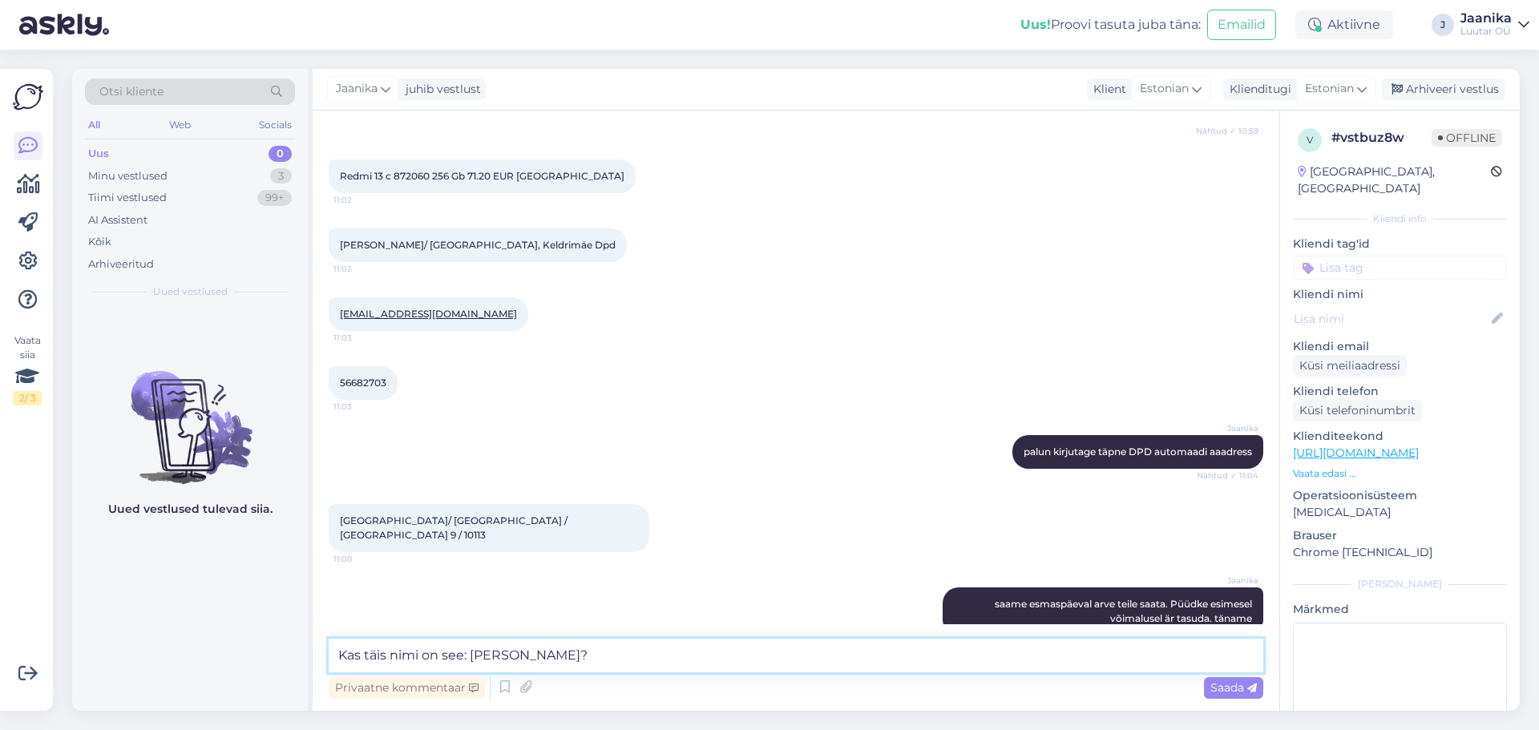
type textarea "Kas täis nimi on see: [PERSON_NAME]?"
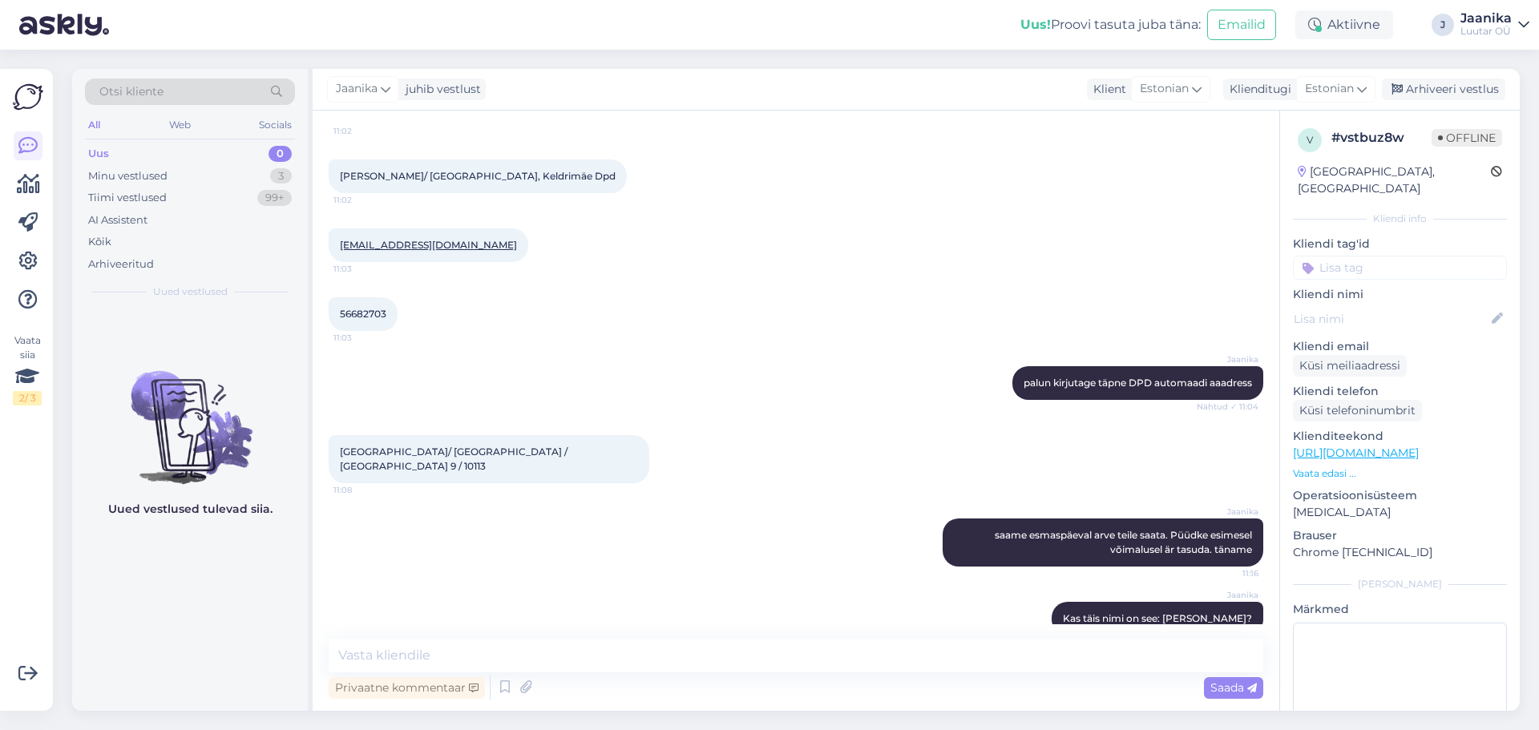
click at [365, 308] on span "56682703" at bounding box center [363, 314] width 46 height 12
copy div "56682703 11:03"
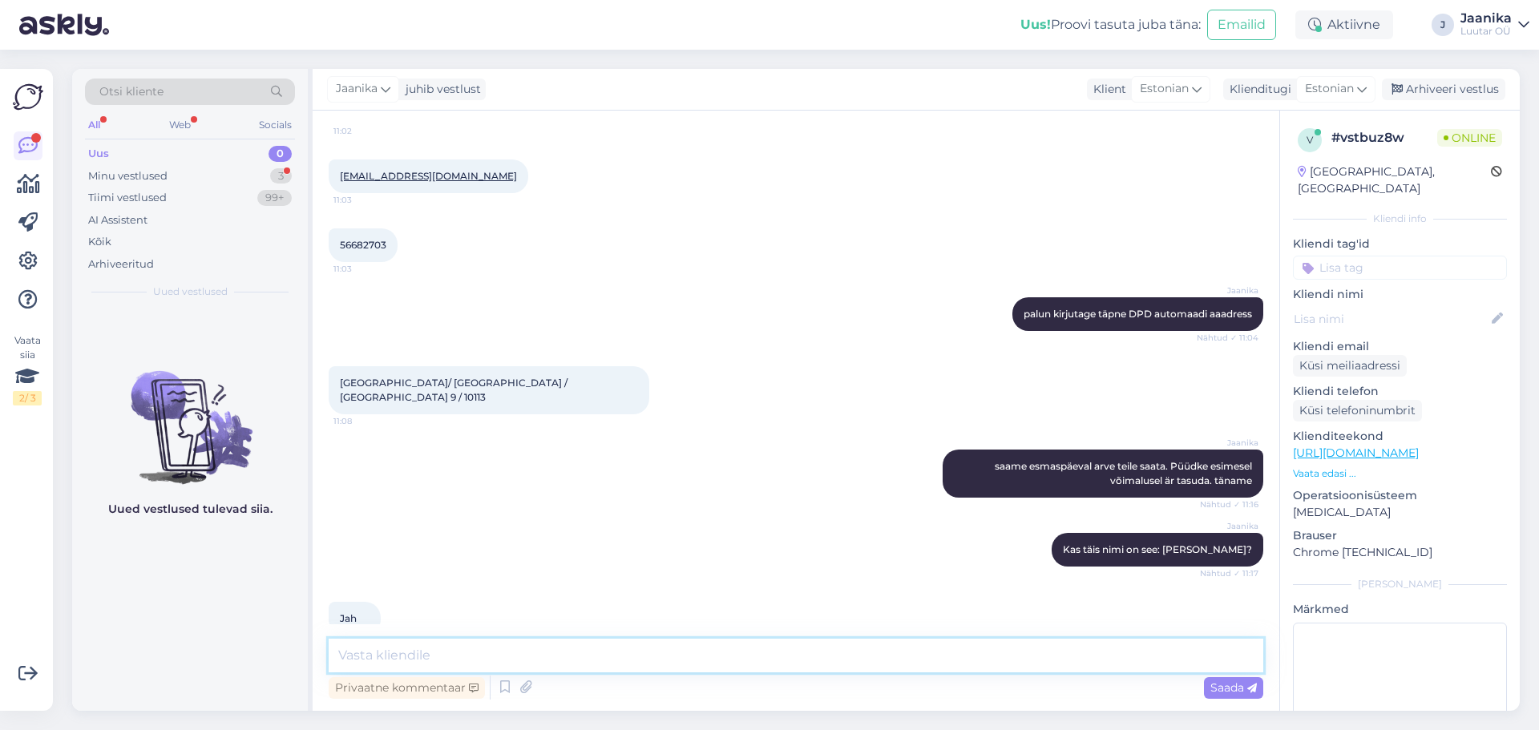
click at [539, 662] on textarea at bounding box center [796, 656] width 935 height 34
type textarea "selge."
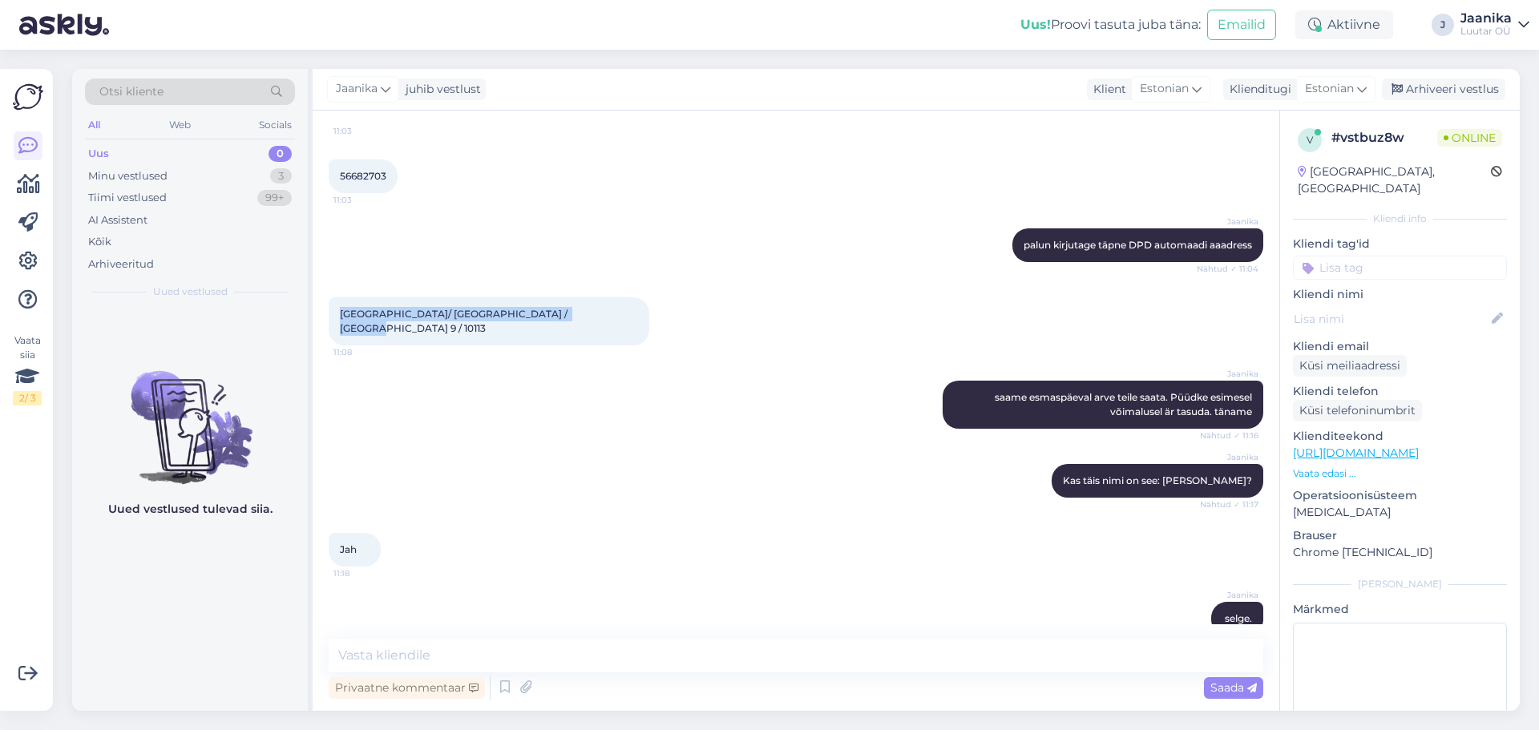
drag, startPoint x: 340, startPoint y: 294, endPoint x: 556, endPoint y: 298, distance: 215.7
click at [556, 298] on div "[GEOGRAPHIC_DATA]/ [GEOGRAPHIC_DATA] / [GEOGRAPHIC_DATA] 9 / 10113 11:08" at bounding box center [489, 321] width 321 height 48
copy span "[GEOGRAPHIC_DATA]/ [GEOGRAPHIC_DATA] / [GEOGRAPHIC_DATA] 9 / 10113"
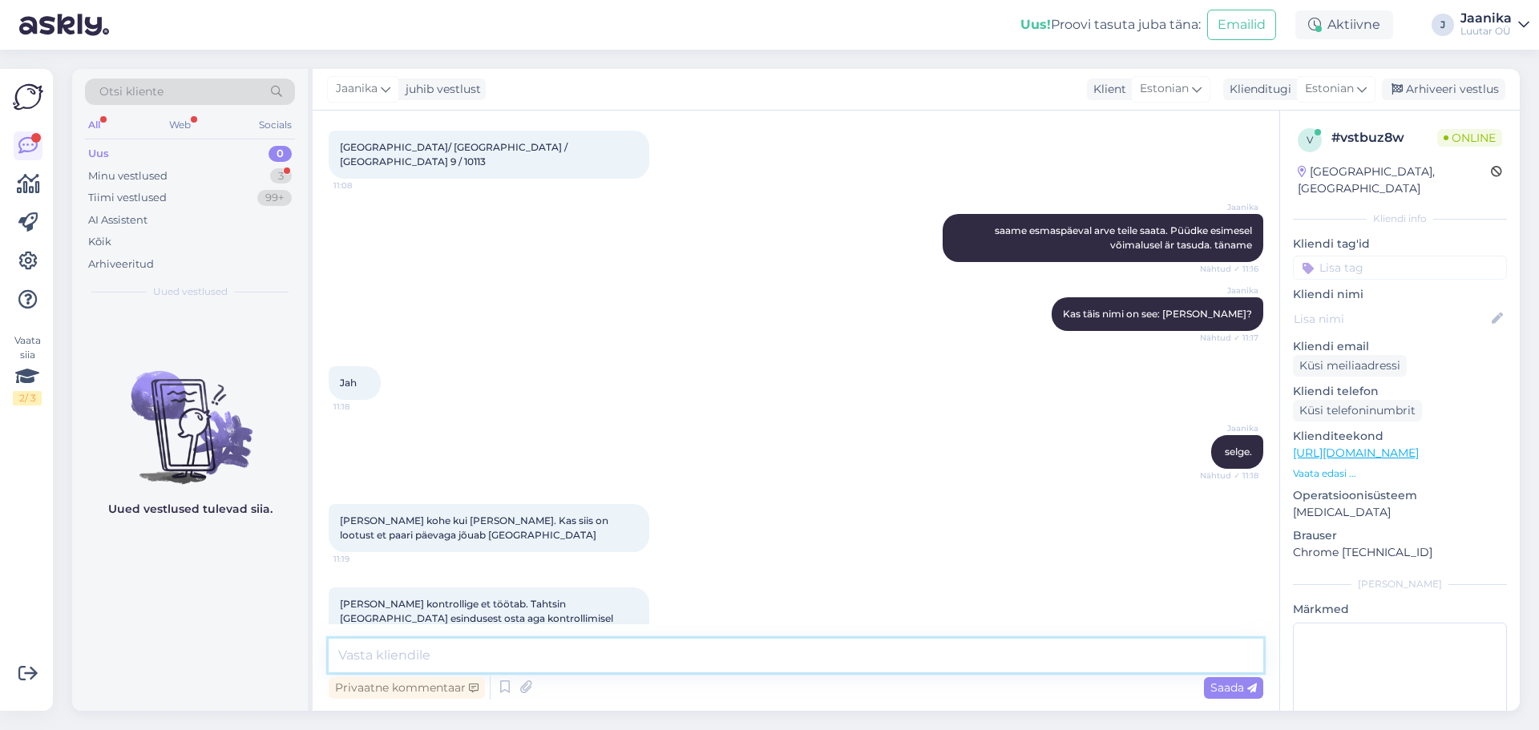
click at [500, 663] on textarea at bounding box center [796, 656] width 935 height 34
type textarea "ikka kontrolline enne saatmist telefoni üle."
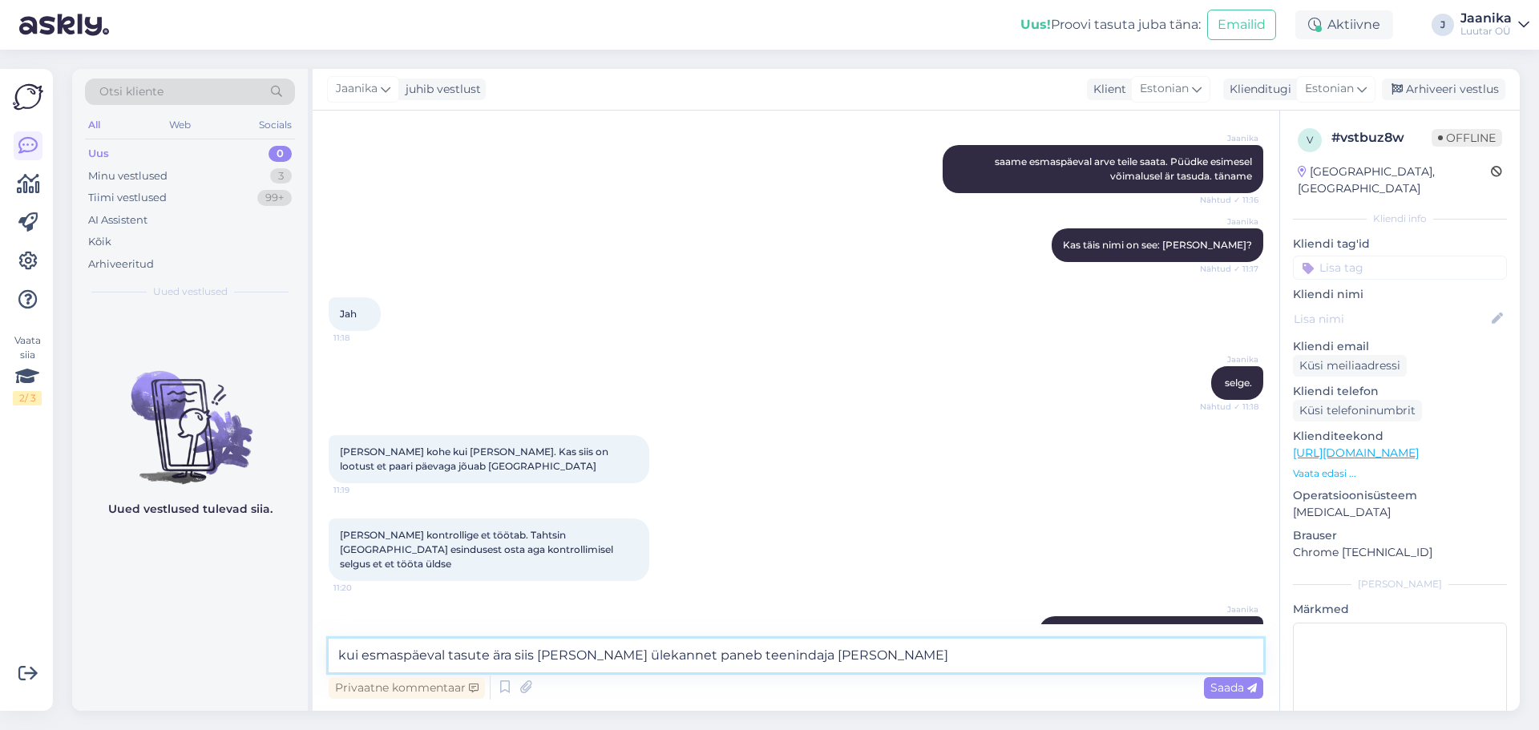
type textarea "kui esmaspäeval tasute ära siis peale ülekannet paneb teenindaja teele."
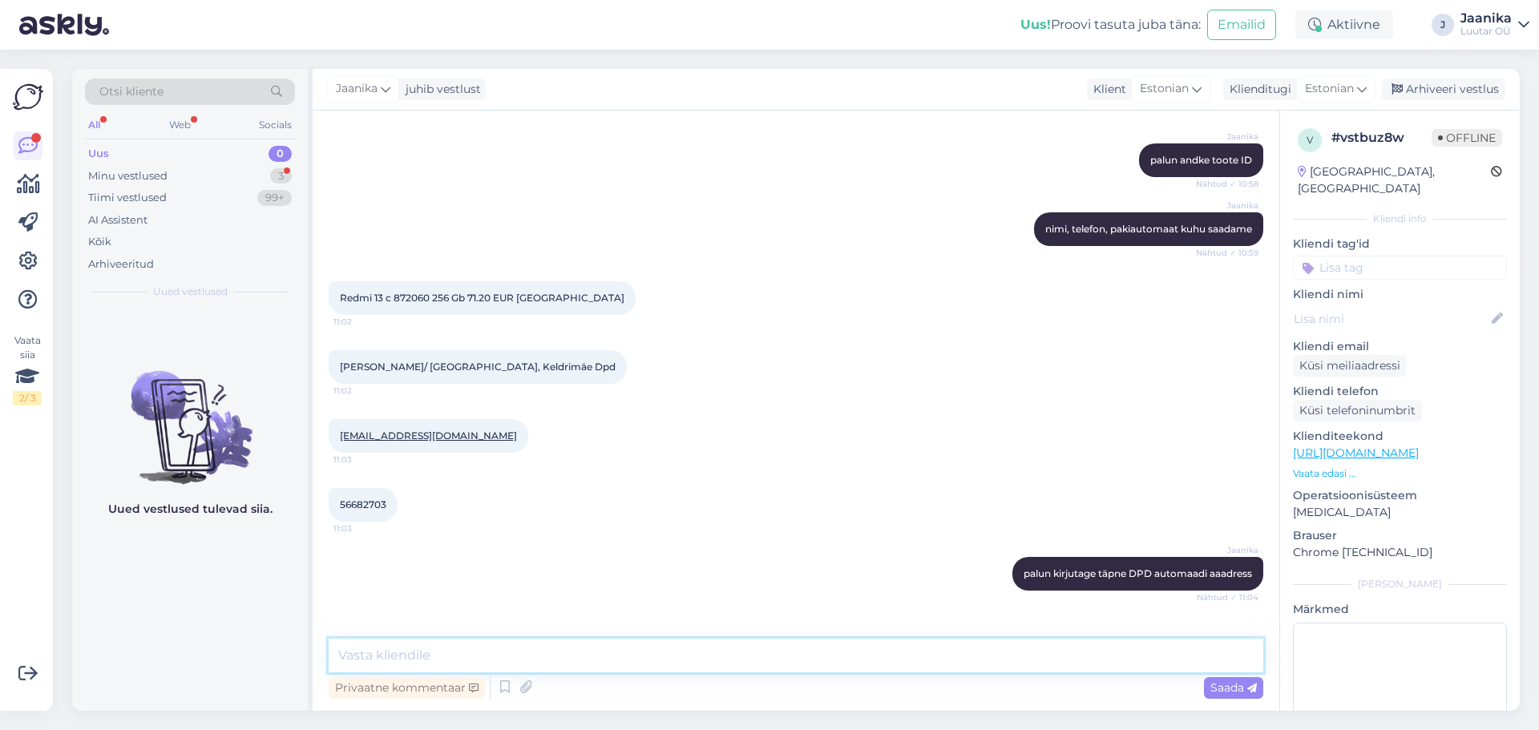
scroll to position [1760, 0]
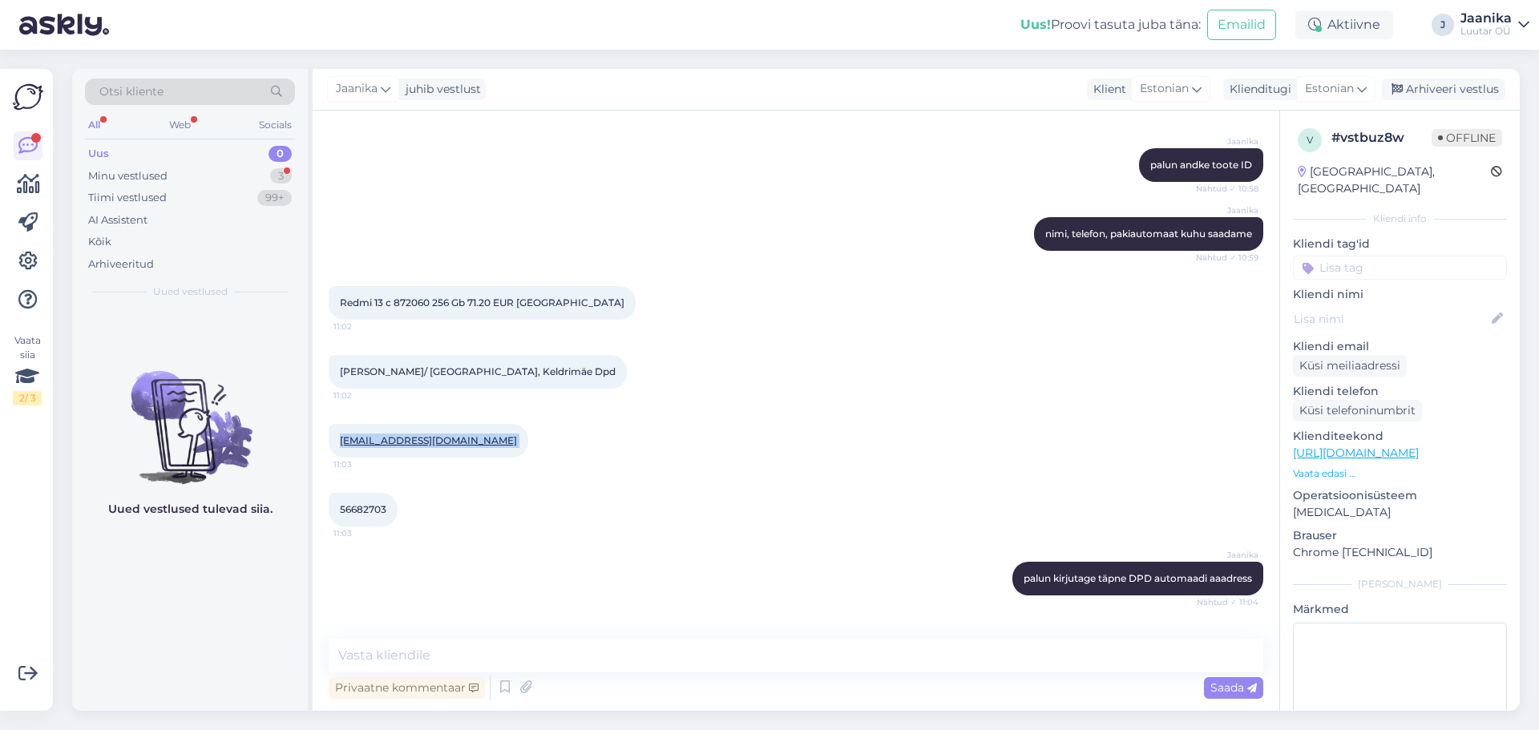
drag, startPoint x: 337, startPoint y: 424, endPoint x: 512, endPoint y: 431, distance: 175.7
click at [512, 431] on div "[EMAIL_ADDRESS][DOMAIN_NAME] 11:03" at bounding box center [429, 441] width 200 height 34
copy div "[EMAIL_ADDRESS][DOMAIN_NAME] 11:03"
